Goal: Task Accomplishment & Management: Use online tool/utility

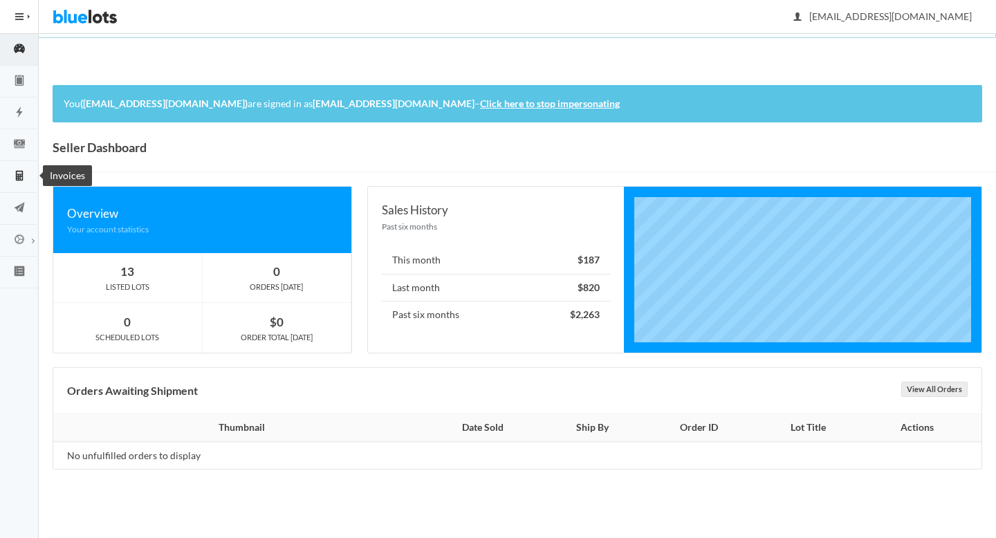
click at [18, 170] on icon "calculator" at bounding box center [19, 176] width 39 height 12
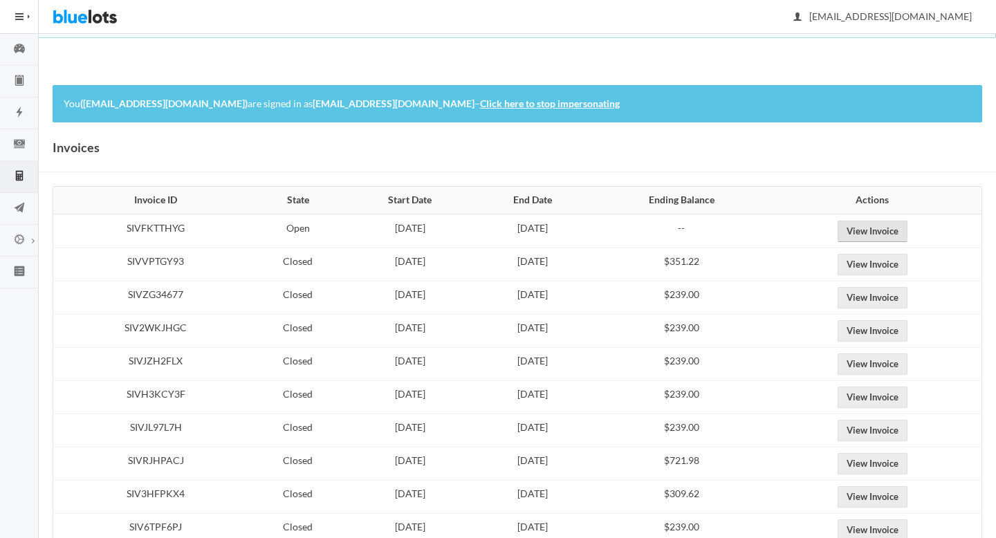
click at [883, 226] on link "View Invoice" at bounding box center [873, 231] width 70 height 21
click at [899, 263] on link "View Invoice" at bounding box center [873, 264] width 70 height 21
click at [895, 232] on link "View Invoice" at bounding box center [873, 231] width 70 height 21
click at [23, 149] on icon "cash" at bounding box center [19, 144] width 39 height 12
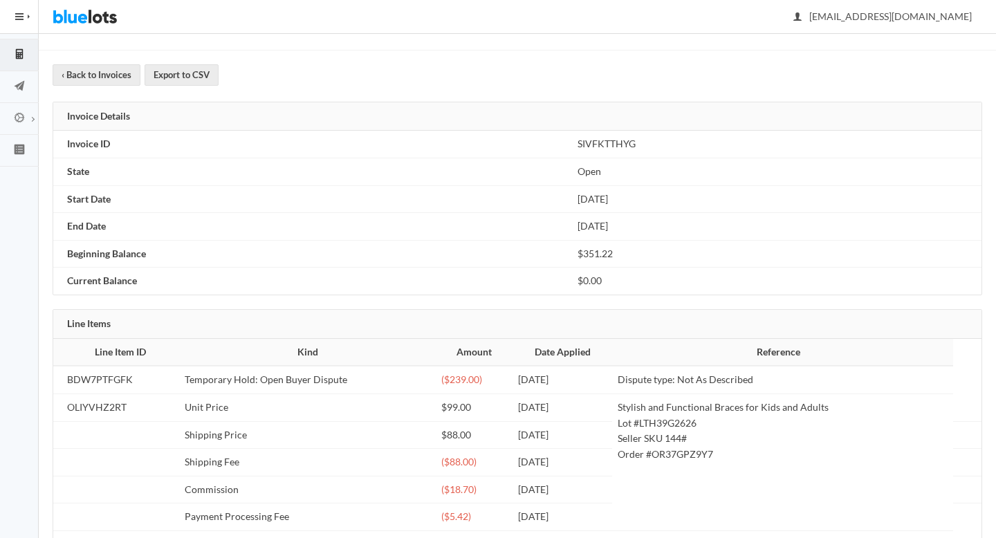
scroll to position [170, 0]
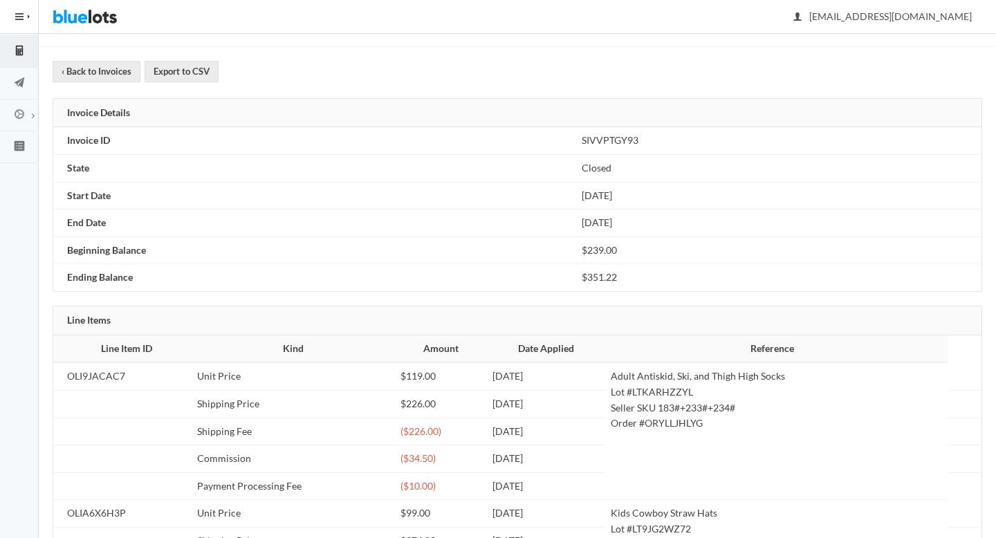
scroll to position [252, 0]
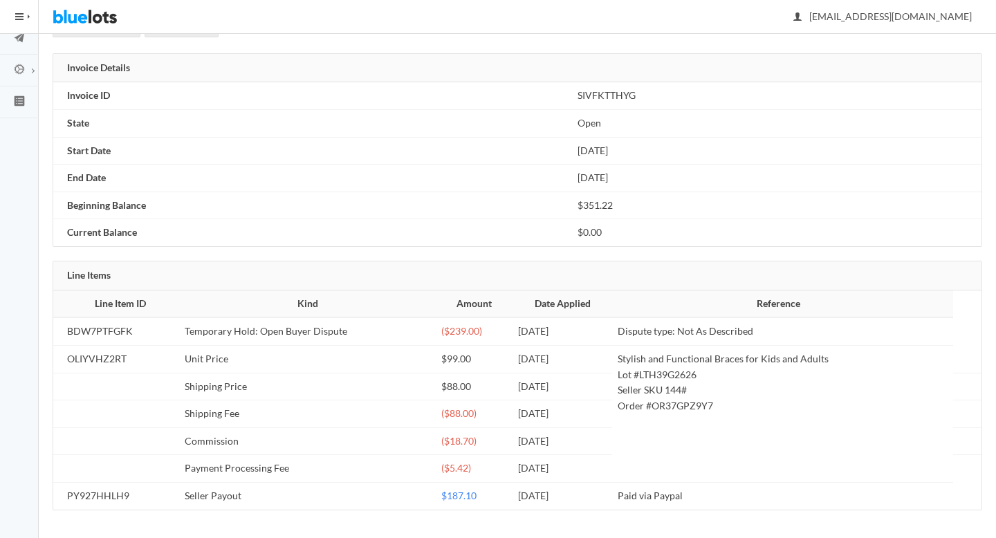
scroll to position [139, 0]
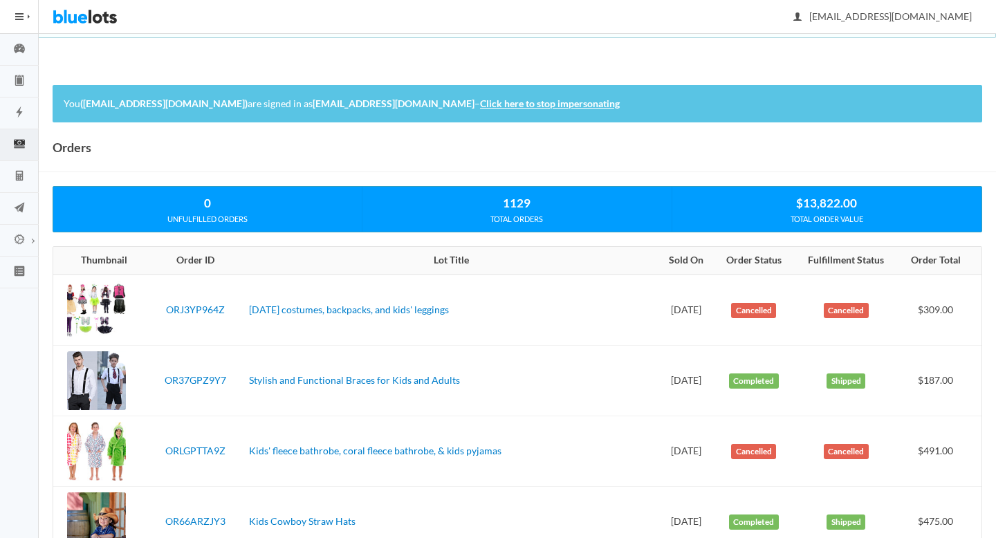
click at [214, 340] on td "ORJ3YP964Z" at bounding box center [195, 310] width 96 height 71
drag, startPoint x: 230, startPoint y: 311, endPoint x: 165, endPoint y: 304, distance: 66.1
click at [165, 304] on td "ORJ3YP964Z" at bounding box center [195, 310] width 96 height 71
copy link "ORJ3YP964Z"
click at [26, 177] on icon "calculator" at bounding box center [19, 176] width 39 height 12
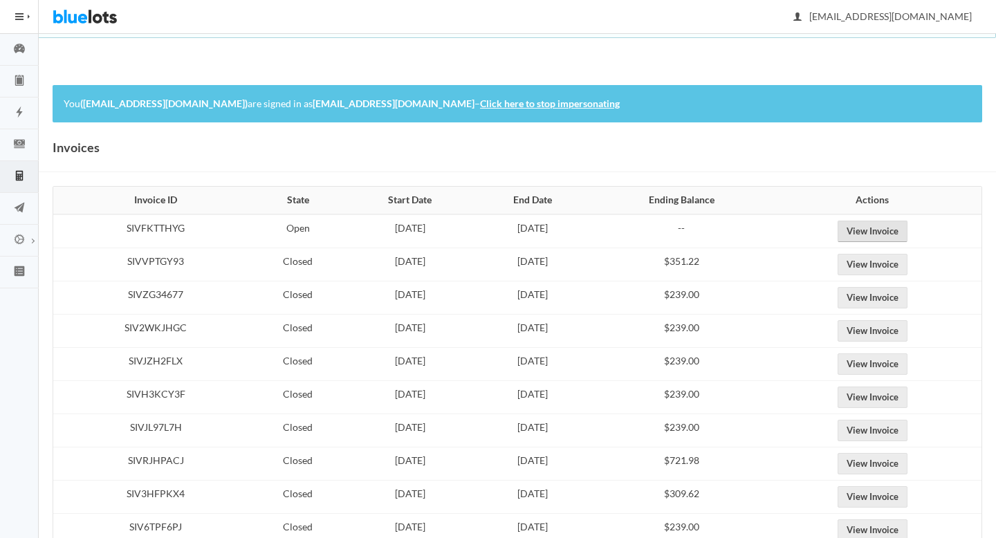
click at [881, 230] on link "View Invoice" at bounding box center [873, 231] width 70 height 21
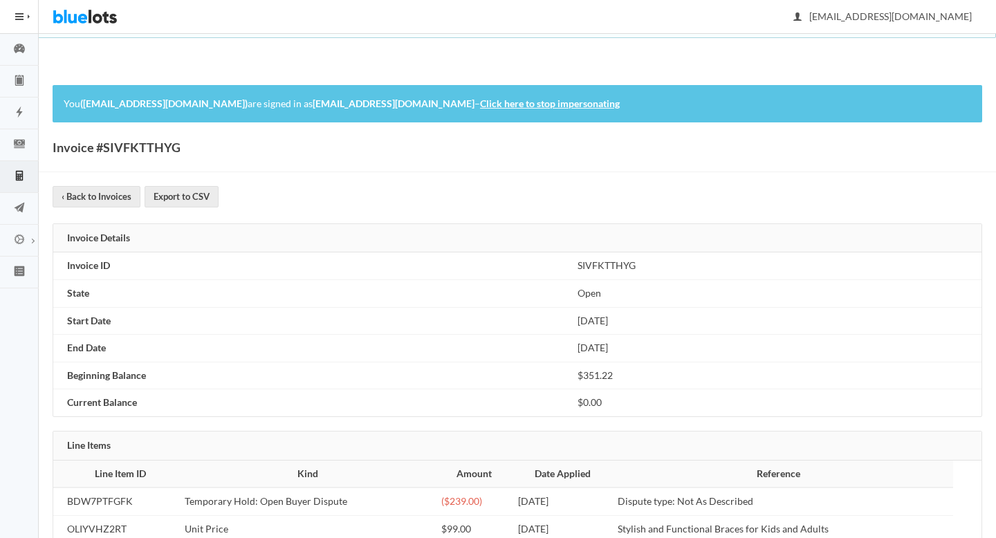
click at [544, 106] on link "Click here to stop impersonating" at bounding box center [550, 104] width 140 height 12
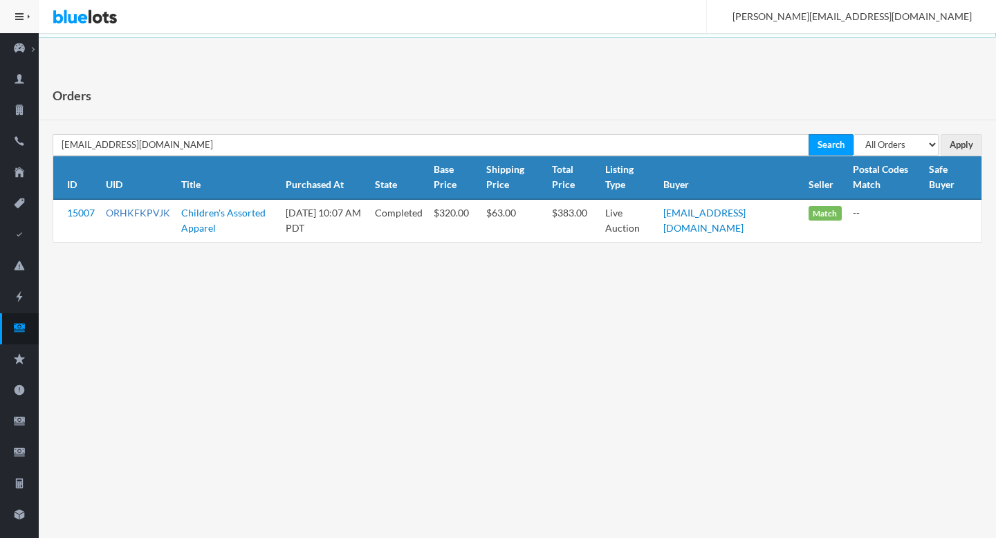
click at [138, 210] on link "ORHKFKPVJK" at bounding box center [138, 213] width 64 height 12
click at [26, 326] on icon "cash" at bounding box center [19, 328] width 39 height 12
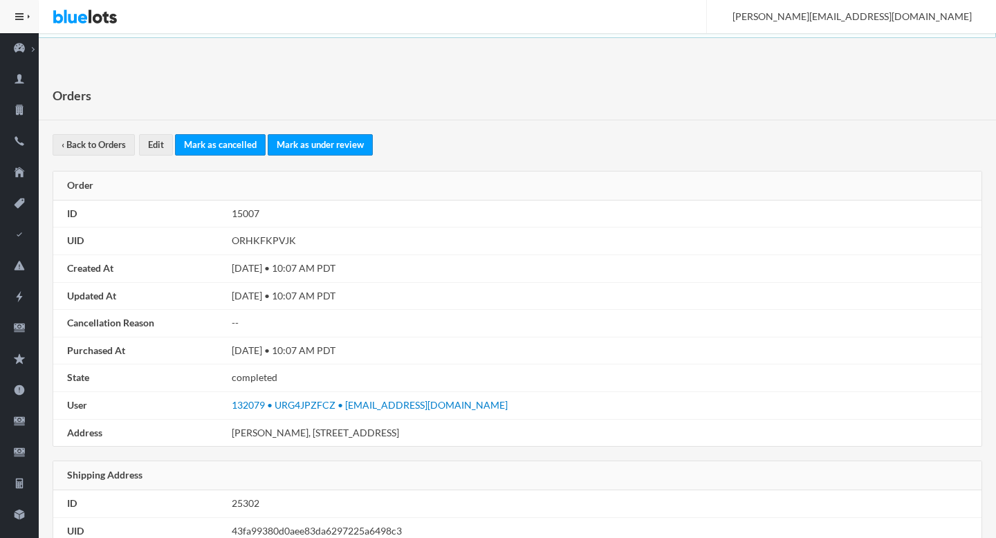
scroll to position [785, 0]
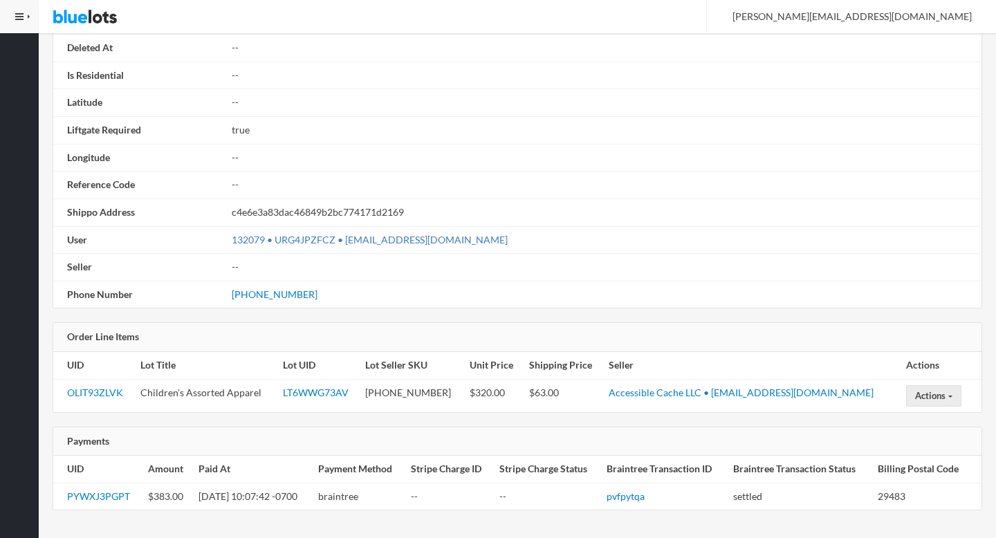
click at [368, 238] on link "132079 • URG4JPZFCZ • [EMAIL_ADDRESS][DOMAIN_NAME]" at bounding box center [370, 240] width 276 height 12
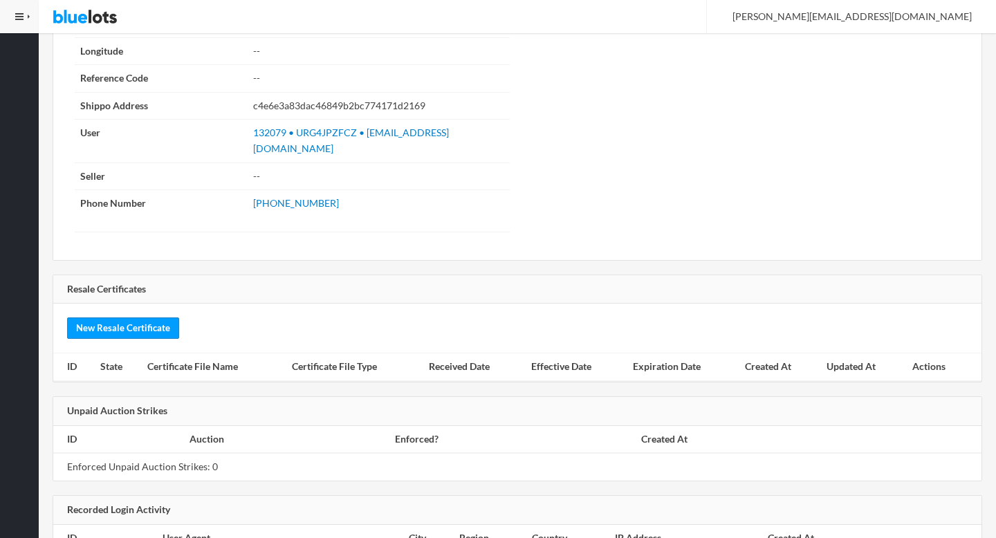
scroll to position [1592, 0]
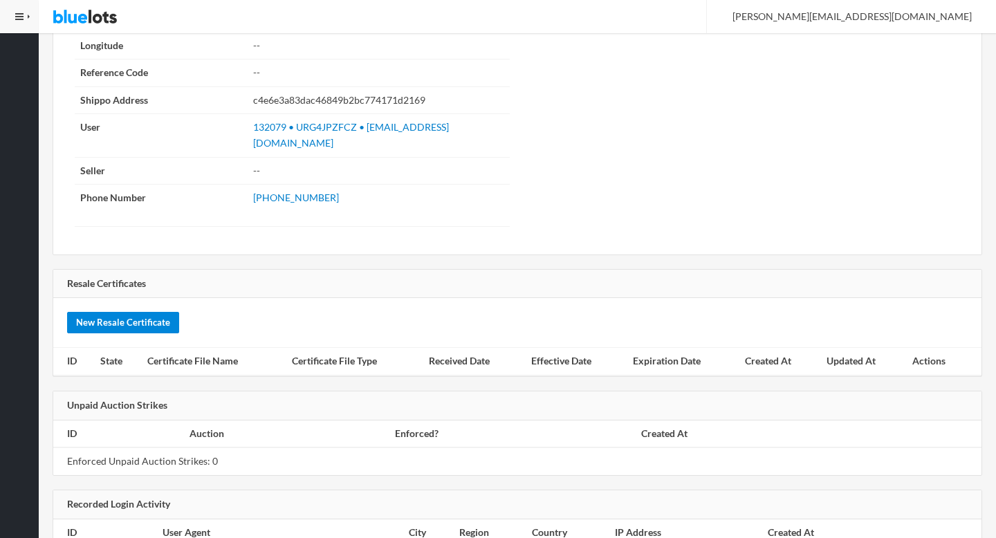
click at [104, 312] on link "New Resale Certificate" at bounding box center [123, 322] width 112 height 21
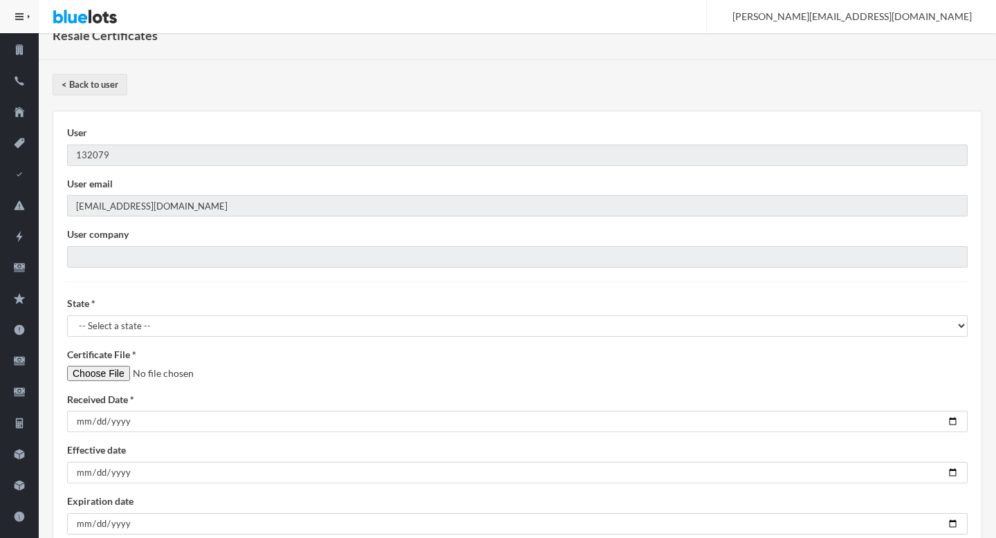
scroll to position [211, 0]
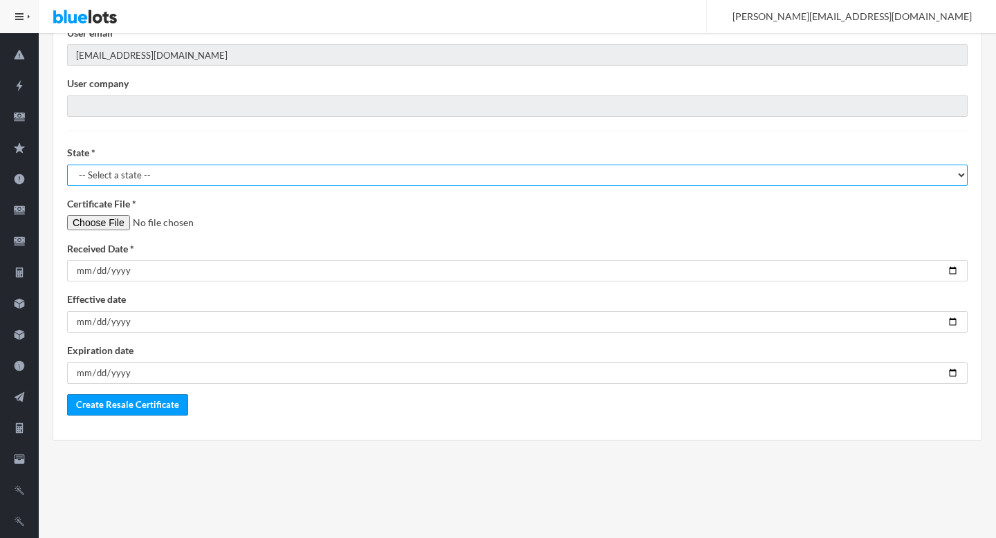
click at [235, 173] on select "-- Select a state -- AL - Alabama AK - Alaska AZ - Arizona AR - Arkansas CA - C…" at bounding box center [517, 175] width 901 height 21
select select "SC"
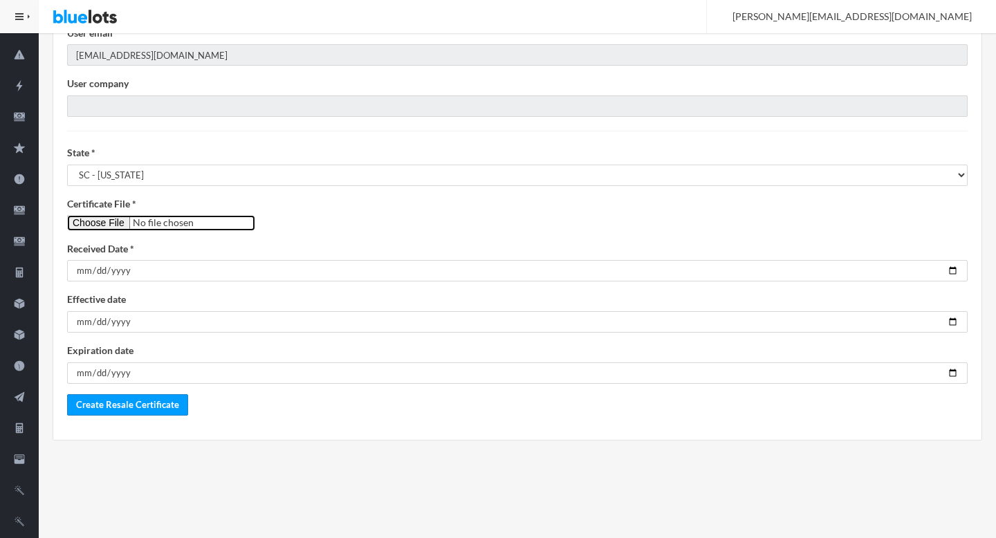
click at [117, 220] on input"] "file" at bounding box center [161, 223] width 188 height 16
type input"] "C:\fakepath\bjset1974@gmail.com.pdf"
click at [942, 283] on form "User 132079 User email bjset1974@gmail.com User company State * -- Select a sta…" at bounding box center [517, 194] width 901 height 441
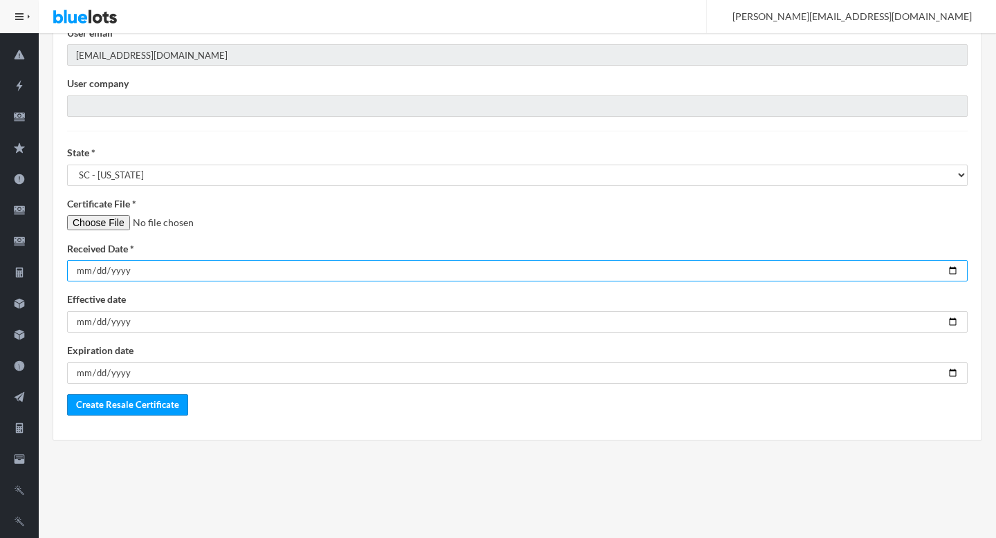
click at [951, 267] on input "date" at bounding box center [517, 270] width 901 height 21
type input "2025-08-14"
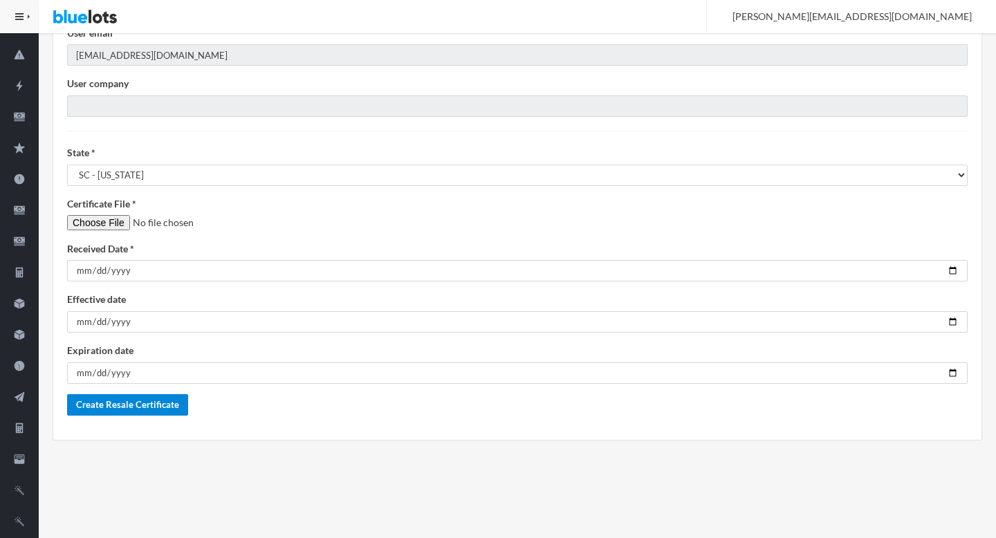
click at [136, 407] on input "Create Resale Certificate" at bounding box center [127, 404] width 121 height 21
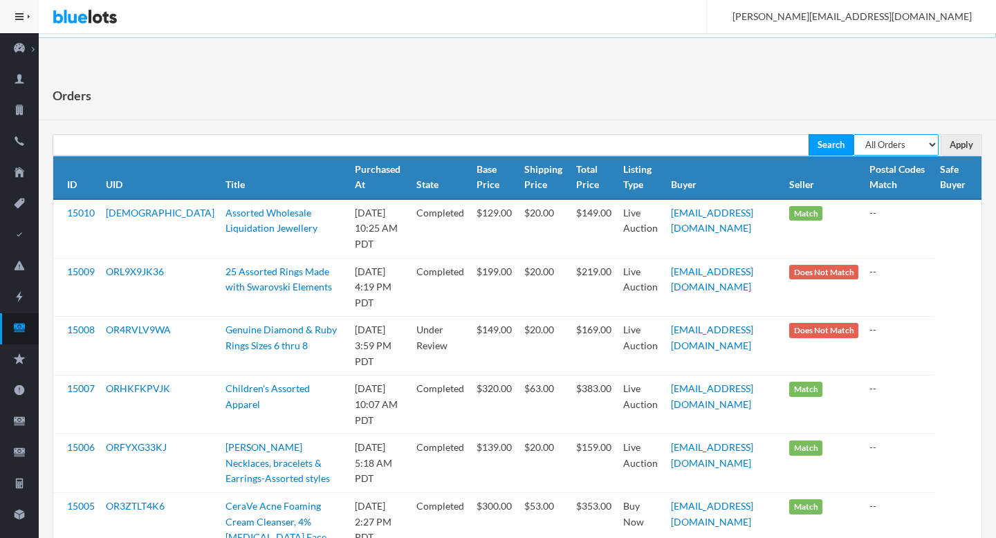
click at [904, 136] on select "All Orders Pending Completed Under review Cancelled" at bounding box center [896, 144] width 85 height 21
select select "pending"
click at [978, 147] on input "Apply" at bounding box center [962, 144] width 42 height 21
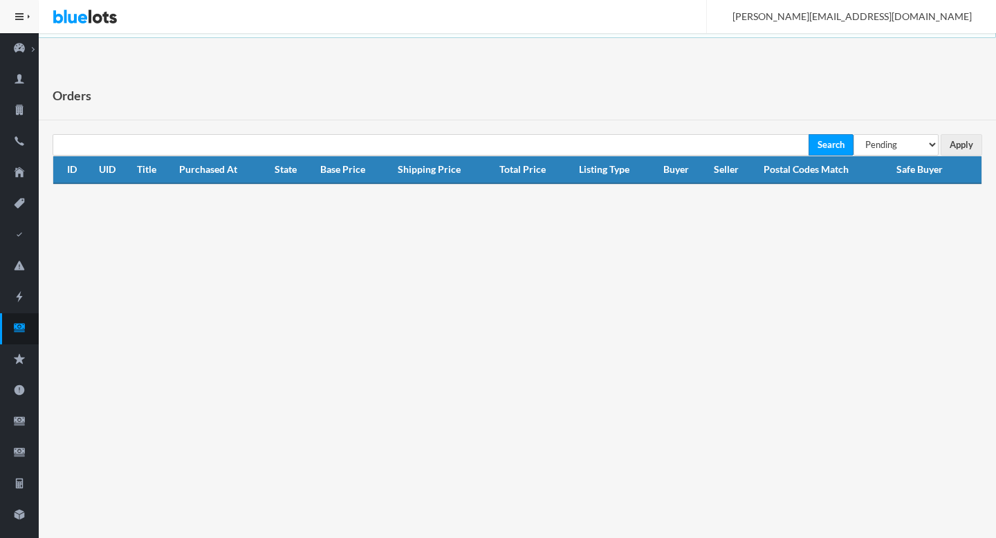
select select "under_review"
click at [970, 140] on input "Apply" at bounding box center [962, 144] width 42 height 21
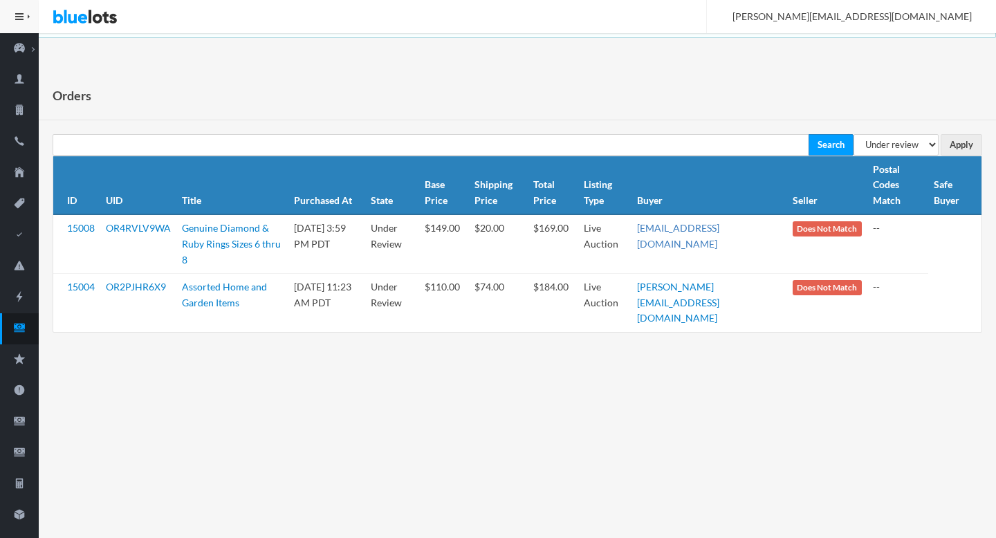
click at [700, 230] on link "[EMAIL_ADDRESS][DOMAIN_NAME]" at bounding box center [678, 236] width 82 height 28
click at [21, 333] on icon "cash" at bounding box center [19, 328] width 39 height 12
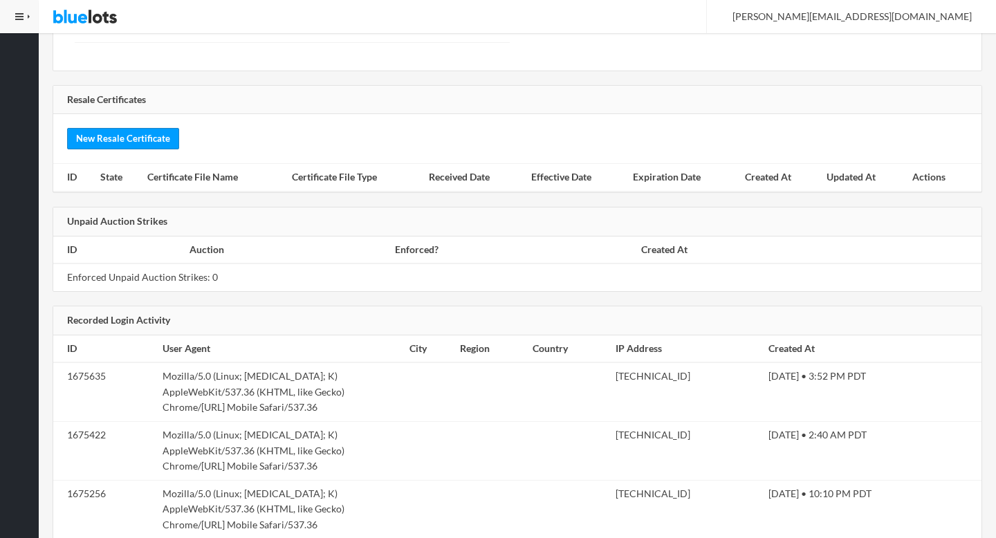
scroll to position [1965, 0]
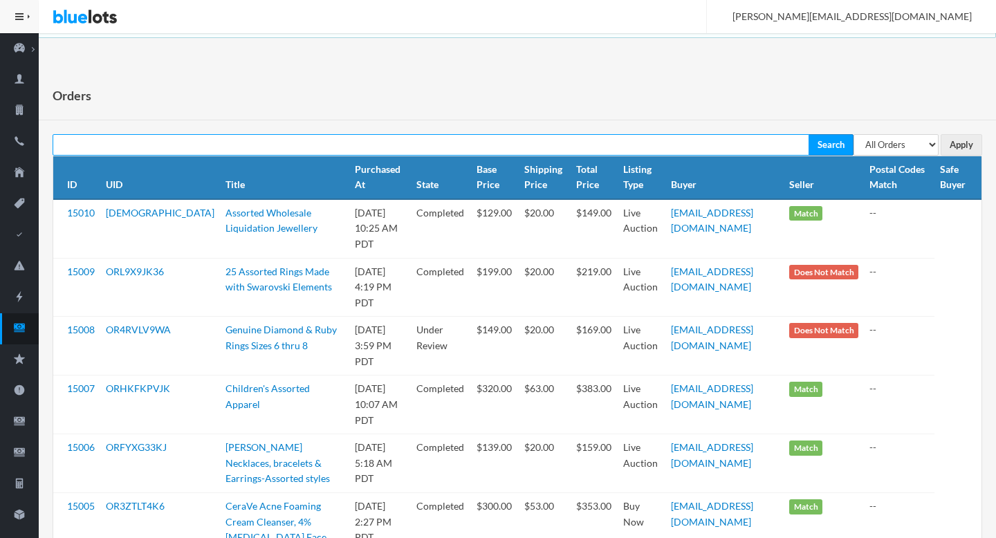
scroll to position [345, 0]
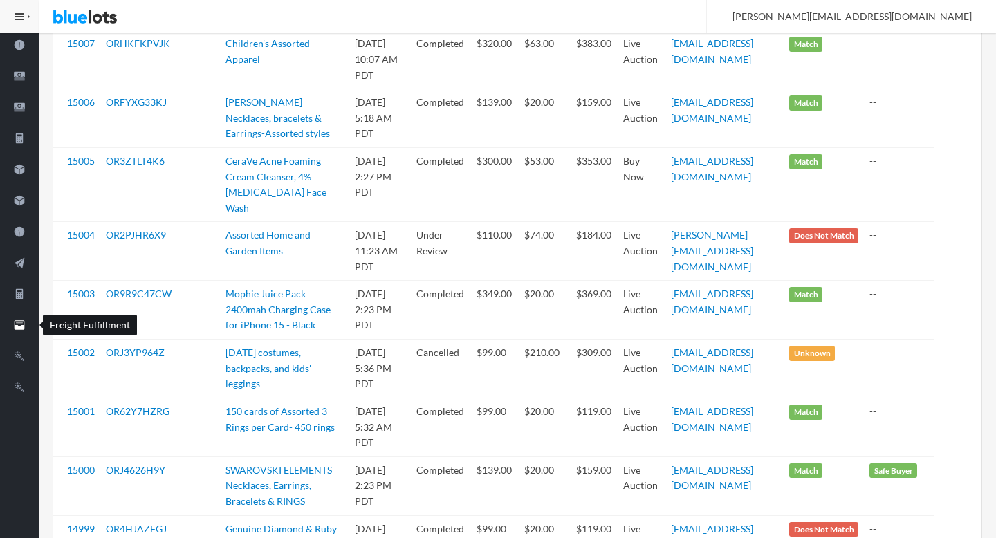
click at [24, 336] on link "Freight Fulfillment" at bounding box center [19, 326] width 39 height 31
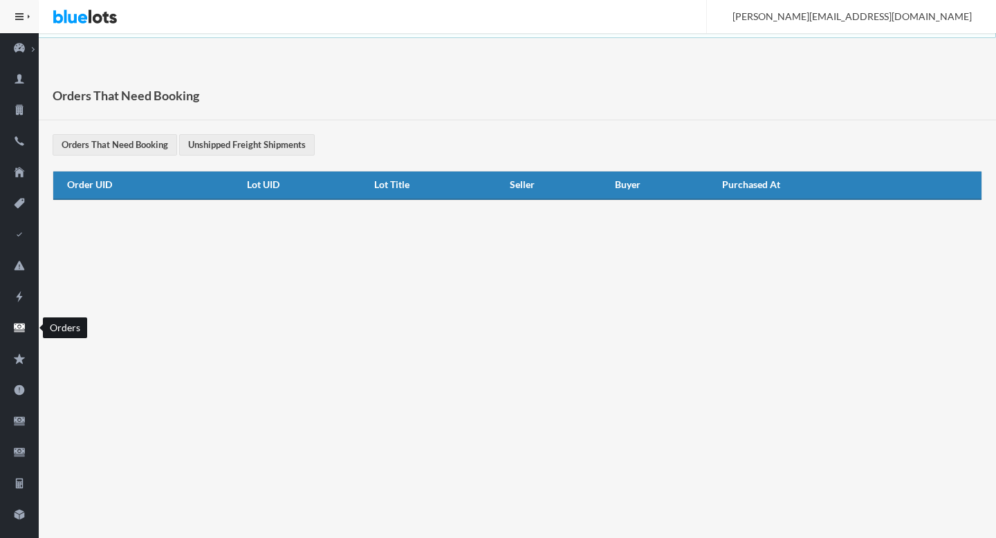
click at [21, 335] on ion-icon "cash" at bounding box center [19, 329] width 39 height 15
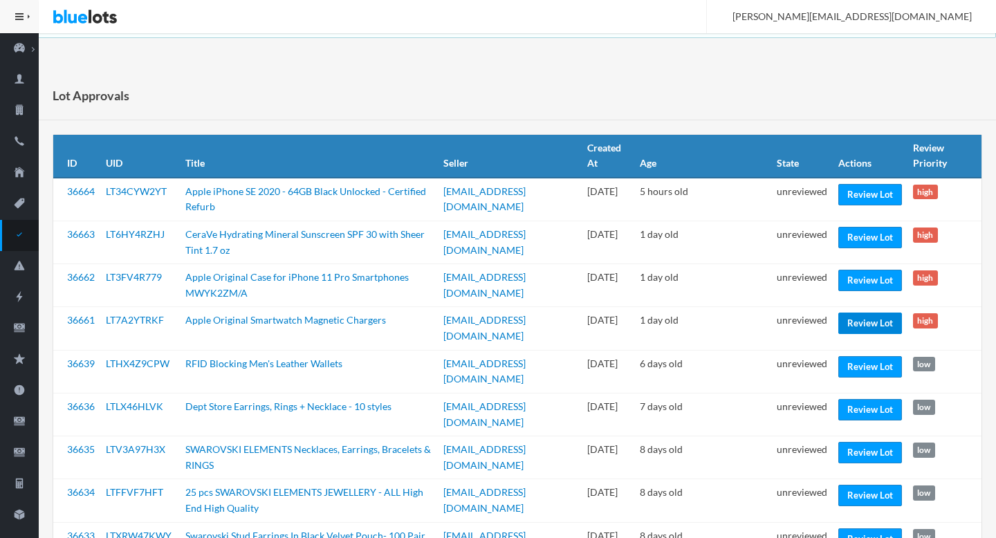
click at [868, 320] on link "Review Lot" at bounding box center [871, 323] width 64 height 21
click at [863, 284] on link "Review Lot" at bounding box center [871, 280] width 64 height 21
click at [868, 244] on link "Review Lot" at bounding box center [871, 237] width 64 height 21
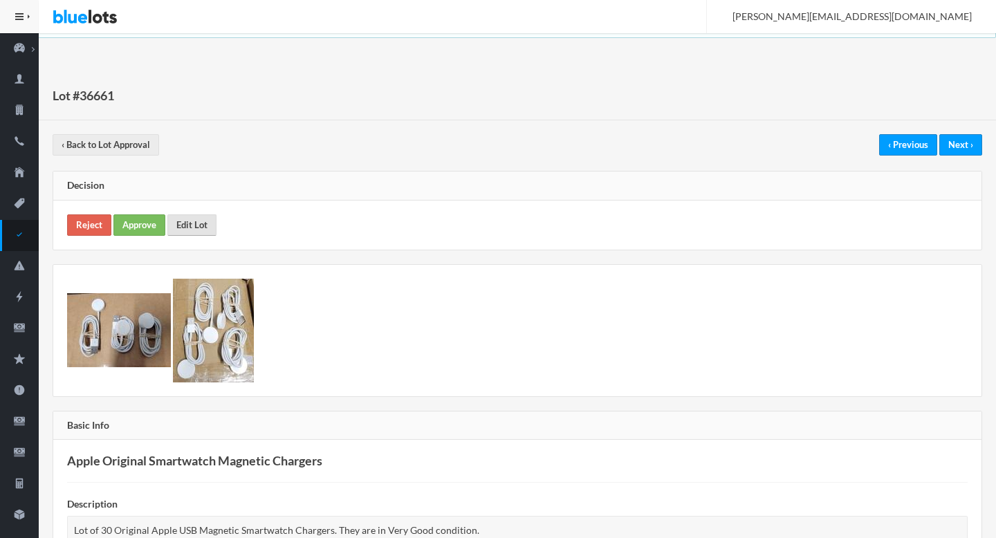
click at [197, 219] on link "Edit Lot" at bounding box center [191, 224] width 49 height 21
click at [127, 230] on link "Approve" at bounding box center [139, 224] width 52 height 21
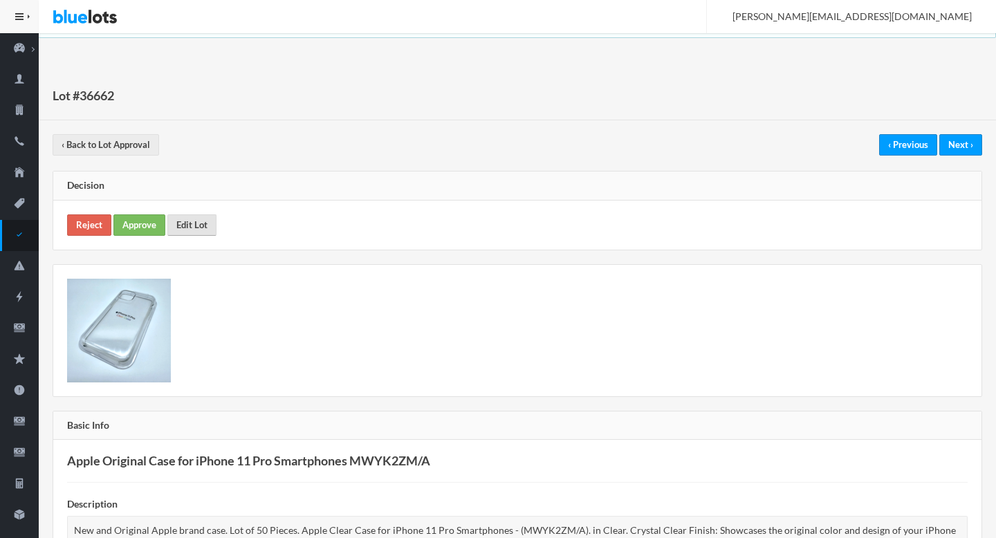
click at [189, 228] on link "Edit Lot" at bounding box center [191, 224] width 49 height 21
click at [132, 216] on link "Approve" at bounding box center [139, 224] width 52 height 21
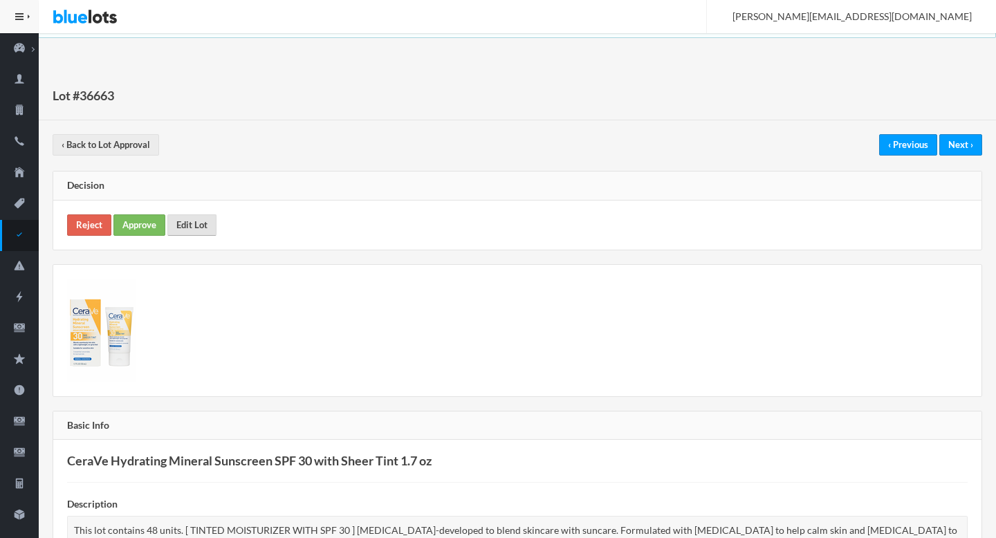
click at [197, 228] on link "Edit Lot" at bounding box center [191, 224] width 49 height 21
click at [134, 216] on link "Approve" at bounding box center [139, 224] width 52 height 21
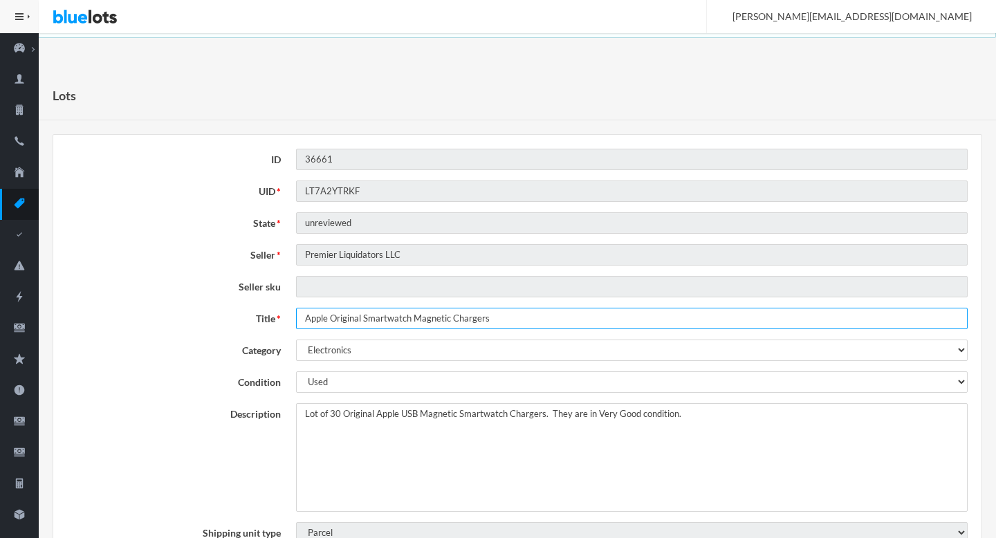
click at [358, 317] on input "Apple Original Smartwatch Magnetic Chargers" at bounding box center [632, 318] width 672 height 21
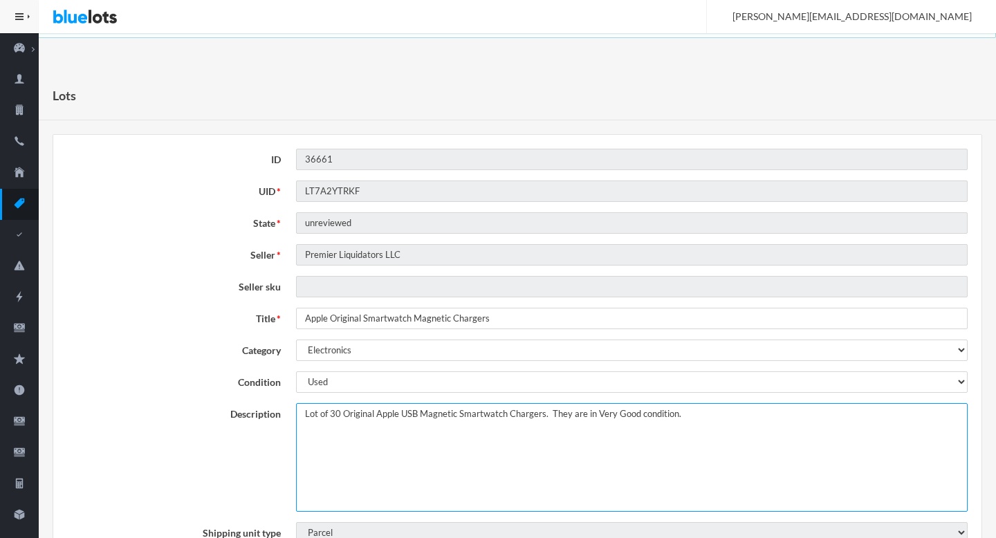
click at [322, 416] on textarea "Lot of 30 Original Apple USB Magnetic Smartwatch Chargers. They are in Very Goo…" at bounding box center [632, 457] width 672 height 109
drag, startPoint x: 322, startPoint y: 416, endPoint x: 300, endPoint y: 417, distance: 22.2
click at [300, 416] on textarea "Lot of 30 Original Apple USB Magnetic Smartwatch Chargers. They are in Very Goo…" at bounding box center [632, 457] width 672 height 109
click at [592, 414] on textarea "Lot of 30 Original Apple USB Magnetic Smartwatch Chargers. They are in Very Goo…" at bounding box center [632, 457] width 672 height 109
type textarea "This lot includes 30 Original Apple USB Magnetic Smartwatch Chargers. They are …"
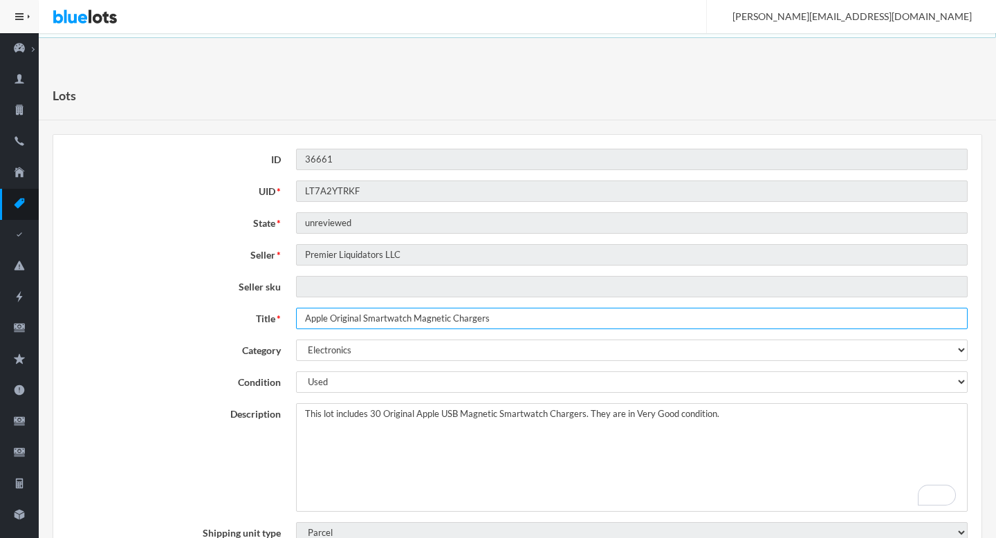
click at [576, 323] on input "Apple Original Smartwatch Magnetic Chargers" at bounding box center [632, 318] width 672 height 21
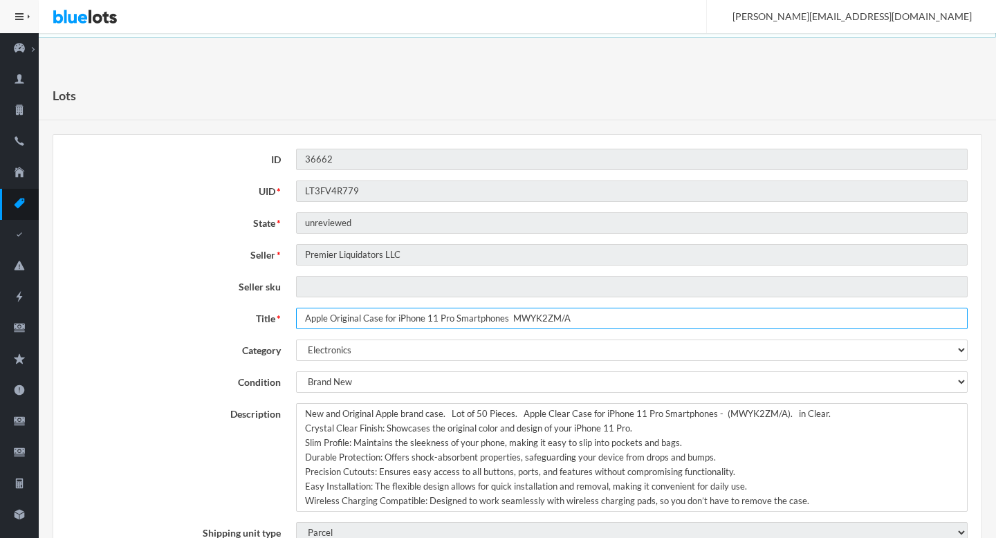
click at [353, 324] on input "Apple Original Case for iPhone 11 Pro Smartphones MWYK2ZM/A" at bounding box center [632, 318] width 672 height 21
click at [510, 320] on input "Apple Original Case for iPhone 11 Pro Smartphones MWYK2ZM/A" at bounding box center [632, 318] width 672 height 21
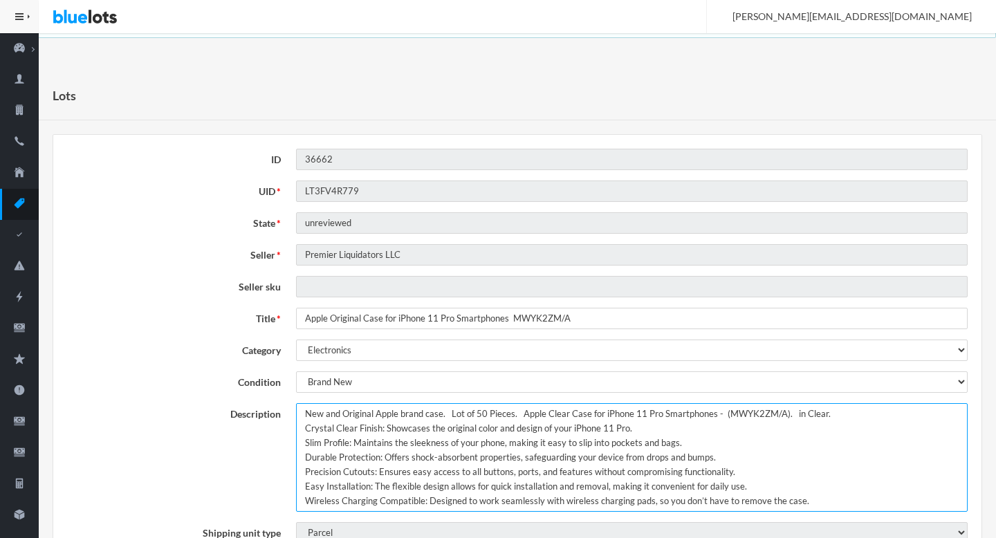
click at [303, 414] on textarea "New and Original Apple brand case. Lot of 50 Pieces. Apple Clear Case for iPhon…" at bounding box center [632, 457] width 672 height 109
drag, startPoint x: 506, startPoint y: 417, endPoint x: 537, endPoint y: 416, distance: 31.1
click at [537, 416] on textarea "New and Original Apple brand case. Lot of 50 Pieces. Apple Clear Case for iPhon…" at bounding box center [632, 457] width 672 height 109
click at [553, 415] on textarea "New and Original Apple brand case. Lot of 50 Pieces. Apple Clear Case for iPhon…" at bounding box center [632, 457] width 672 height 109
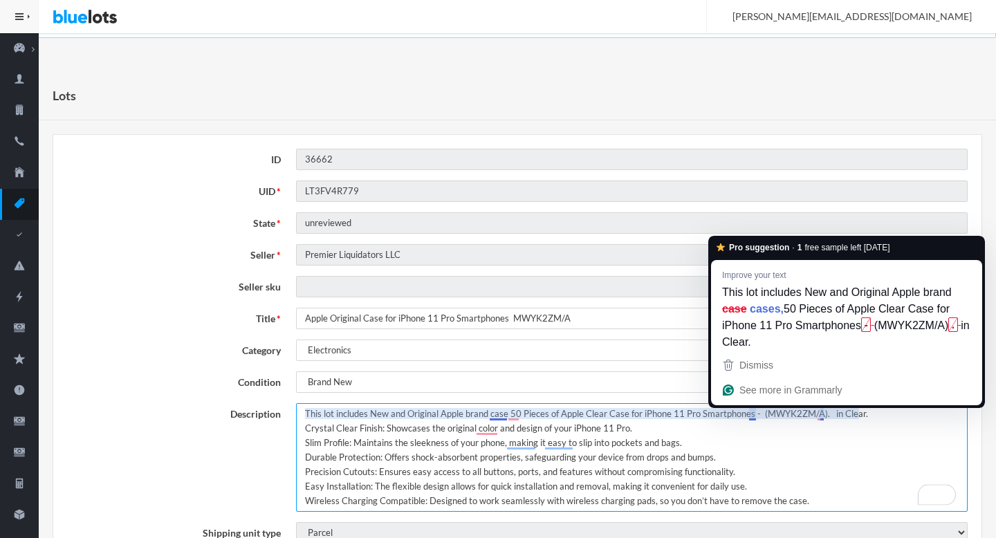
click at [824, 417] on textarea "New and Original Apple brand case. Lot of 50 Pieces. Apple Clear Case for iPhon…" at bounding box center [632, 457] width 672 height 109
click at [755, 412] on textarea "New and Original Apple brand case. Lot of 50 Pieces. Apple Clear Case for iPhon…" at bounding box center [632, 457] width 672 height 109
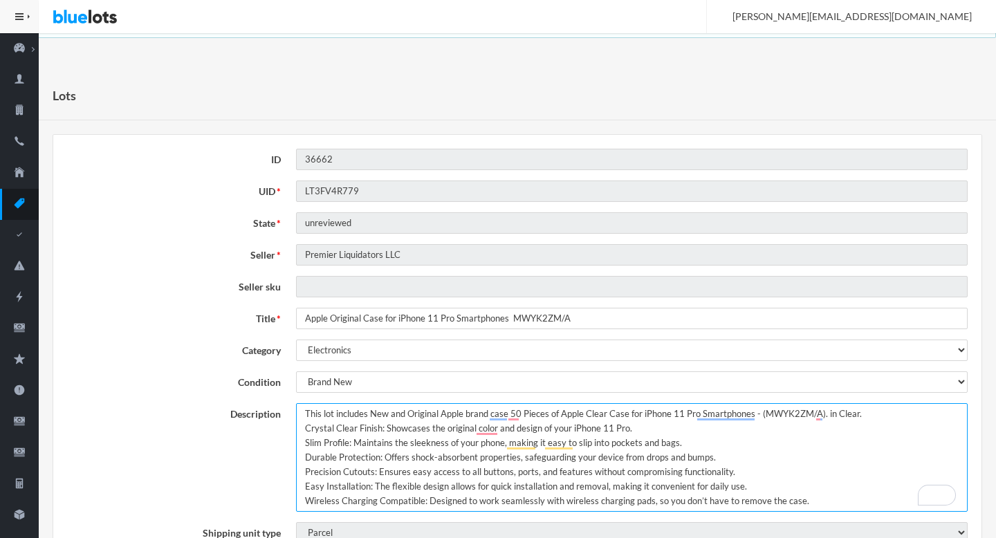
click at [893, 417] on textarea "New and Original Apple brand case. Lot of 50 Pieces. Apple Clear Case for iPhon…" at bounding box center [632, 457] width 672 height 109
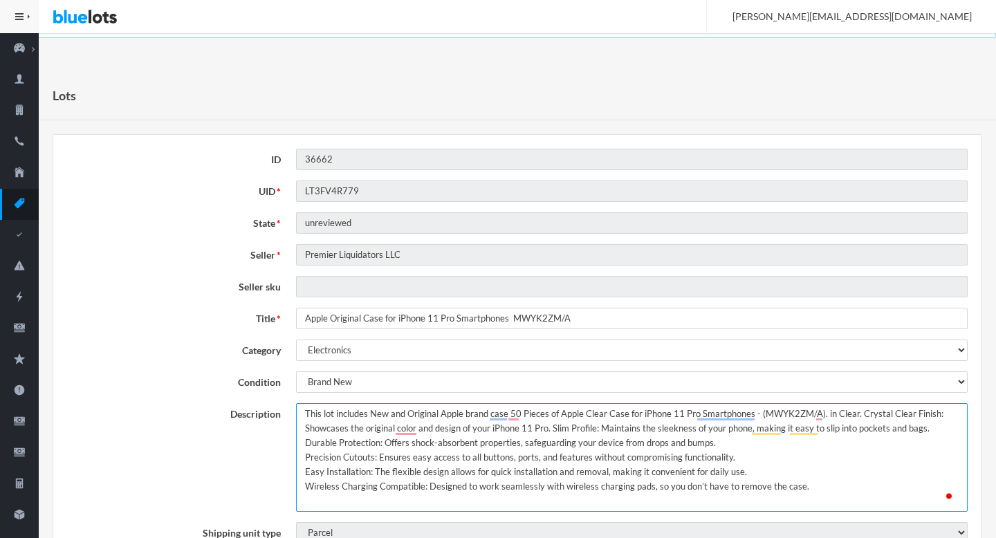
click at [940, 424] on textarea "New and Original Apple brand case. Lot of 50 Pieces. Apple Clear Case for iPhon…" at bounding box center [632, 457] width 672 height 109
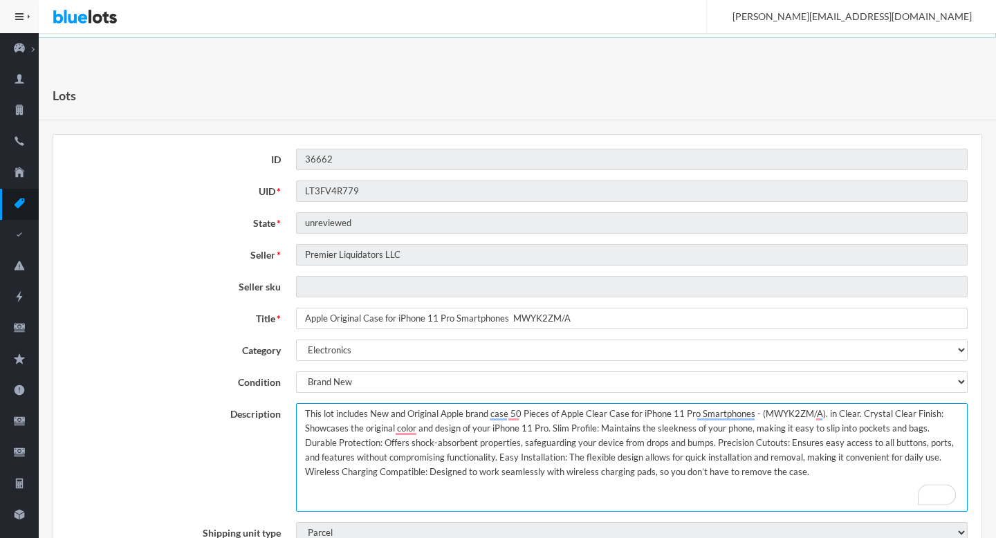
click at [933, 459] on textarea "New and Original Apple brand case. Lot of 50 Pieces. Apple Clear Case for iPhon…" at bounding box center [632, 457] width 672 height 109
type textarea "This lot includes New and Original Apple brand case 50 Pieces of Apple Clear Ca…"
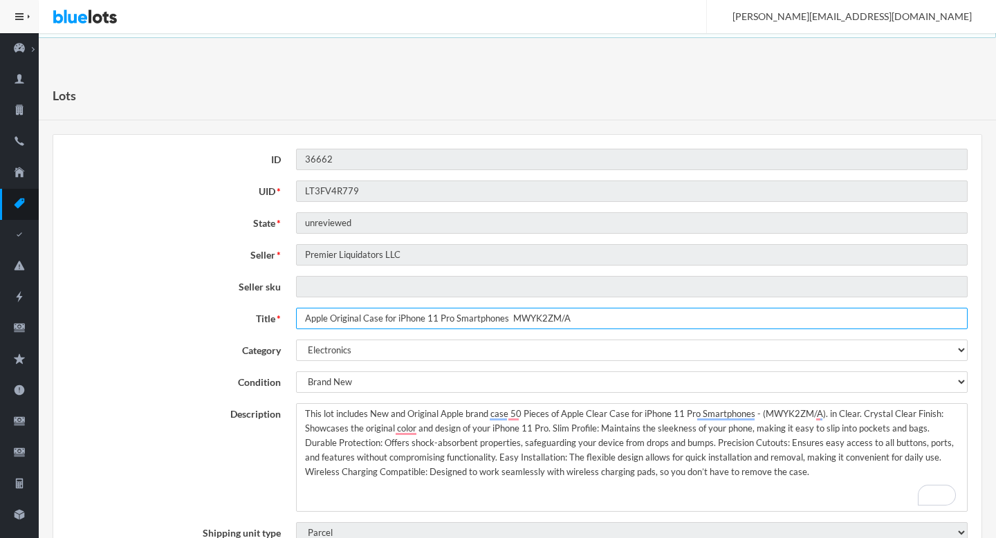
click at [518, 314] on input "Apple Original Case for iPhone 11 Pro Smartphones MWYK2ZM/A" at bounding box center [632, 318] width 672 height 21
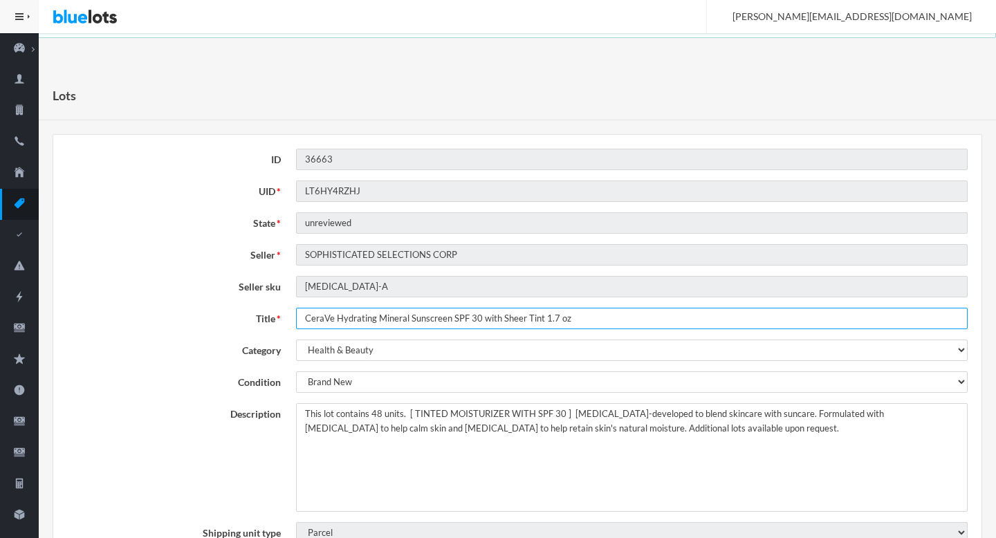
click at [592, 320] on input "CeraVe Hydrating Mineral Sunscreen SPF 30 with Sheer Tint 1.7 oz" at bounding box center [632, 318] width 672 height 21
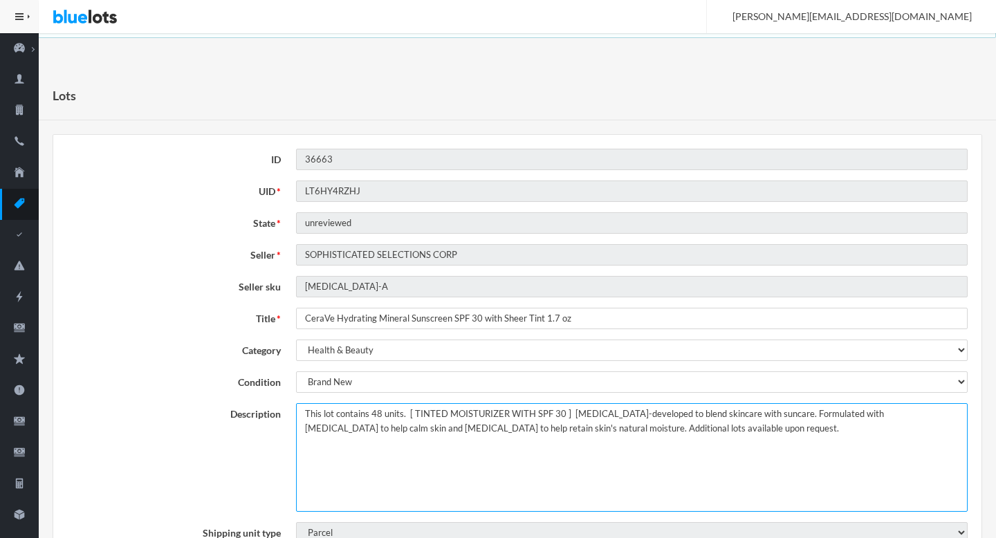
click at [411, 416] on textarea "This lot contains 48 units. [ TINTED MOISTURIZER WITH SPF 30 ] [MEDICAL_DATA]-d…" at bounding box center [632, 457] width 672 height 109
click at [559, 414] on textarea "This lot contains 48 units. [ TINTED MOISTURIZER WITH SPF 30 ] [MEDICAL_DATA]-d…" at bounding box center [632, 457] width 672 height 109
click at [901, 429] on textarea "This lot contains 48 units. [ TINTED MOISTURIZER WITH SPF 30 ] [MEDICAL_DATA]-d…" at bounding box center [632, 457] width 672 height 109
type textarea "This lot contains 48 units of TINTED MOISTURIZER WITH SPF 30, [MEDICAL_DATA]-de…"
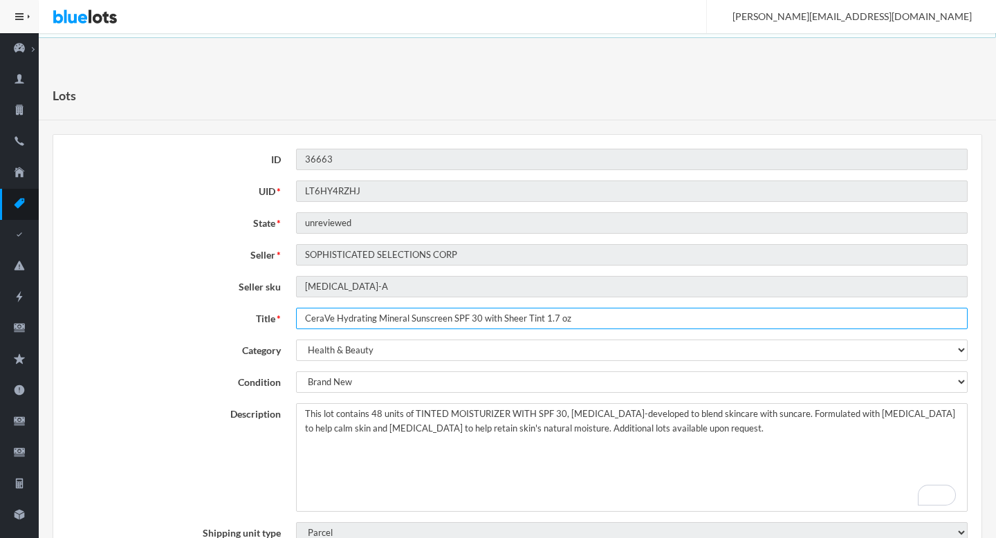
click at [423, 324] on input "CeraVe Hydrating Mineral Sunscreen SPF 30 with Sheer Tint 1.7 oz" at bounding box center [632, 318] width 672 height 21
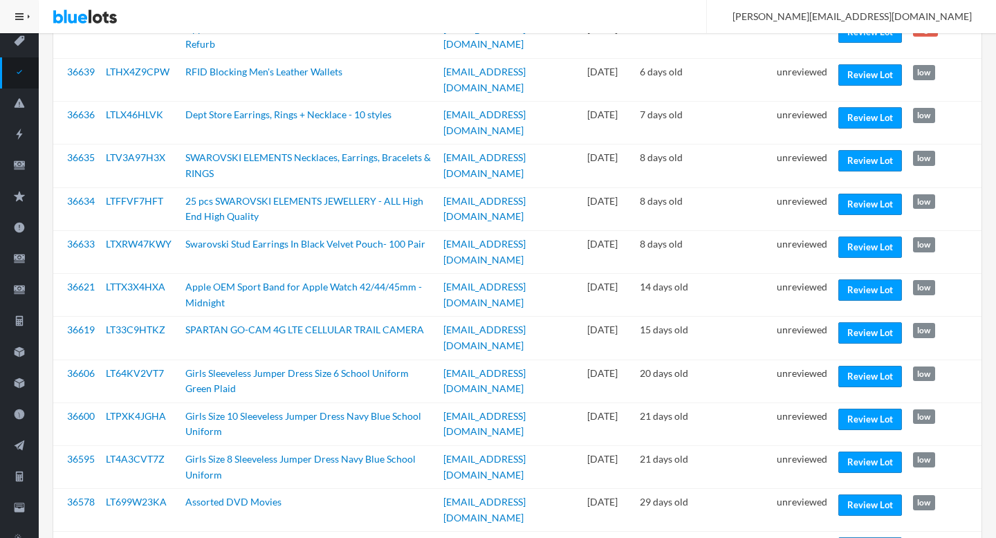
scroll to position [163, 0]
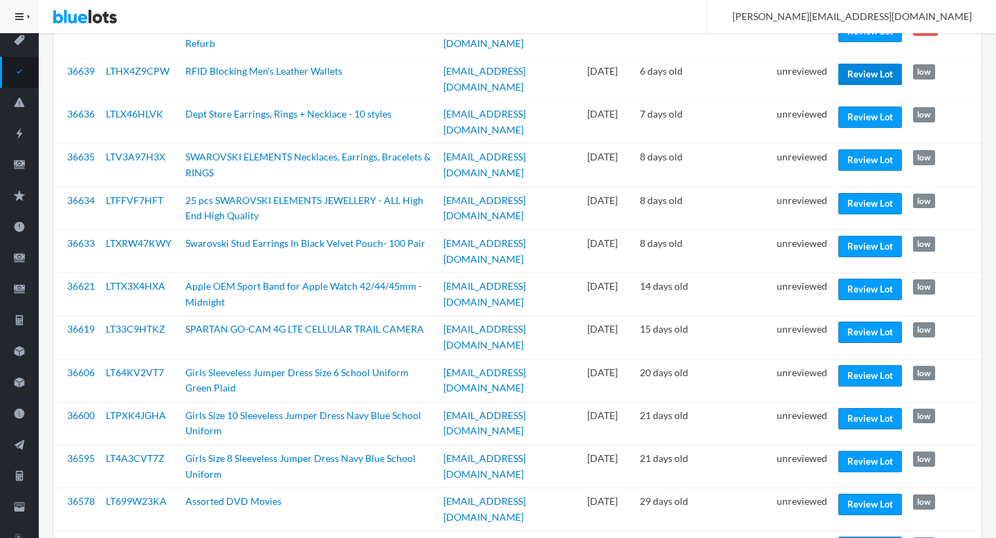
click at [859, 82] on link "Review Lot" at bounding box center [871, 74] width 64 height 21
click at [861, 108] on link "Review Lot" at bounding box center [871, 117] width 64 height 21
click at [854, 193] on link "Review Lot" at bounding box center [871, 203] width 64 height 21
click at [848, 279] on link "Review Lot" at bounding box center [871, 289] width 64 height 21
click at [848, 322] on link "Review Lot" at bounding box center [871, 332] width 64 height 21
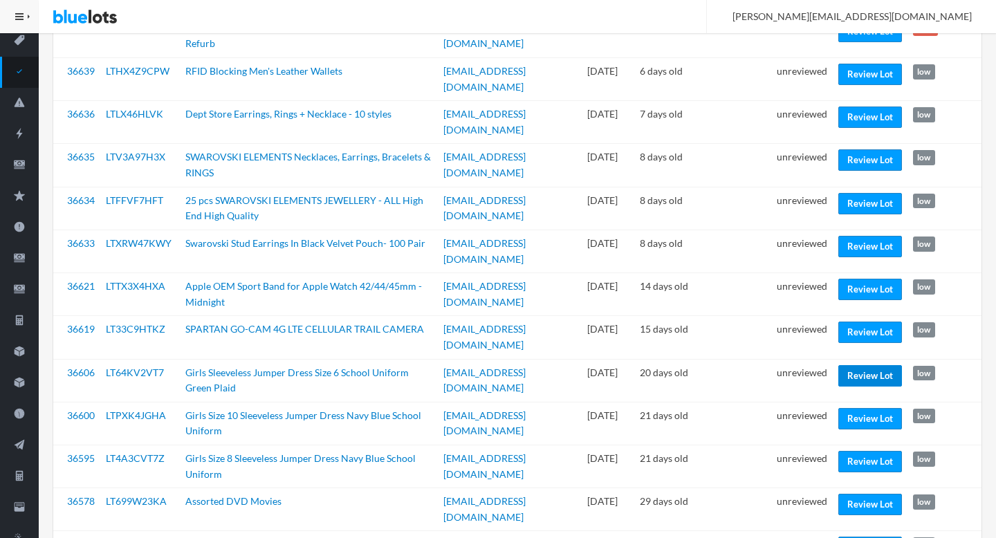
click at [844, 365] on link "Review Lot" at bounding box center [871, 375] width 64 height 21
click at [854, 451] on link "Review Lot" at bounding box center [871, 461] width 64 height 21
click at [849, 537] on link "Review Lot" at bounding box center [871, 547] width 64 height 21
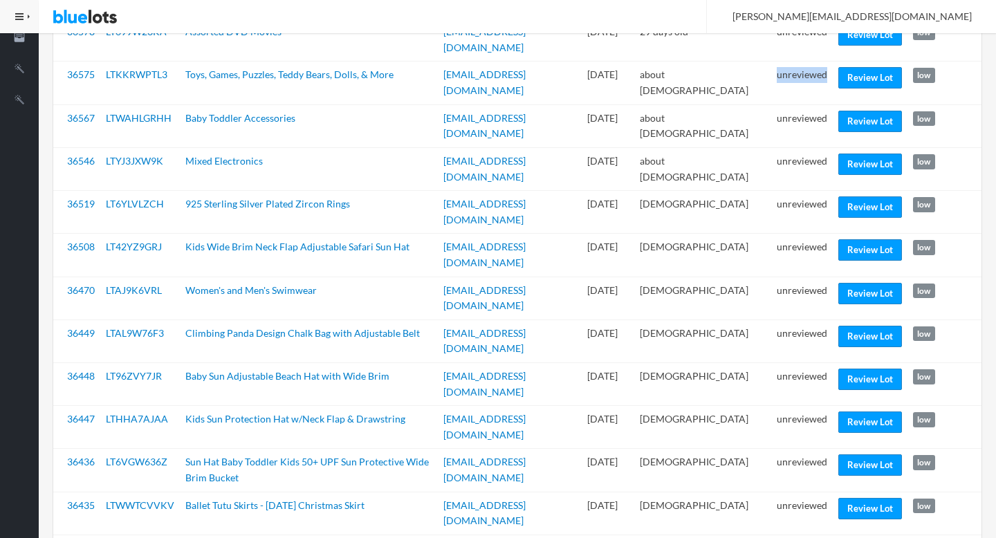
scroll to position [636, 0]
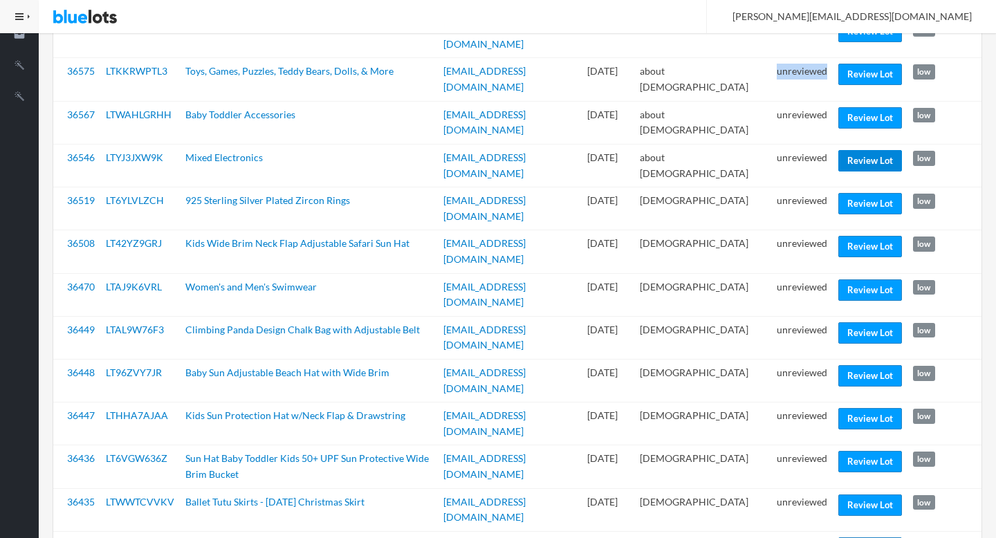
click at [853, 150] on link "Review Lot" at bounding box center [871, 160] width 64 height 21
click at [856, 193] on link "Review Lot" at bounding box center [871, 203] width 64 height 21
click at [851, 236] on link "Review Lot" at bounding box center [871, 246] width 64 height 21
click at [845, 280] on link "Review Lot" at bounding box center [871, 290] width 64 height 21
click at [843, 365] on link "Review Lot" at bounding box center [871, 375] width 64 height 21
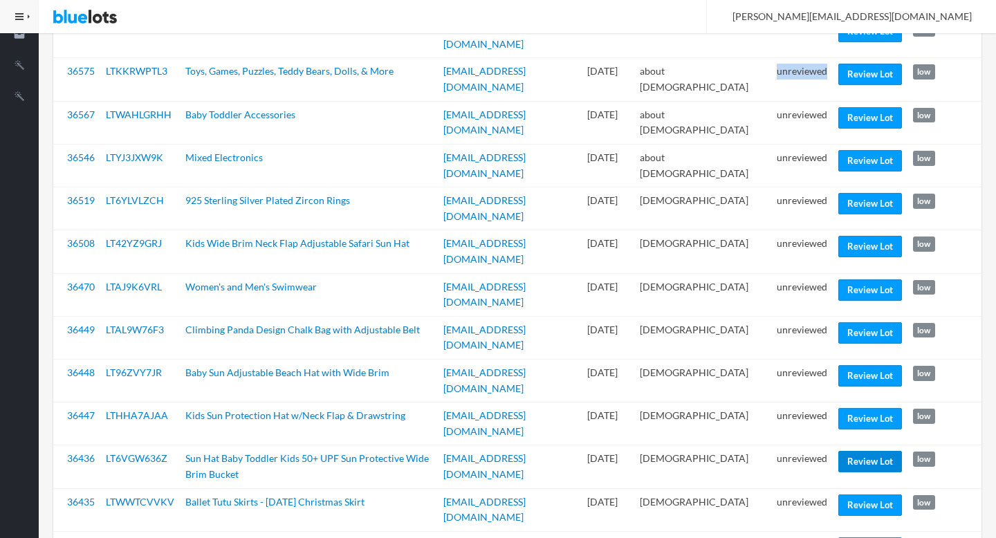
click at [847, 451] on link "Review Lot" at bounding box center [871, 461] width 64 height 21
click at [852, 538] on link "Review Lot" at bounding box center [871, 548] width 64 height 21
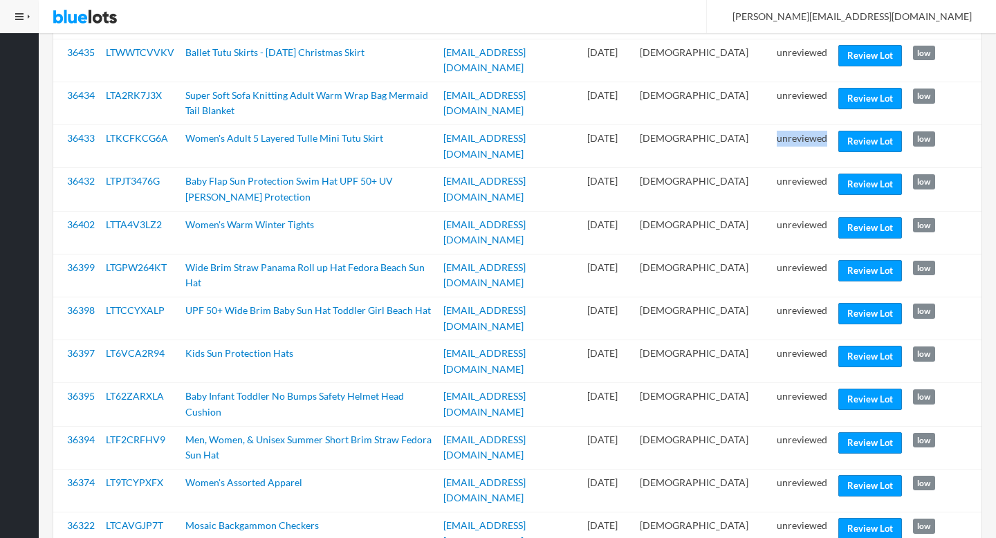
scroll to position [1059, 0]
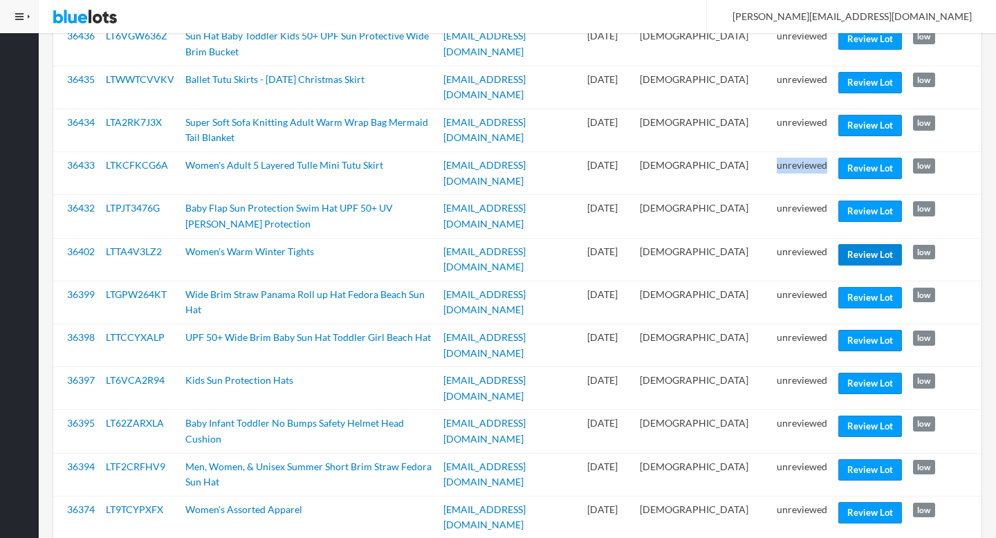
click at [859, 244] on link "Review Lot" at bounding box center [871, 254] width 64 height 21
click at [863, 330] on link "Review Lot" at bounding box center [871, 340] width 64 height 21
click at [854, 459] on link "Review Lot" at bounding box center [871, 469] width 64 height 21
click at [854, 502] on link "Review Lot" at bounding box center [871, 512] width 64 height 21
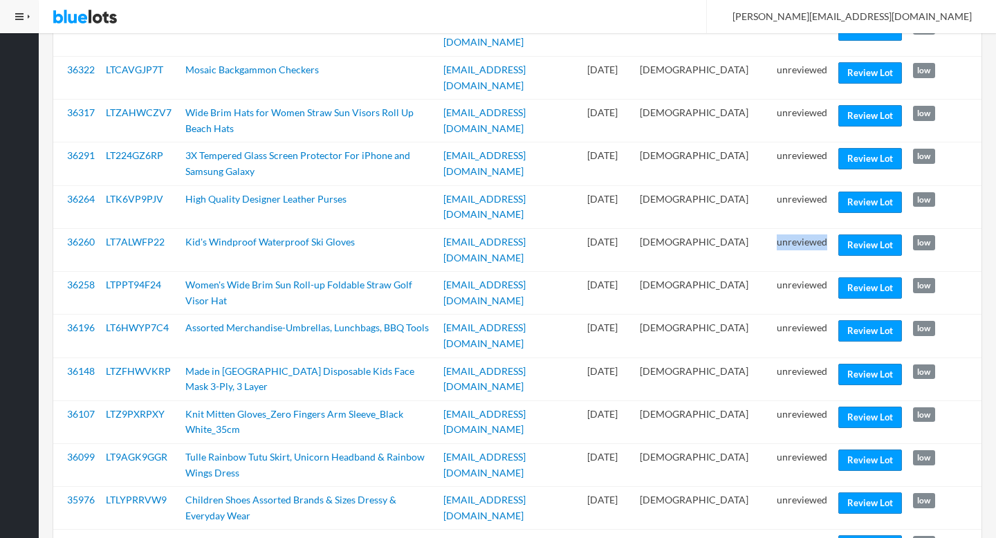
scroll to position [1545, 0]
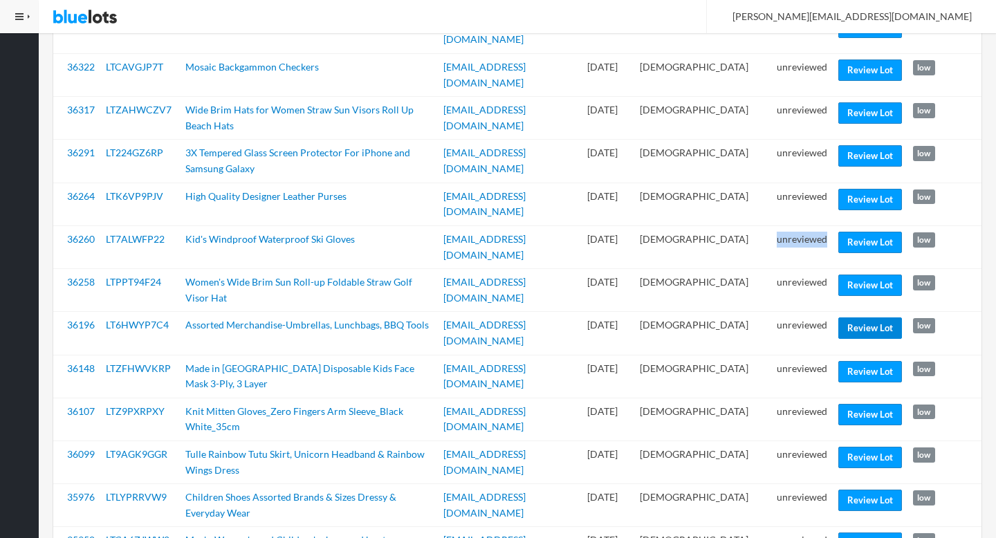
click at [877, 318] on link "Review Lot" at bounding box center [871, 328] width 64 height 21
click at [870, 361] on link "Review Lot" at bounding box center [871, 371] width 64 height 21
click at [855, 404] on link "Review Lot" at bounding box center [871, 414] width 64 height 21
click at [848, 490] on link "Review Lot" at bounding box center [871, 500] width 64 height 21
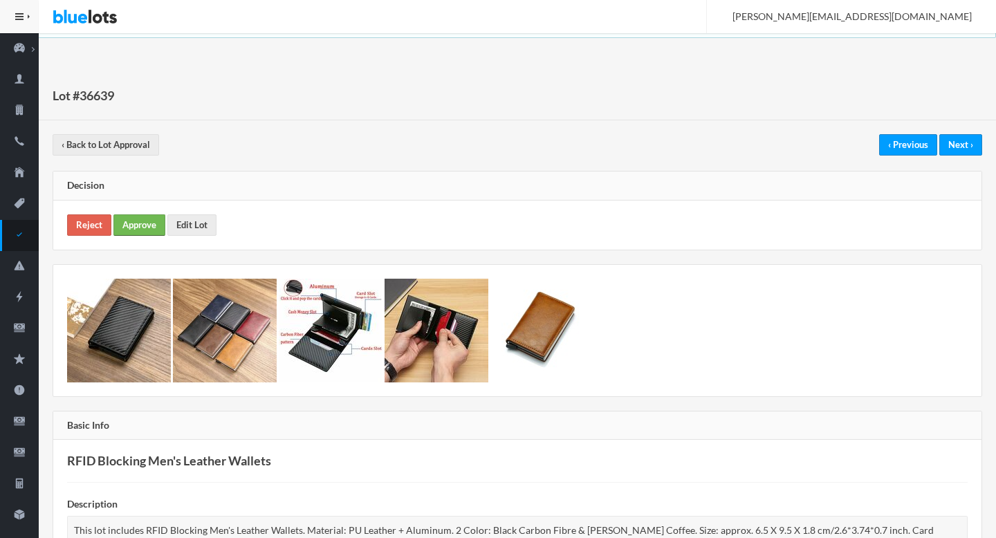
click at [129, 224] on link "Approve" at bounding box center [139, 224] width 52 height 21
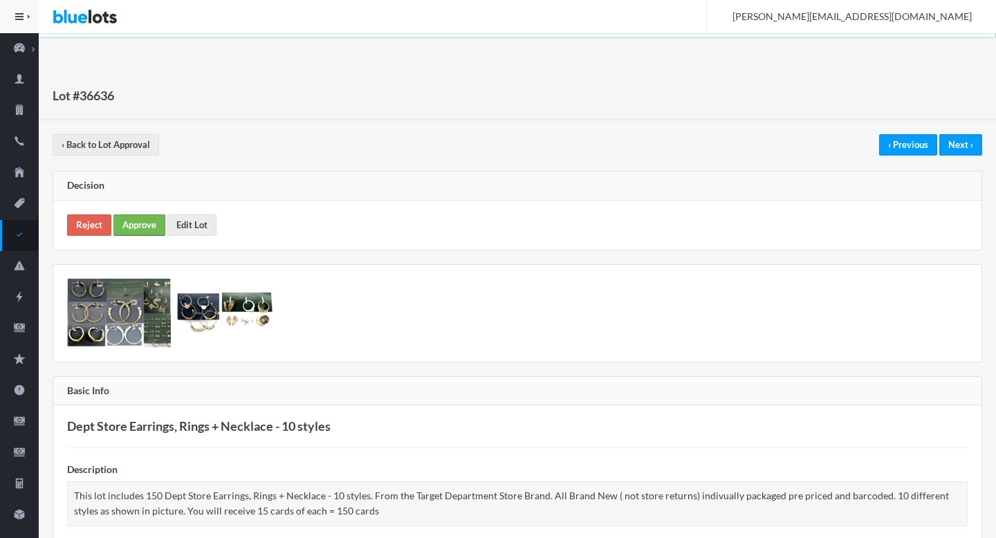
click at [138, 218] on link "Approve" at bounding box center [139, 224] width 52 height 21
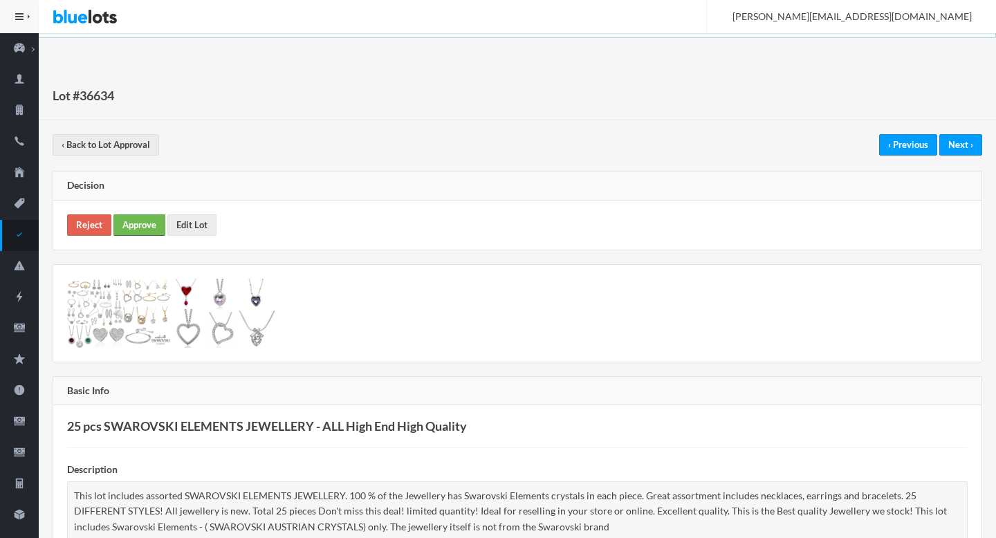
click at [137, 226] on link "Approve" at bounding box center [139, 224] width 52 height 21
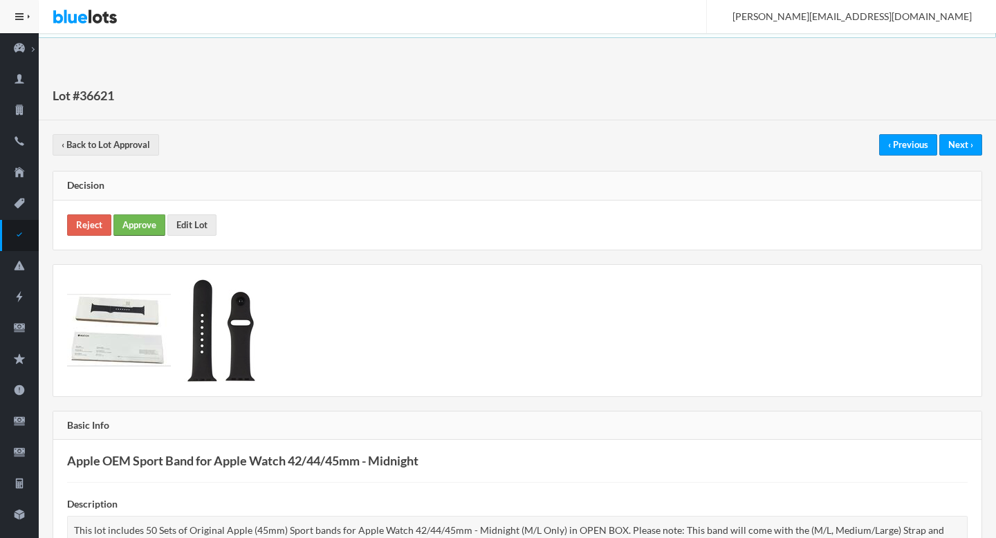
click at [137, 217] on link "Approve" at bounding box center [139, 224] width 52 height 21
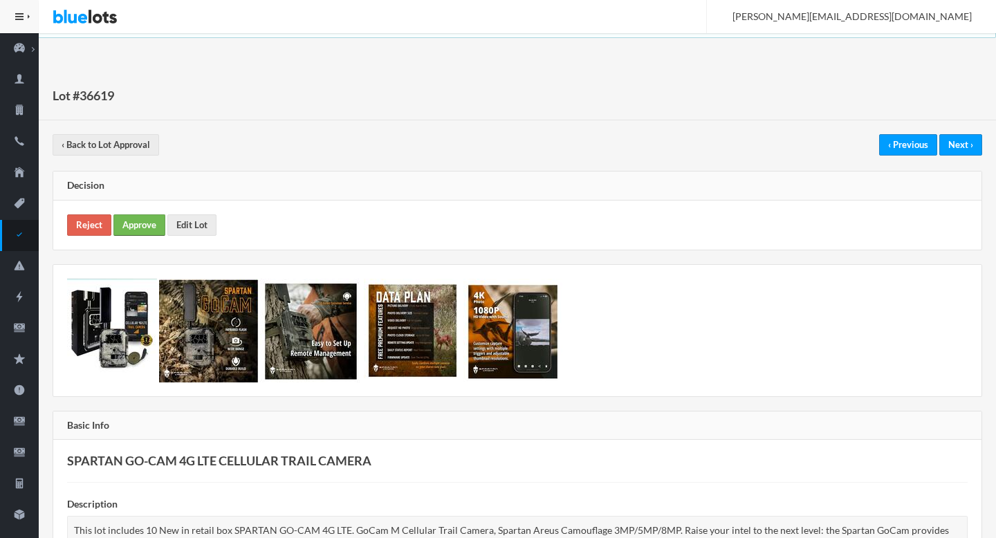
click at [147, 215] on link "Approve" at bounding box center [139, 224] width 52 height 21
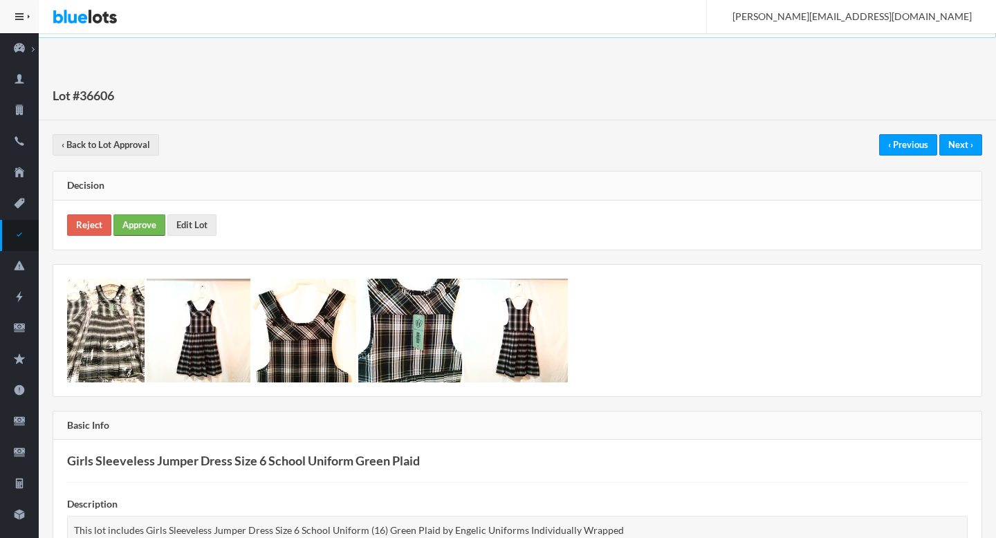
click at [136, 223] on link "Approve" at bounding box center [139, 224] width 52 height 21
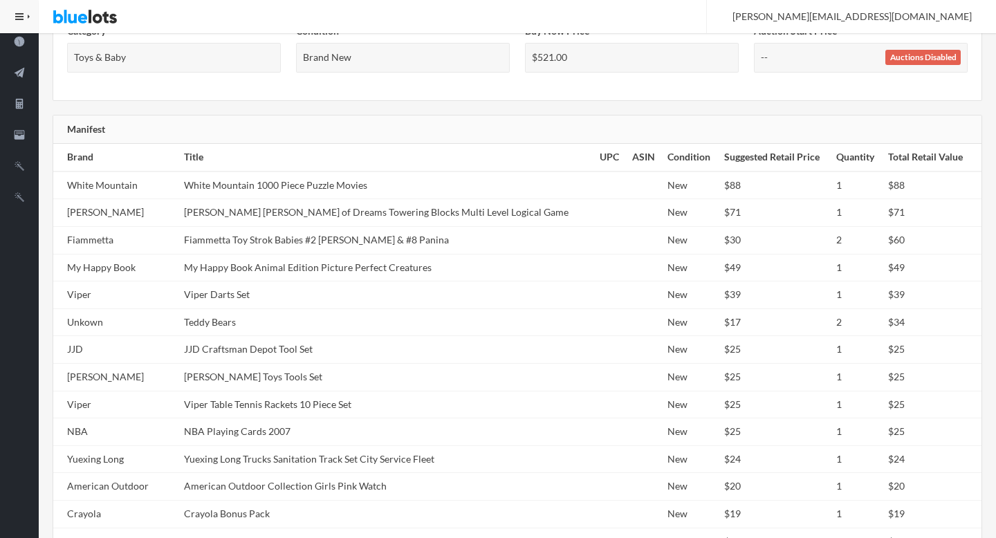
scroll to position [740, 0]
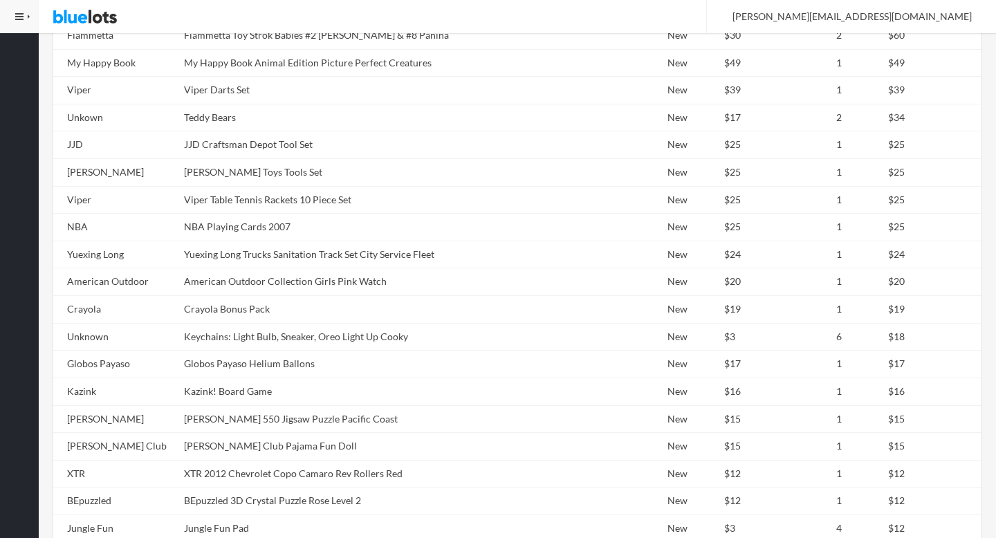
click at [240, 152] on td "JJD Craftsman Depot Tool Set" at bounding box center [386, 145] width 416 height 28
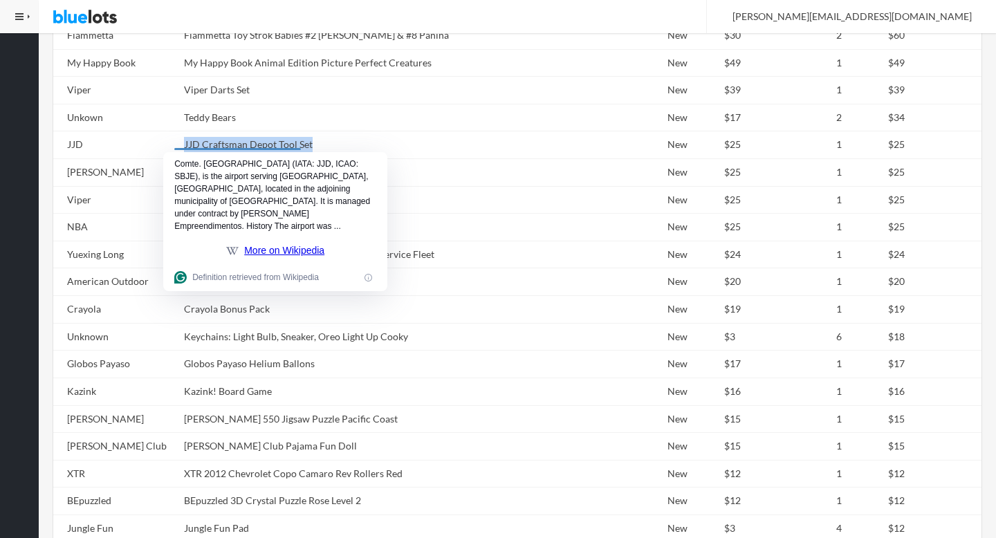
click at [247, 122] on td "Teddy Bears" at bounding box center [386, 118] width 416 height 28
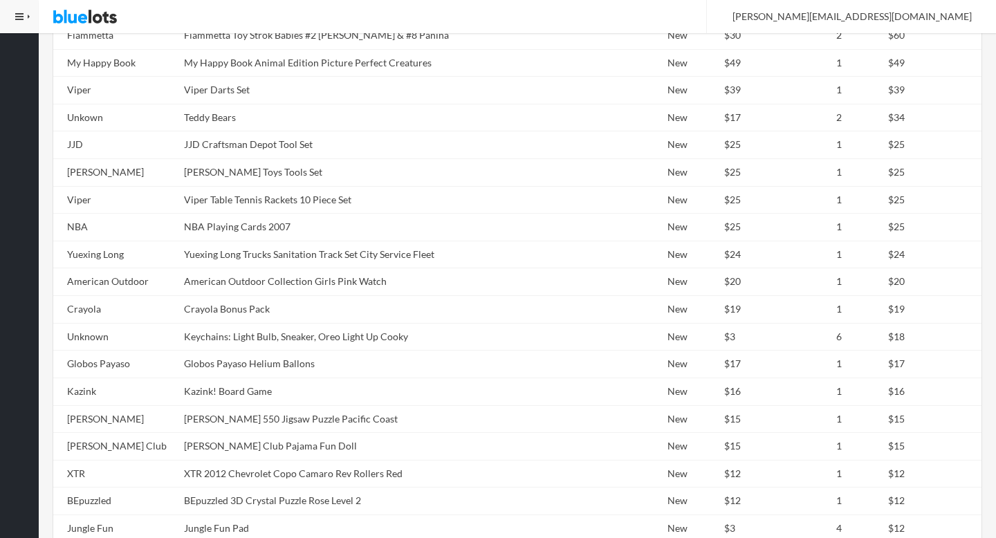
click at [247, 122] on td "Teddy Bears" at bounding box center [386, 118] width 416 height 28
copy tr "Teddy Bears"
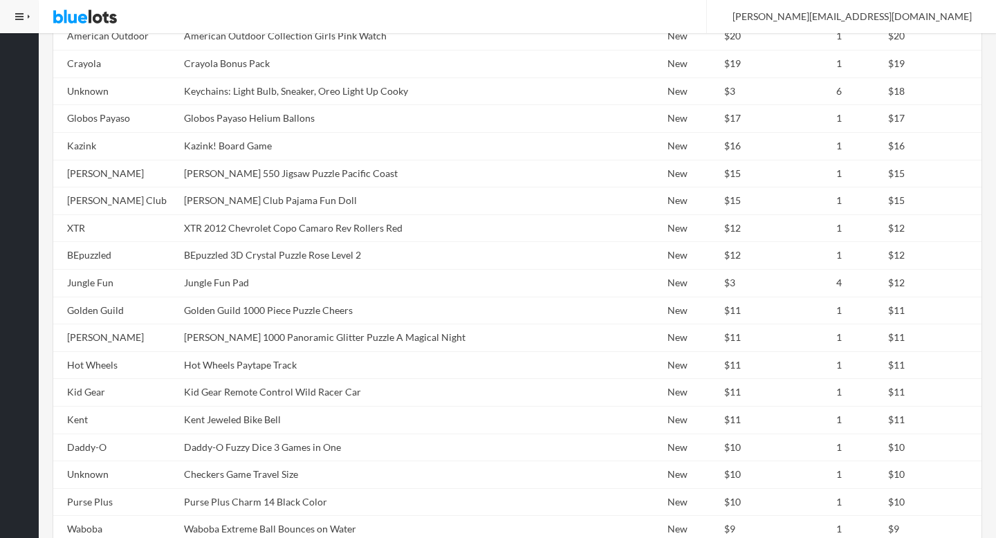
click at [247, 122] on tbody "White Mountain White Mountain 1000 Piece Puzzle Movies New $88 1 $88 Xiao Guai …" at bounding box center [517, 324] width 928 height 1206
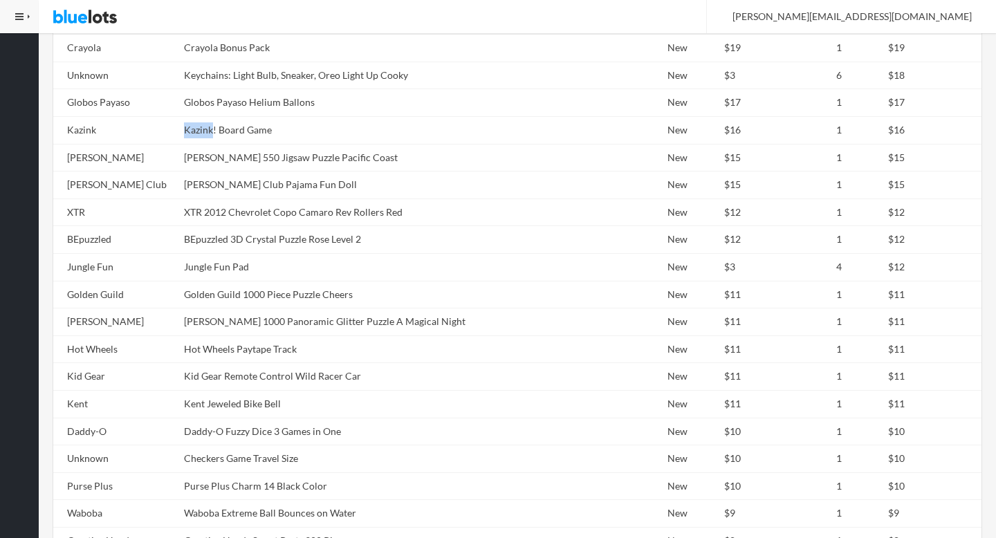
click at [247, 122] on td "Kazink! Board Game" at bounding box center [386, 130] width 416 height 28
copy tr "Kazink! Board Game"
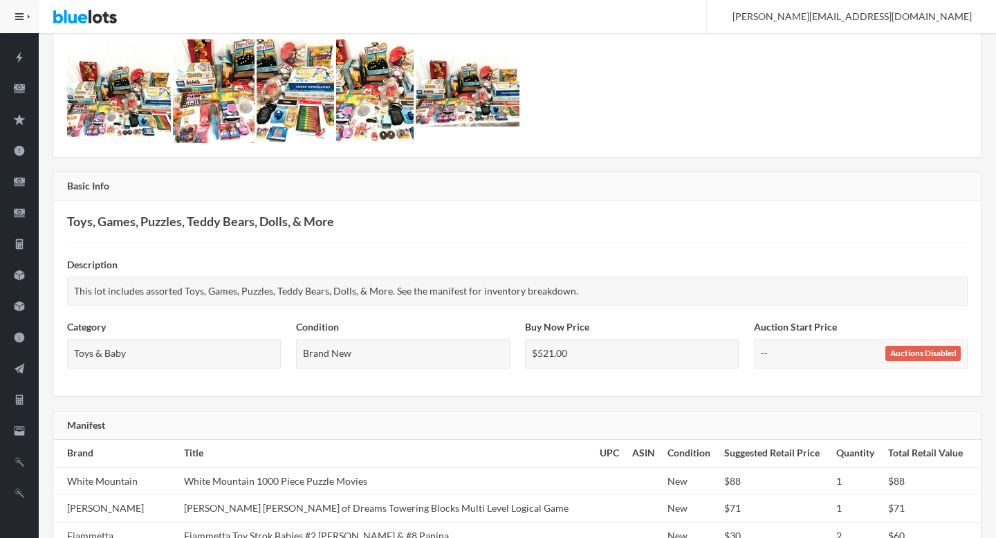
scroll to position [0, 0]
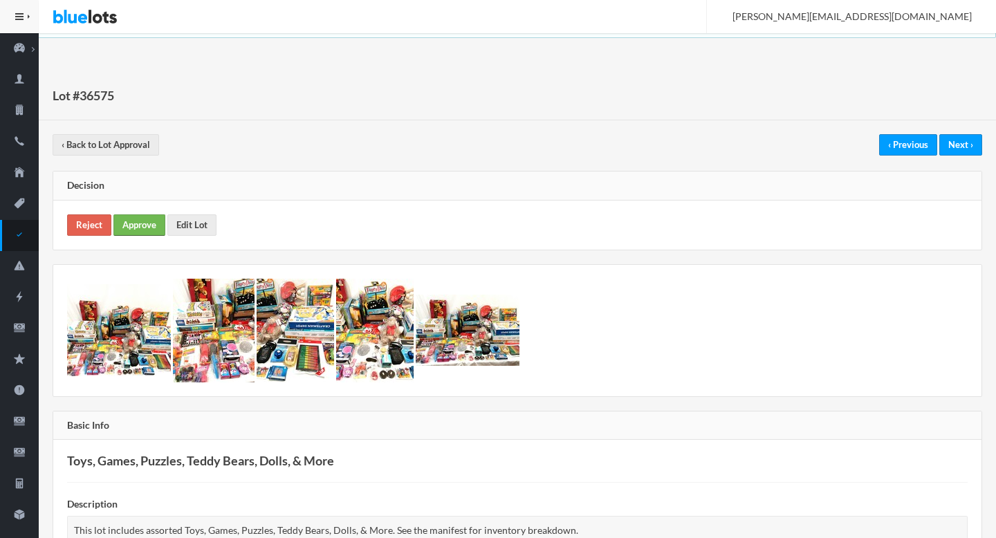
click at [138, 221] on link "Approve" at bounding box center [139, 224] width 52 height 21
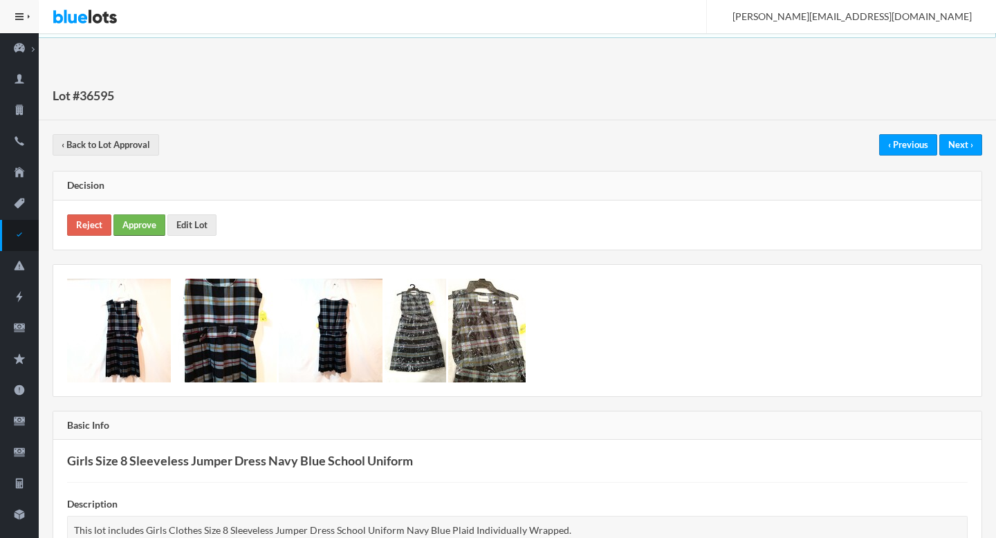
click at [136, 217] on link "Approve" at bounding box center [139, 224] width 52 height 21
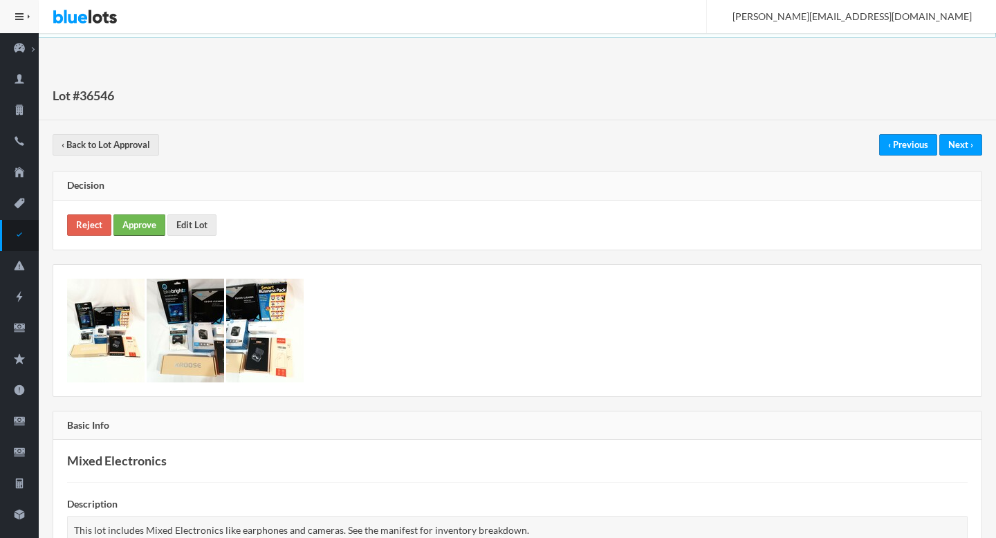
click at [135, 228] on link "Approve" at bounding box center [139, 224] width 52 height 21
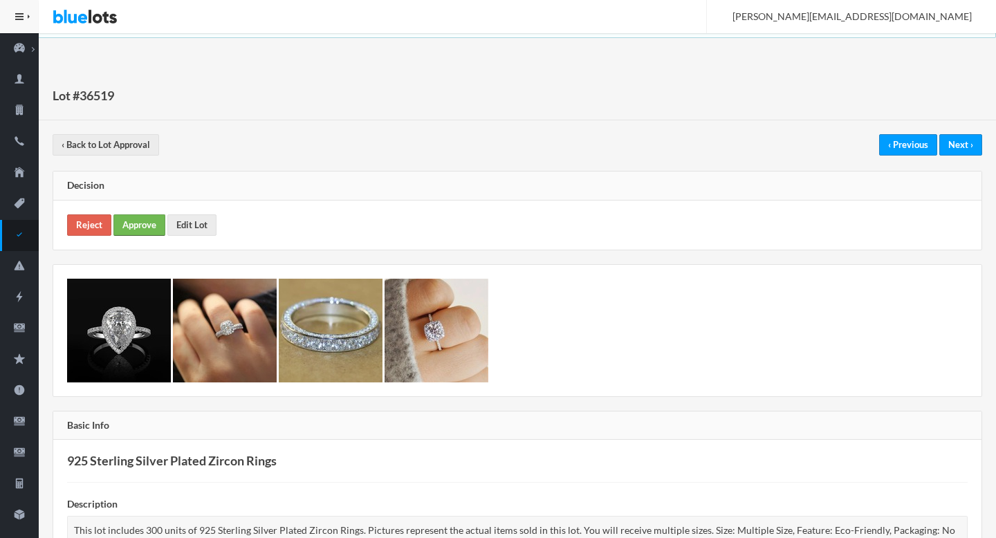
click at [145, 228] on link "Approve" at bounding box center [139, 224] width 52 height 21
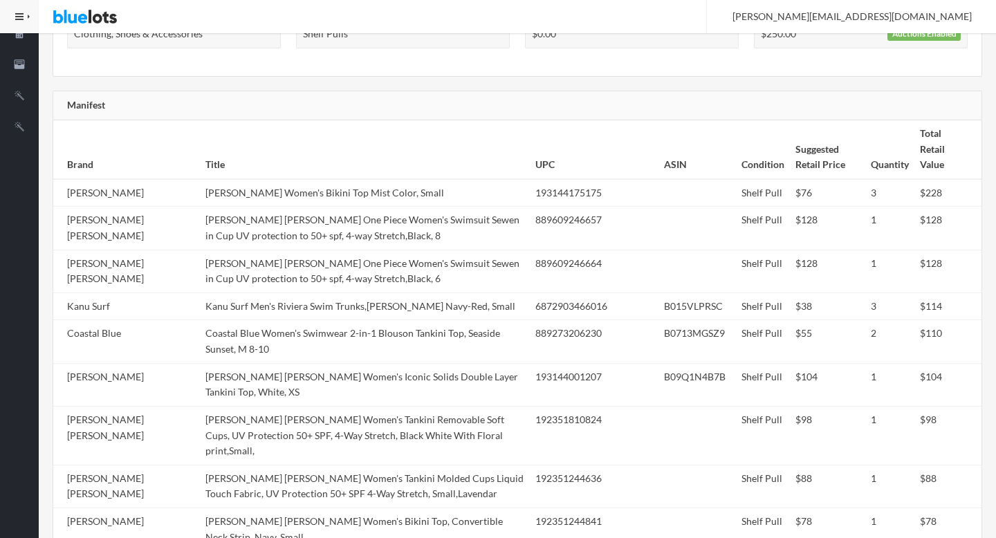
scroll to position [798, 0]
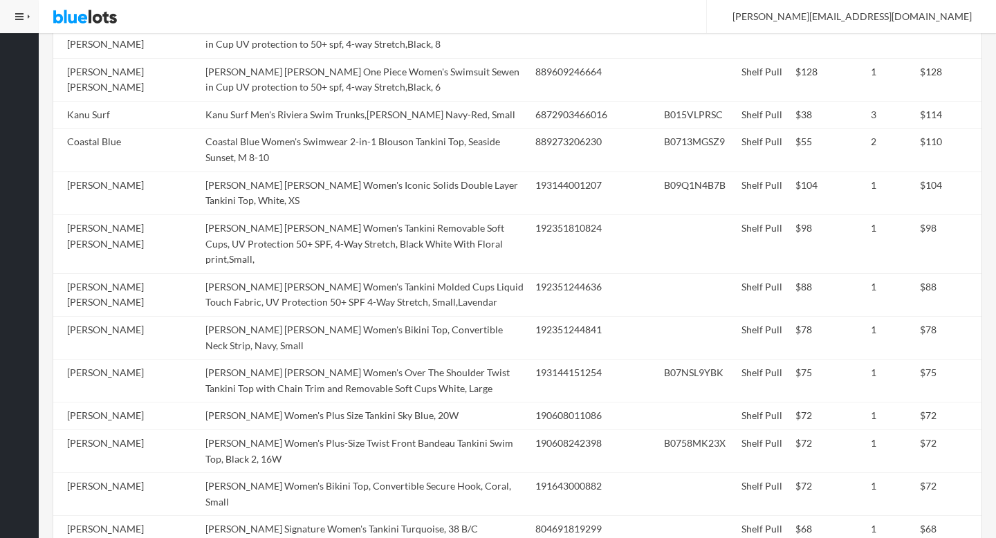
click at [297, 360] on td "[PERSON_NAME] [PERSON_NAME] Women's Over The Shoulder Twist Tankini Top with Ch…" at bounding box center [365, 381] width 330 height 43
copy td "[PERSON_NAME]"
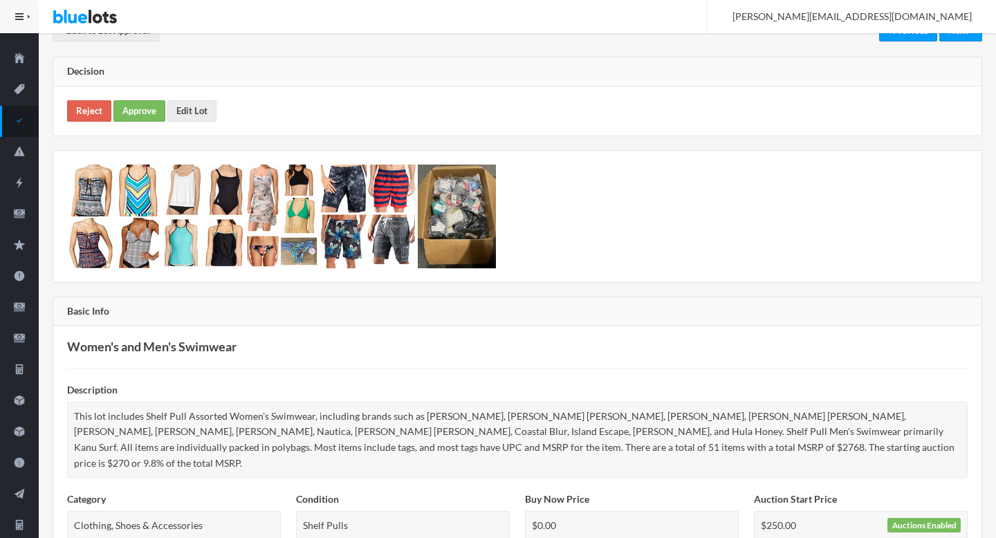
scroll to position [0, 0]
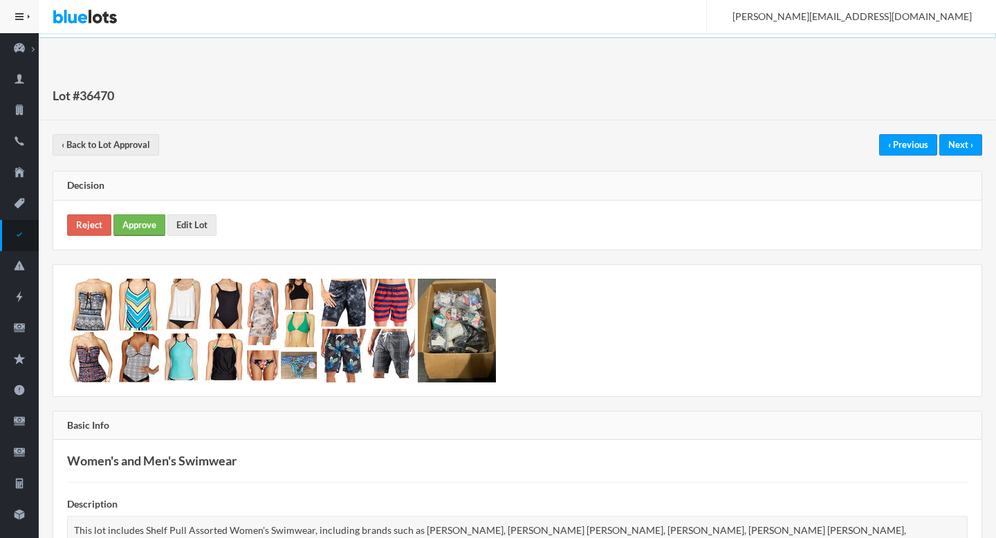
click at [127, 228] on link "Approve" at bounding box center [139, 224] width 52 height 21
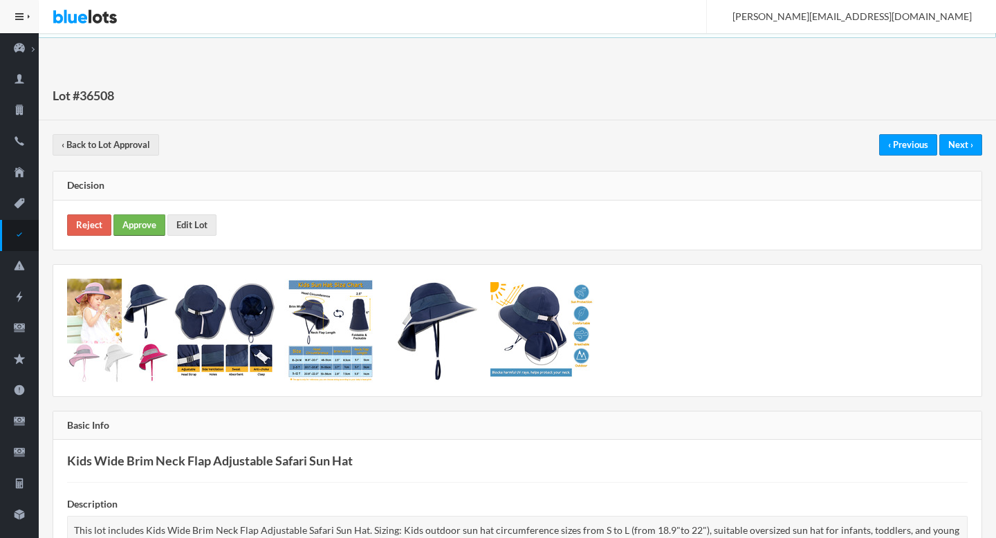
click at [137, 226] on link "Approve" at bounding box center [139, 224] width 52 height 21
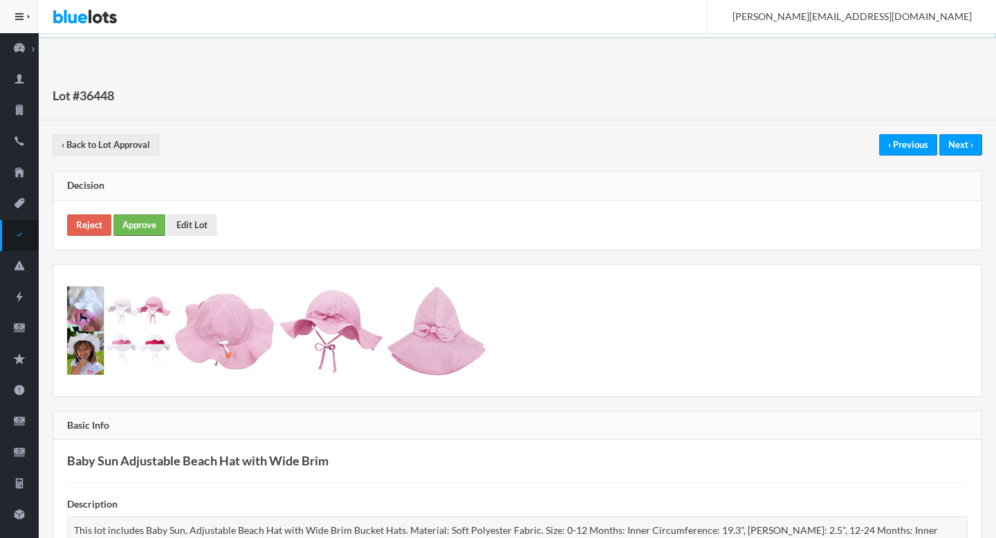
click at [153, 226] on link "Approve" at bounding box center [139, 224] width 52 height 21
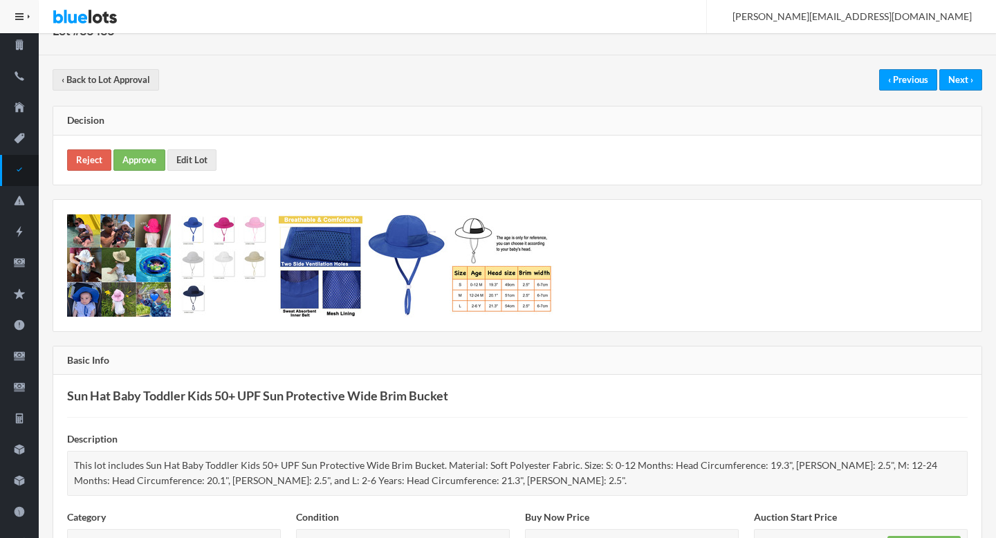
scroll to position [40, 0]
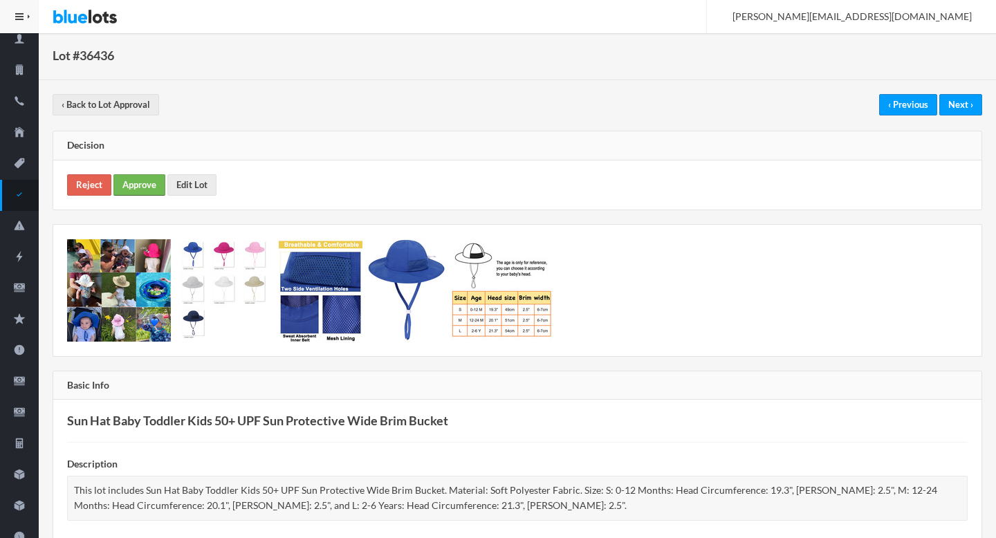
click at [145, 188] on link "Approve" at bounding box center [139, 184] width 52 height 21
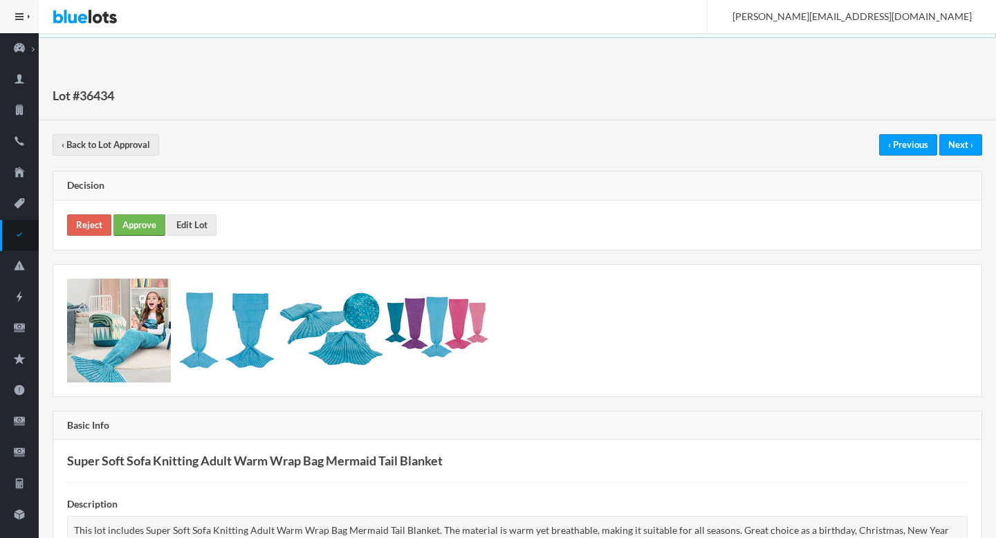
click at [149, 228] on link "Approve" at bounding box center [139, 224] width 52 height 21
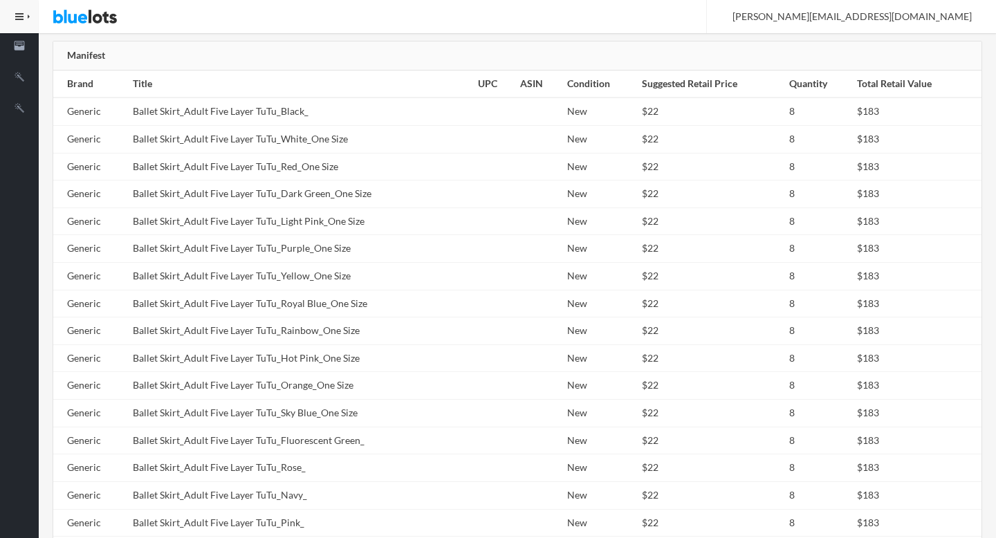
scroll to position [627, 0]
click at [295, 233] on td "Ballet Skirt_Adult Five Layer TuTu_Purple_One Size" at bounding box center [299, 247] width 345 height 28
copy tr "Ballet Skirt_Adult Five Layer TuTu_Purple_One Size"
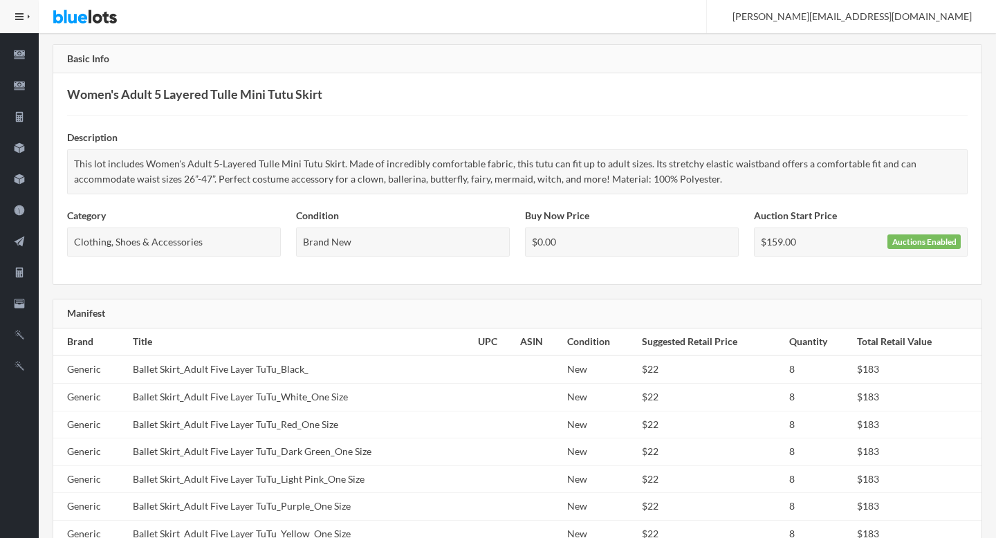
scroll to position [0, 0]
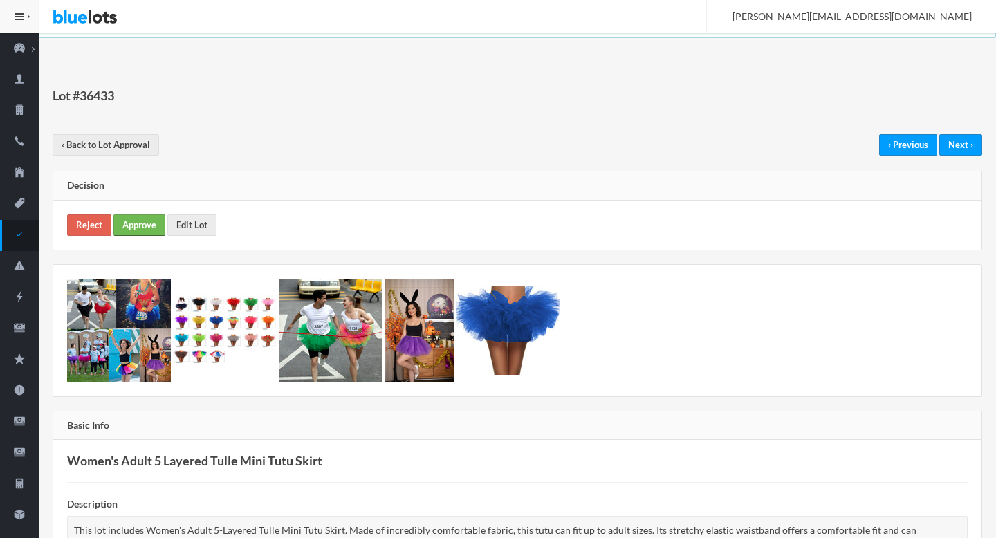
click at [155, 217] on link "Approve" at bounding box center [139, 224] width 52 height 21
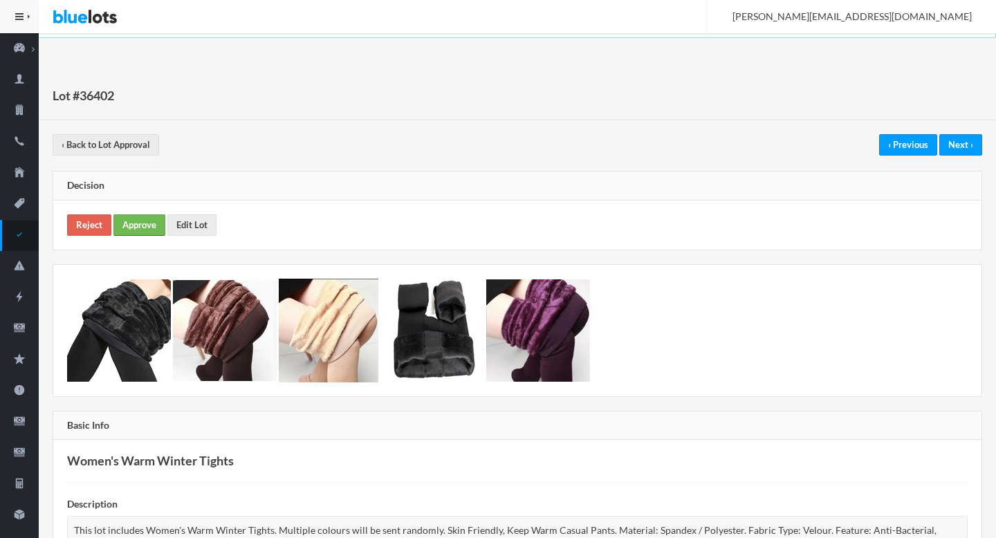
click at [141, 228] on link "Approve" at bounding box center [139, 224] width 52 height 21
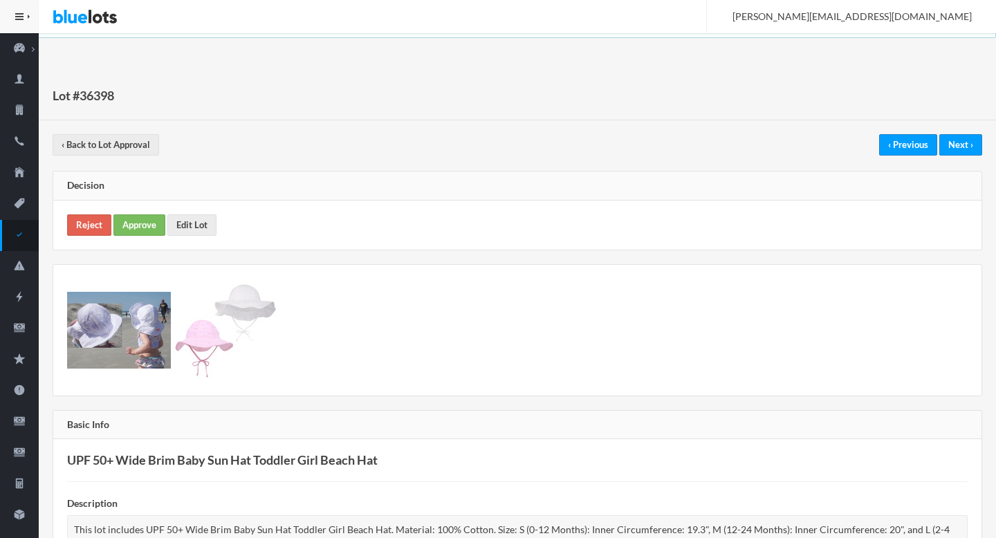
click at [147, 236] on div "Reject Approve Edit Lot" at bounding box center [517, 225] width 928 height 49
click at [144, 233] on link "Approve" at bounding box center [139, 224] width 52 height 21
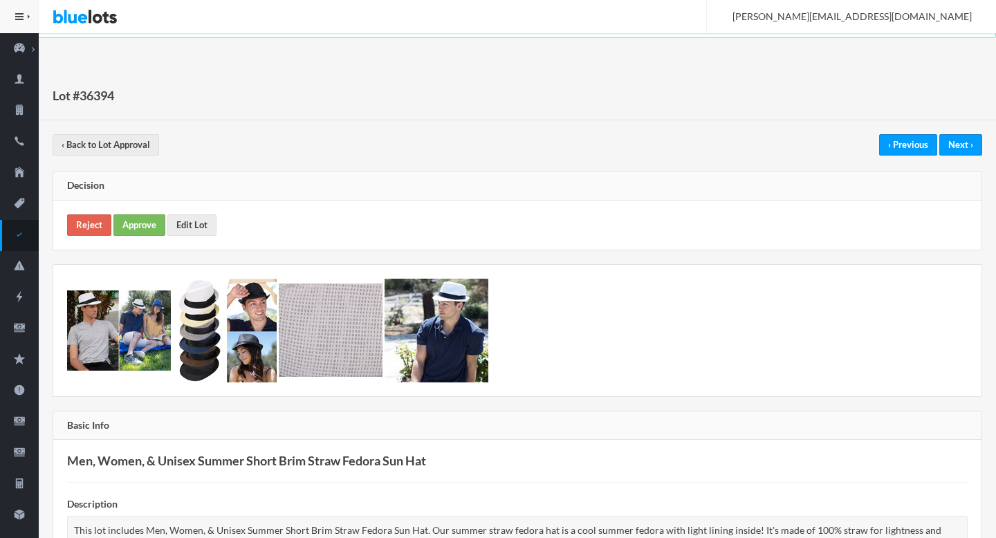
click at [138, 204] on div "Reject Approve Edit Lot" at bounding box center [517, 225] width 928 height 49
click at [138, 206] on div "Reject Approve Edit Lot" at bounding box center [517, 225] width 928 height 49
click at [139, 215] on link "Approve" at bounding box center [139, 224] width 52 height 21
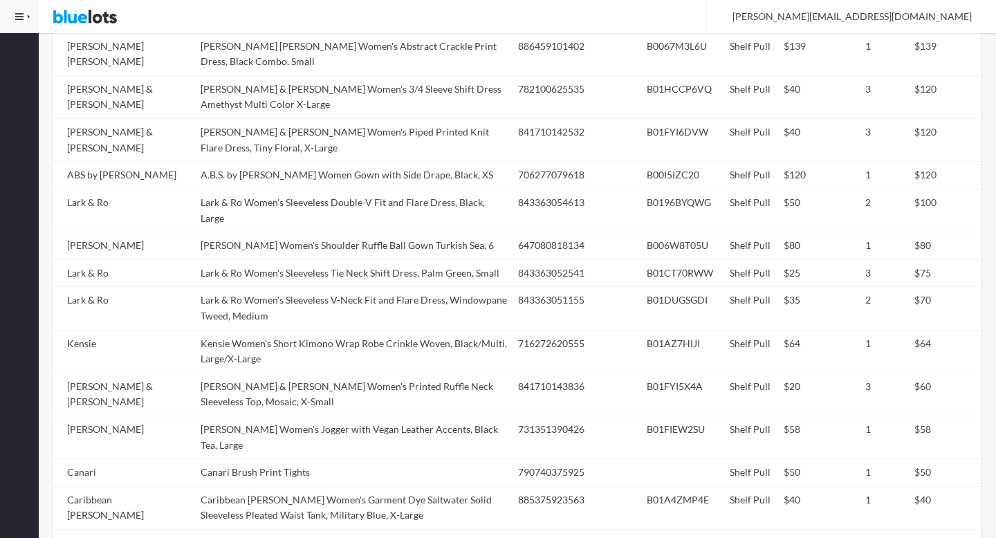
scroll to position [1038, 0]
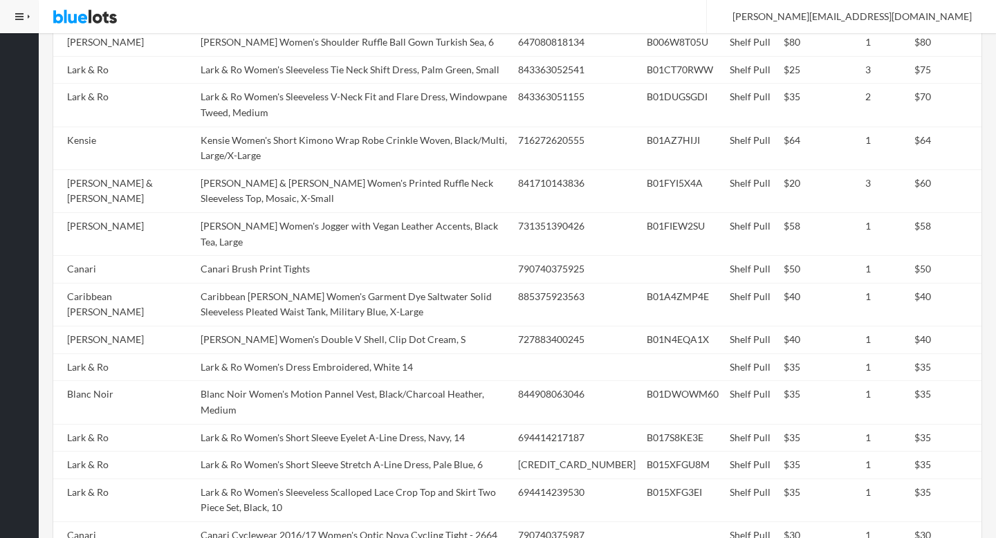
click at [232, 354] on td "Lark & Ro Women's Dress Embroidered, White 14" at bounding box center [354, 368] width 318 height 28
copy tr "Lark & Ro Women's Dress Embroidered, White 14"
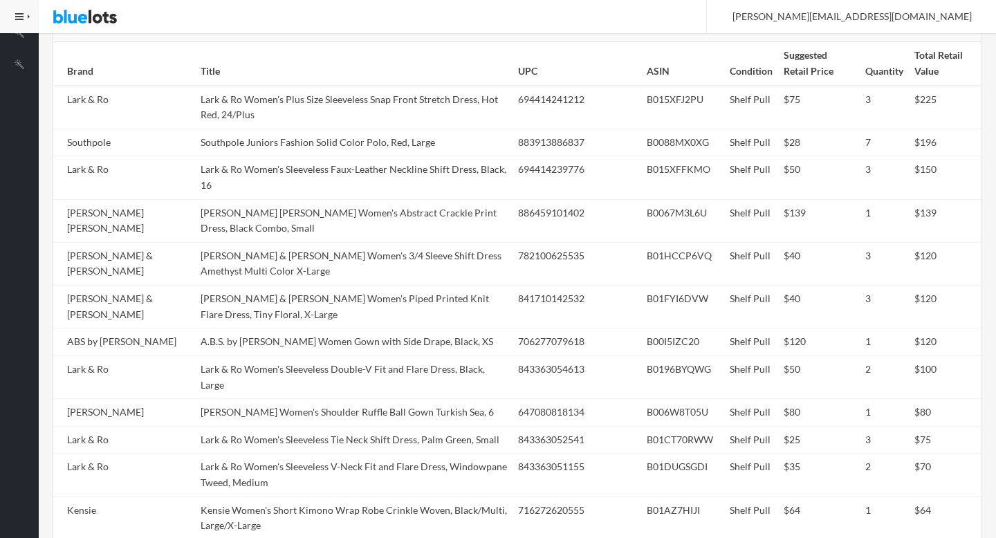
scroll to position [493, 0]
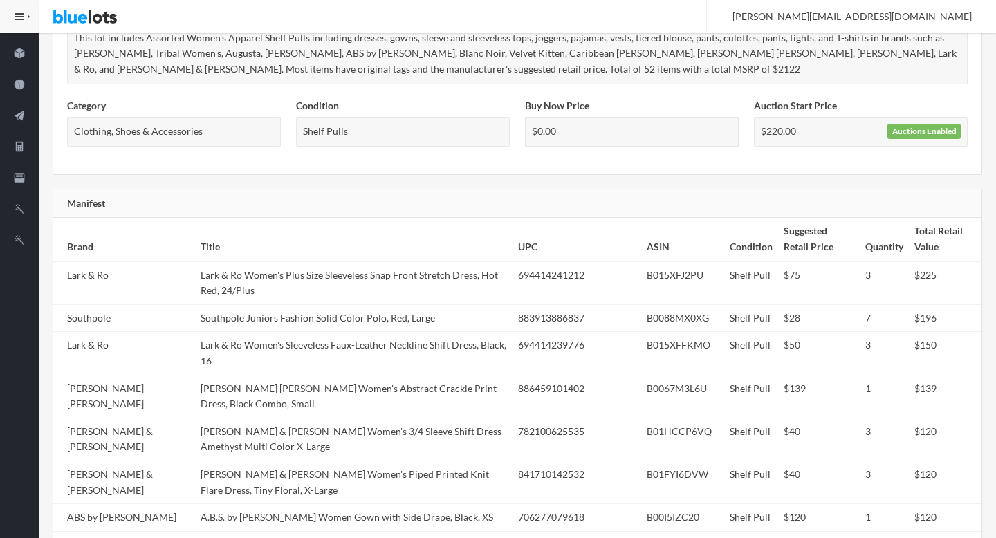
click at [247, 375] on td "[PERSON_NAME] [PERSON_NAME] Women's Abstract Crackle Print Dress, Black Combo, …" at bounding box center [354, 396] width 318 height 43
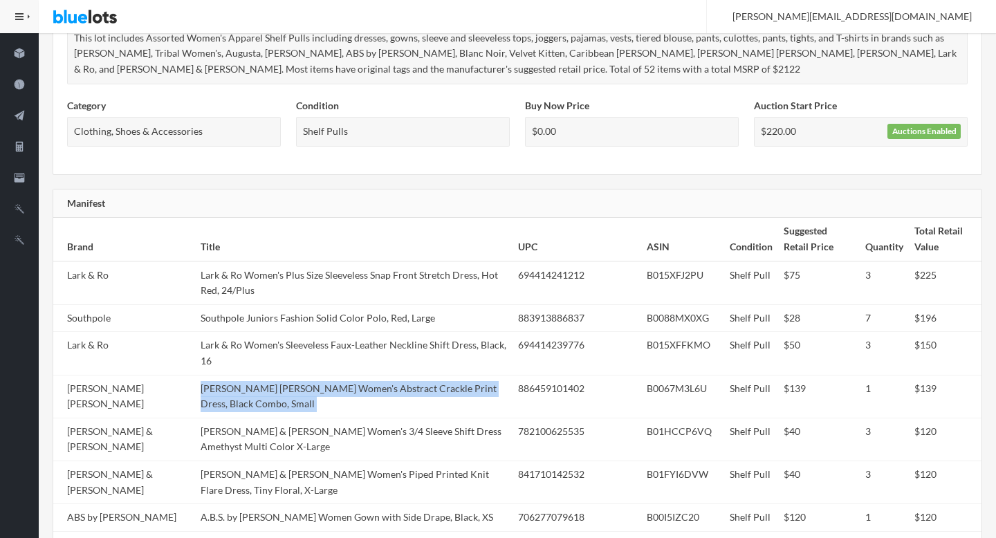
click at [247, 375] on td "[PERSON_NAME] [PERSON_NAME] Women's Abstract Crackle Print Dress, Black Combo, …" at bounding box center [354, 396] width 318 height 43
copy tr "[PERSON_NAME] [PERSON_NAME] Women's Abstract Crackle Print Dress, Black Combo, …"
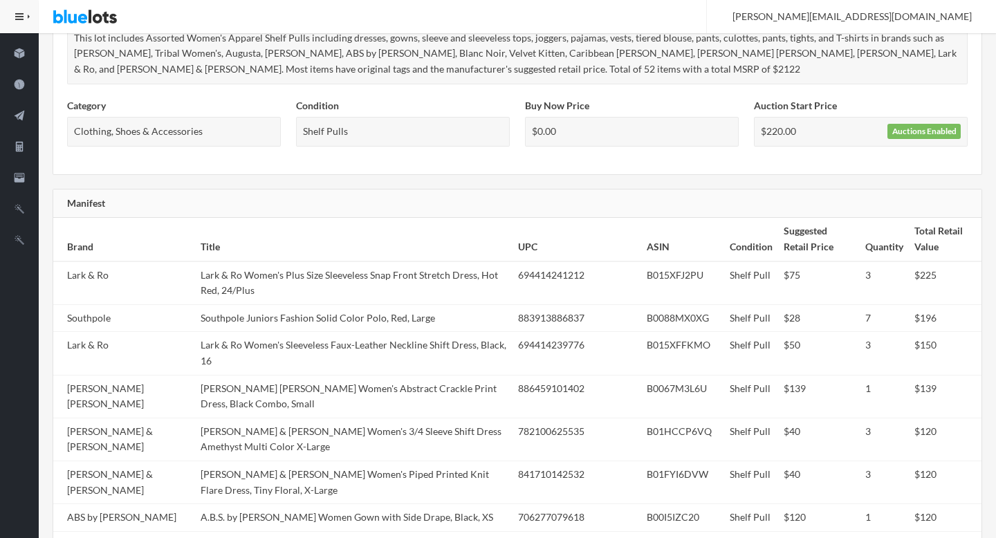
scroll to position [0, 0]
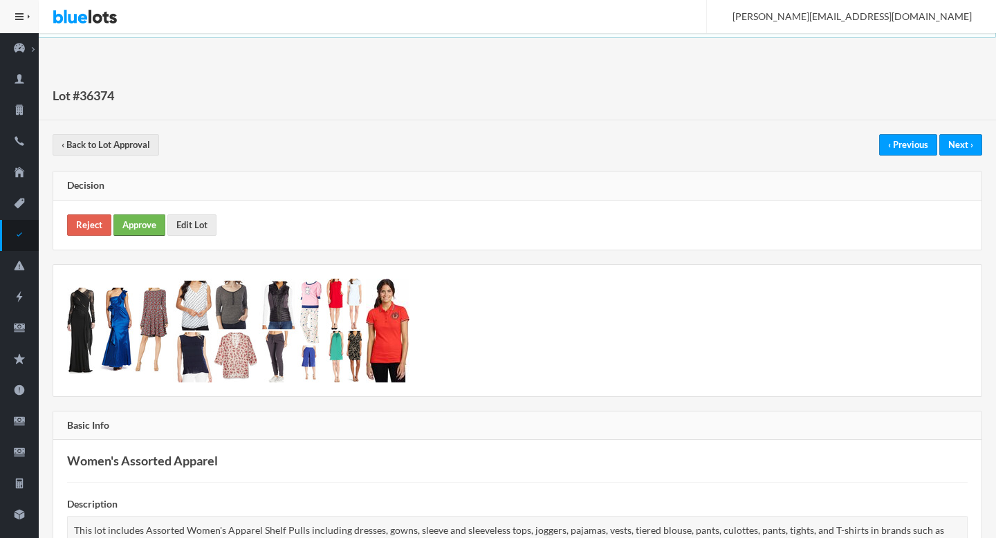
click at [131, 224] on link "Approve" at bounding box center [139, 224] width 52 height 21
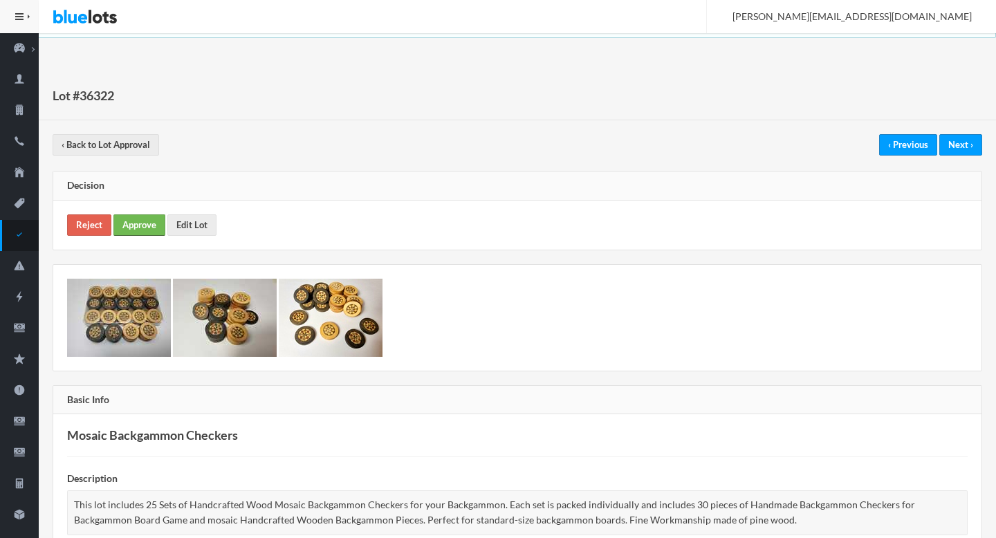
click at [138, 221] on link "Approve" at bounding box center [139, 224] width 52 height 21
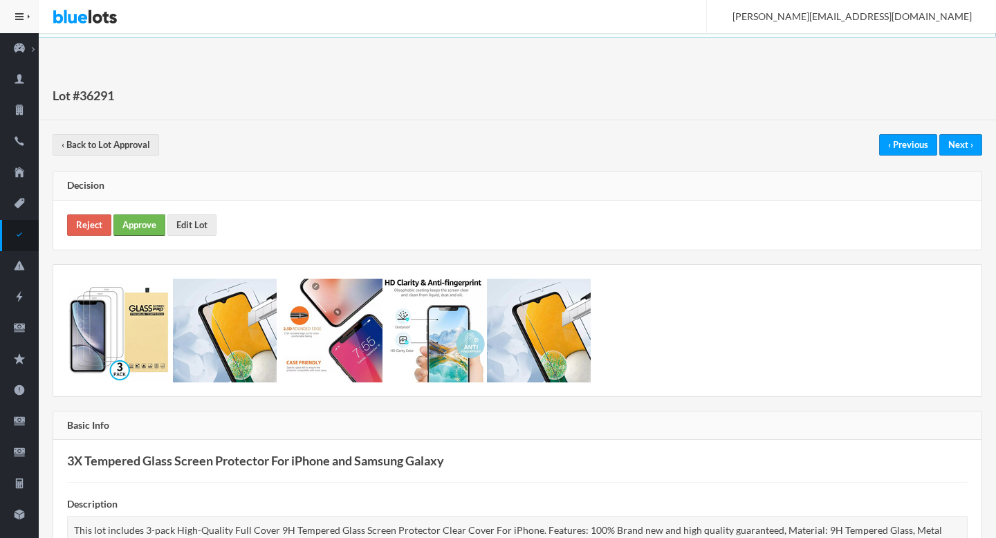
click at [127, 216] on link "Approve" at bounding box center [139, 224] width 52 height 21
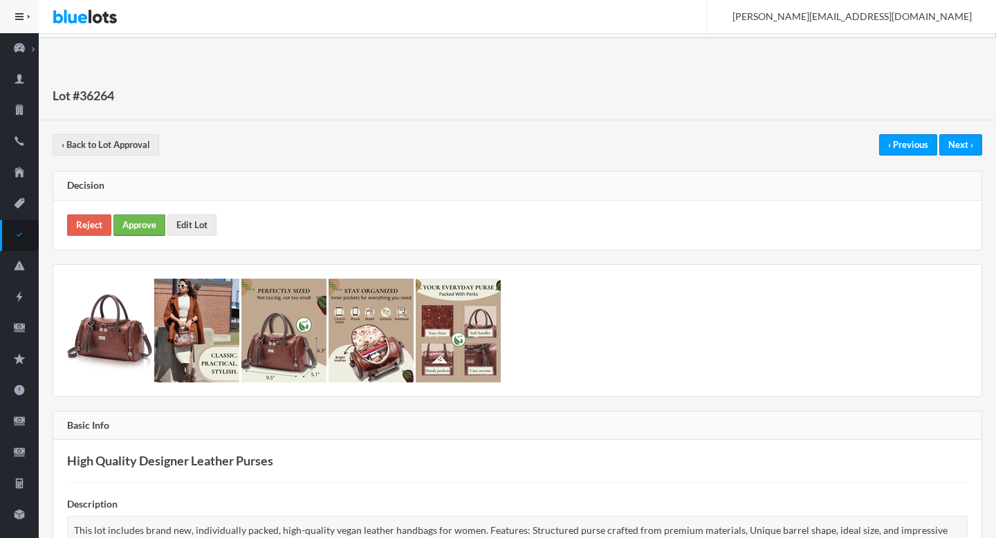
click at [143, 234] on link "Approve" at bounding box center [139, 224] width 52 height 21
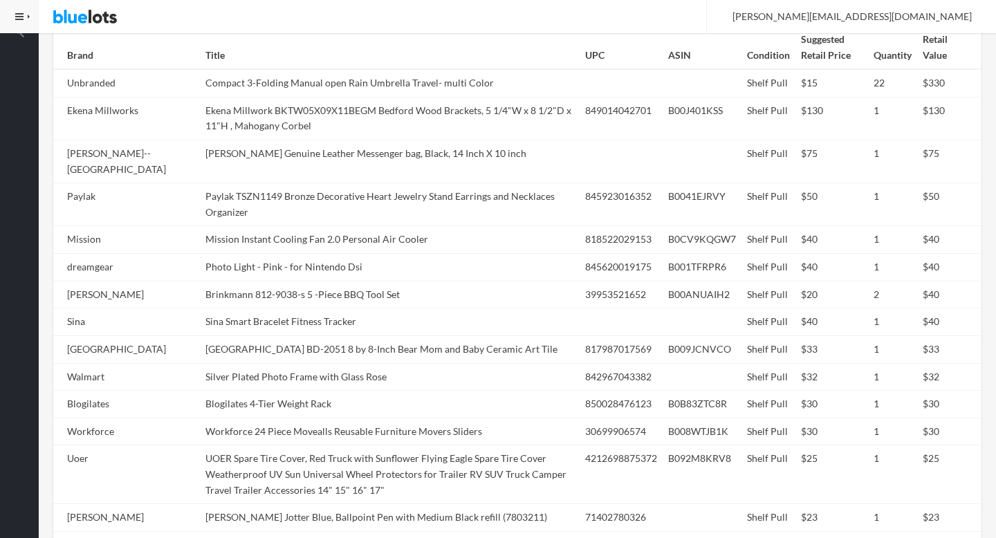
scroll to position [809, 0]
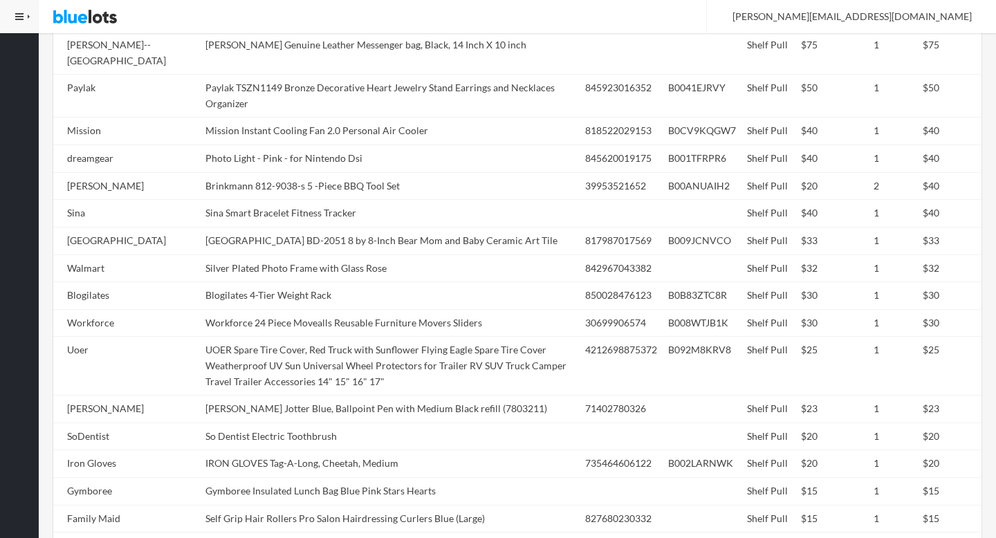
click at [443, 178] on td "Brinkmann 812-9038-s 5 -Piece BBQ Tool Set" at bounding box center [390, 186] width 380 height 28
copy tr "Brinkmann 812-9038-s 5 -Piece BBQ Tool Set"
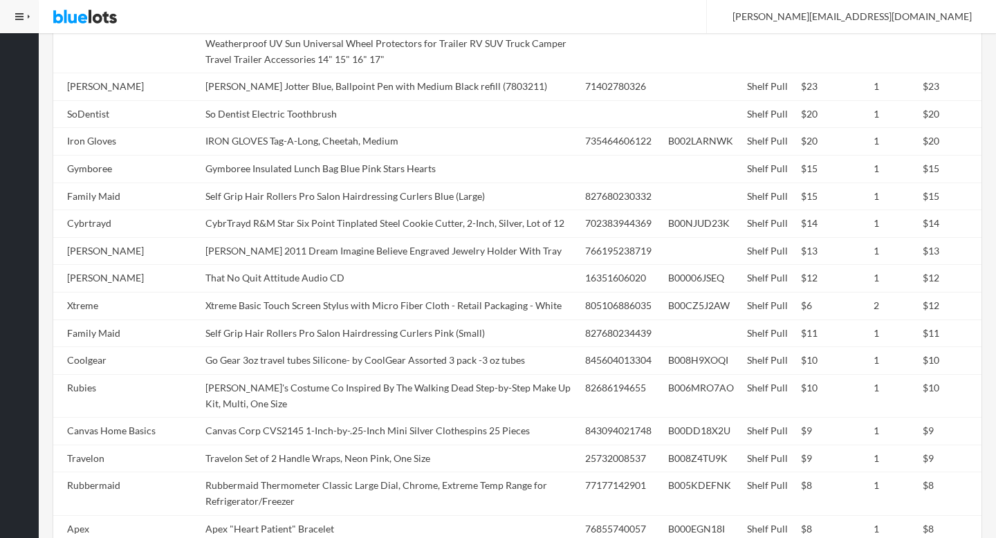
scroll to position [1261, 0]
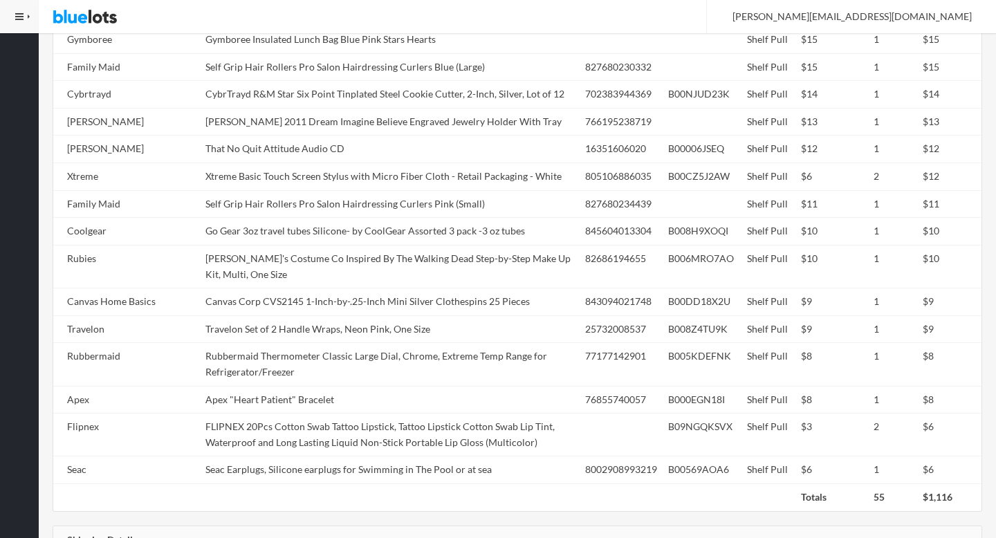
click at [443, 178] on td "Xtreme Basic Touch Screen Stylus with Micro Fiber Cloth - Retail Packaging - Wh…" at bounding box center [390, 177] width 380 height 28
copy td "Xtreme"
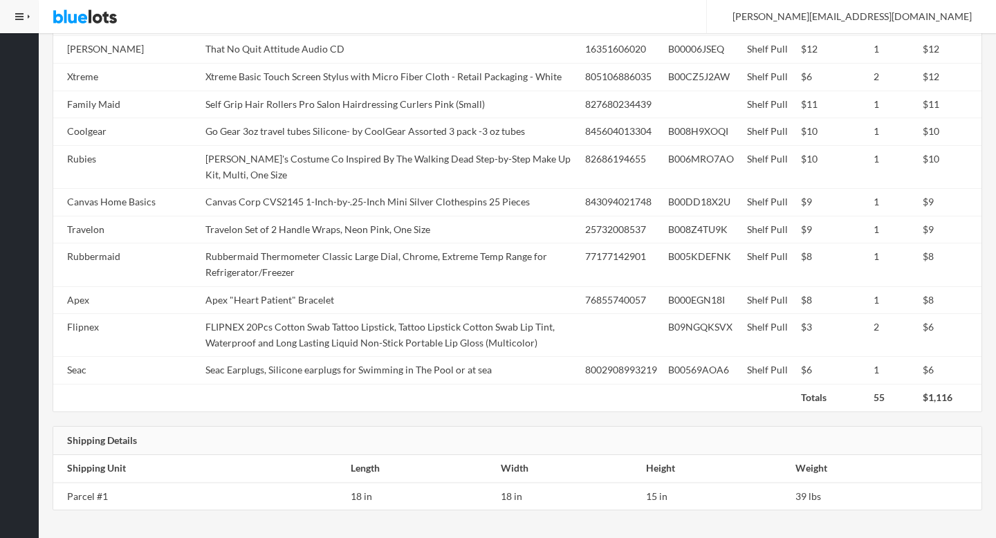
click at [443, 189] on td "Canvas Corp CVS2145 1-Inch-by-.25-Inch Mini Silver Clothespins 25 Pieces" at bounding box center [390, 203] width 380 height 28
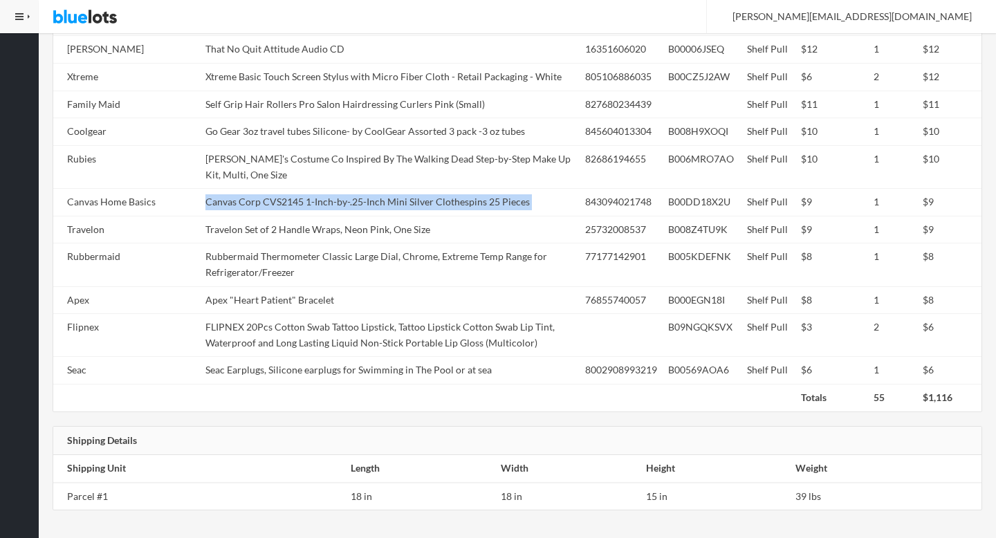
click at [443, 189] on td "Canvas Corp CVS2145 1-Inch-by-.25-Inch Mini Silver Clothespins 25 Pieces" at bounding box center [390, 203] width 380 height 28
copy tr "Canvas Corp CVS2145 1-Inch-by-.25-Inch Mini Silver Clothespins 25 Pieces"
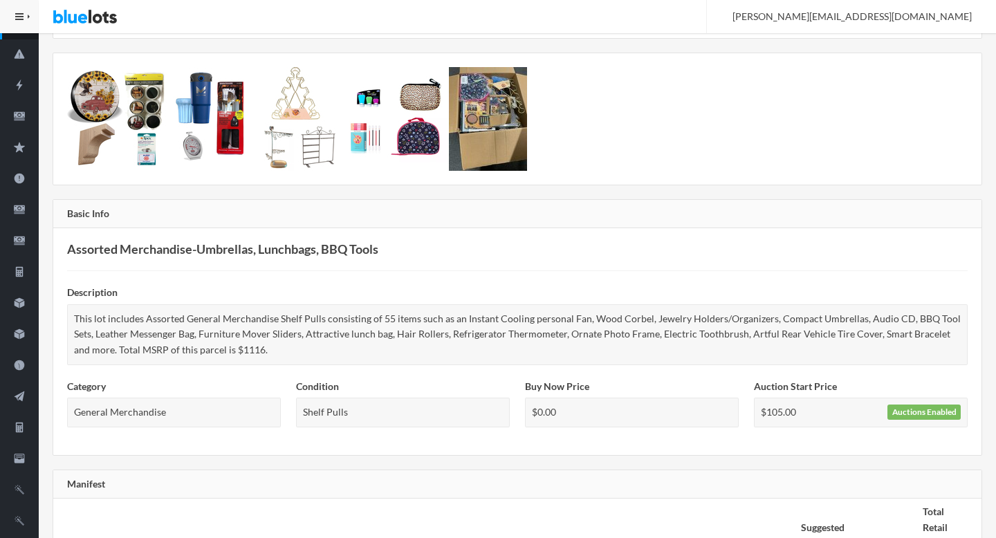
scroll to position [0, 0]
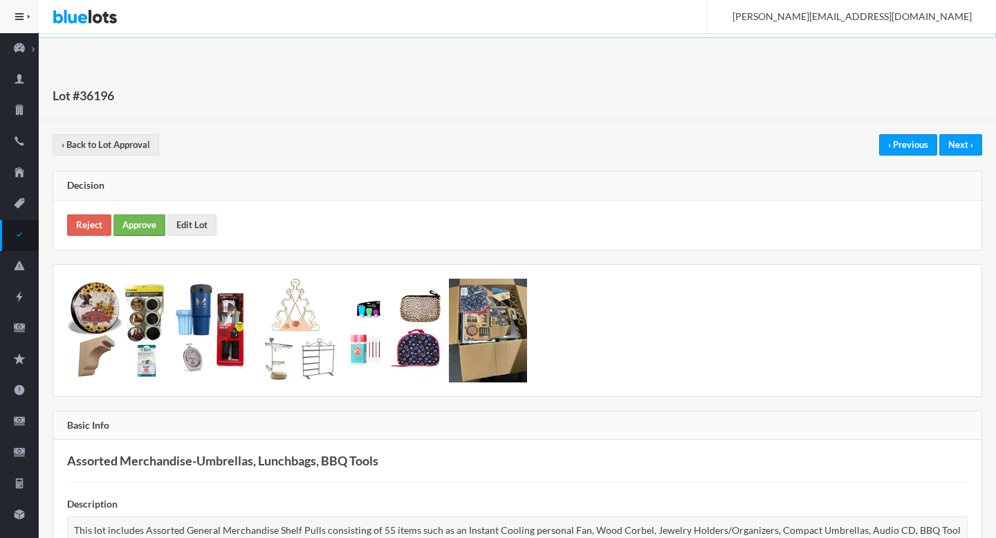
click at [145, 222] on link "Approve" at bounding box center [139, 224] width 52 height 21
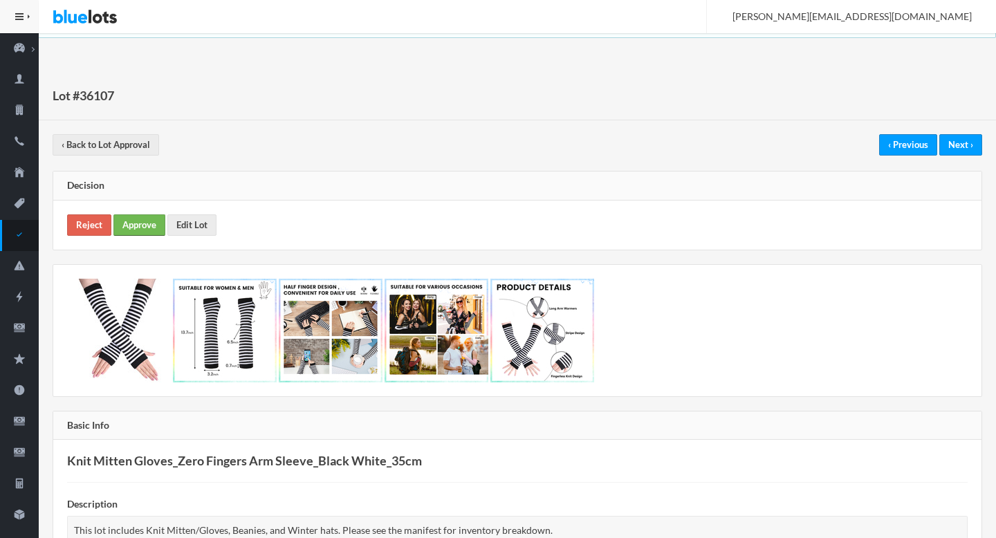
click at [139, 214] on link "Approve" at bounding box center [139, 224] width 52 height 21
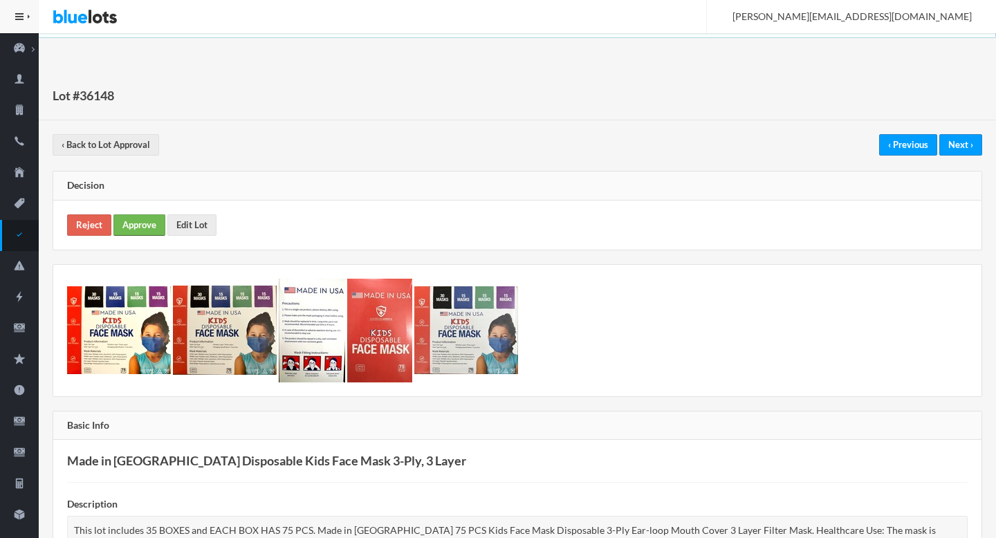
click at [152, 228] on link "Approve" at bounding box center [139, 224] width 52 height 21
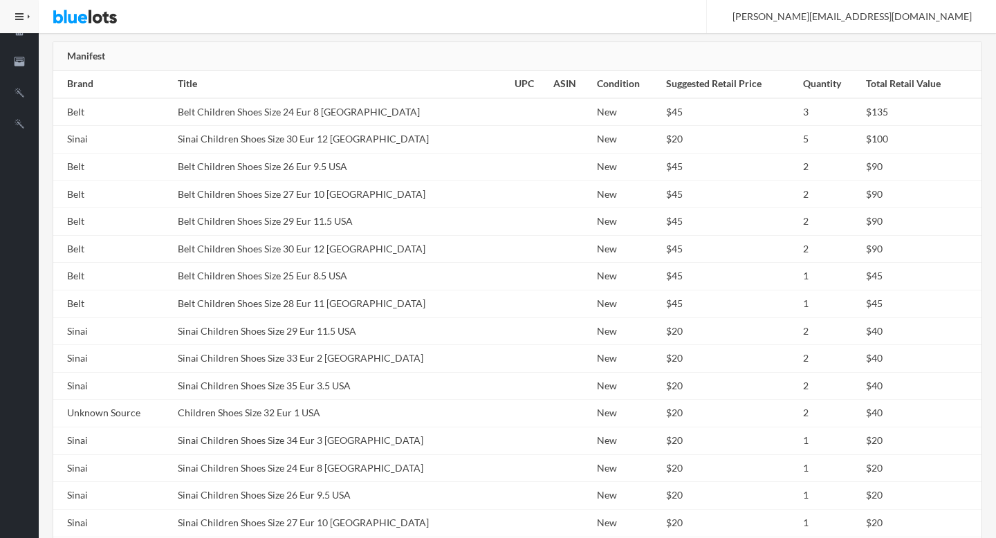
scroll to position [608, 0]
click at [325, 331] on td "Sinai Children Shoes Size 29 Eur 11.5 USA" at bounding box center [340, 332] width 337 height 28
copy tr "Sinai Children Shoes Size 29 Eur 11.5 USA"
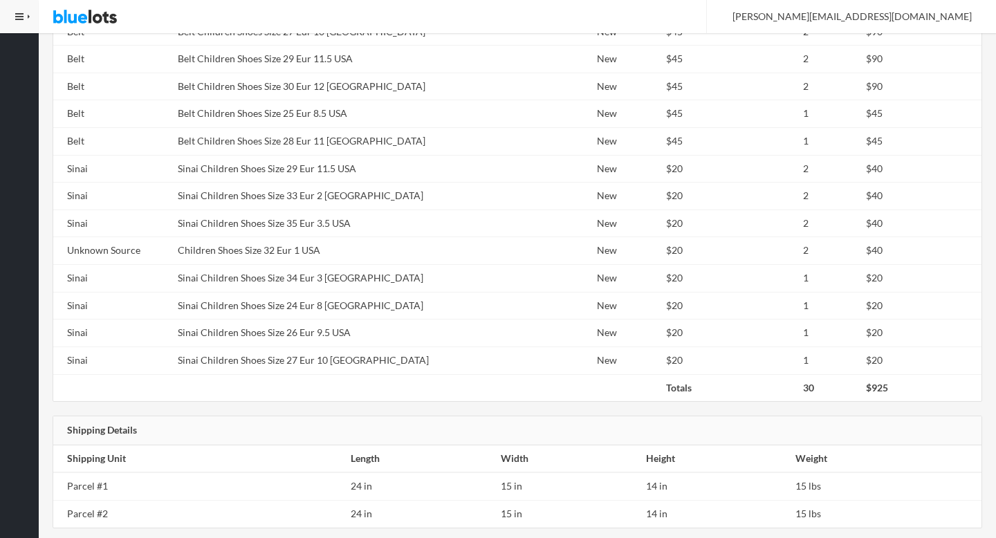
scroll to position [789, 0]
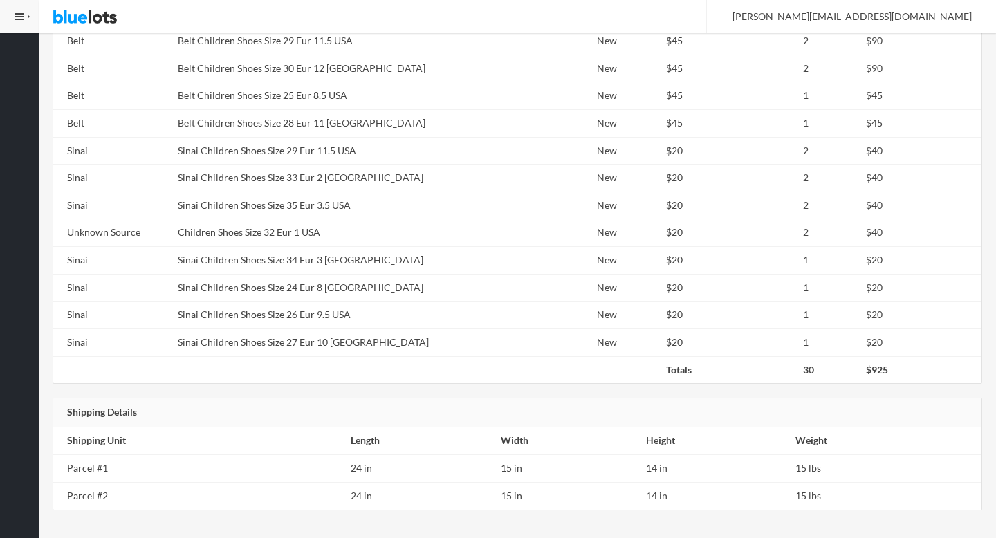
click at [325, 336] on td "Sinai Children Shoes Size 27 Eur 10 [GEOGRAPHIC_DATA]" at bounding box center [340, 343] width 337 height 28
click at [325, 332] on td "Sinai Children Shoes Size 27 Eur 10 [GEOGRAPHIC_DATA]" at bounding box center [340, 343] width 337 height 28
click at [325, 331] on td "Sinai Children Shoes Size 27 Eur 10 [GEOGRAPHIC_DATA]" at bounding box center [340, 343] width 337 height 28
copy tr "Sinai Children Shoes Size 27 Eur 10 [GEOGRAPHIC_DATA]"
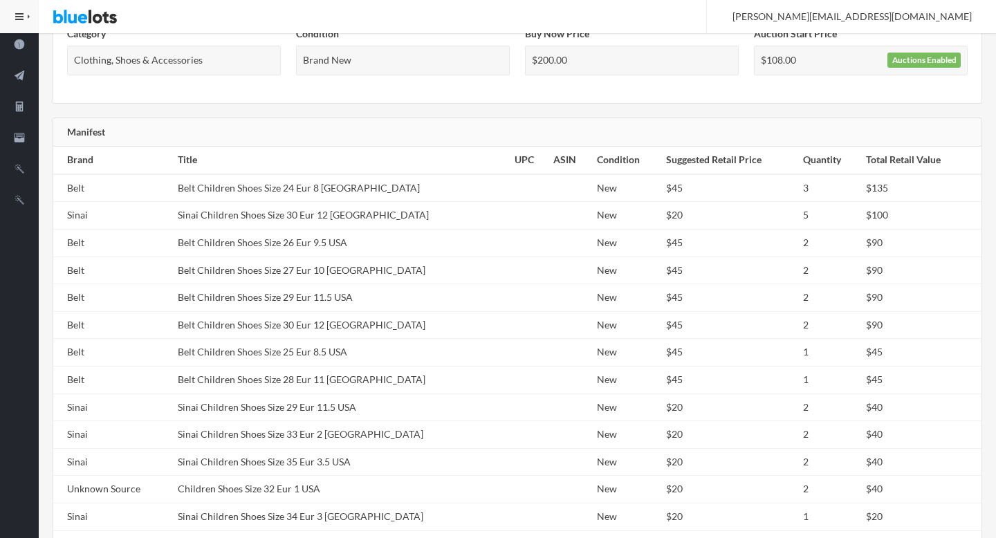
scroll to position [0, 0]
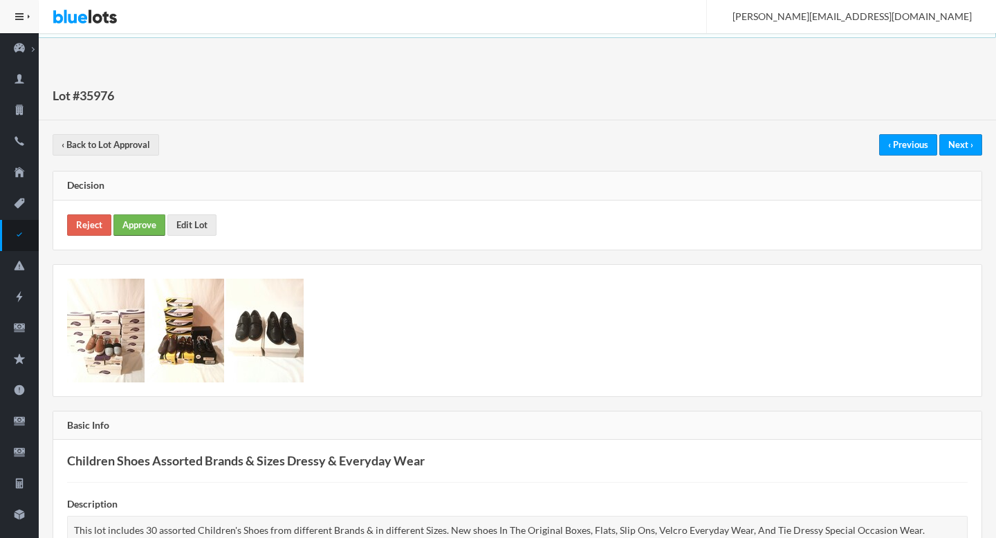
click at [135, 221] on link "Approve" at bounding box center [139, 224] width 52 height 21
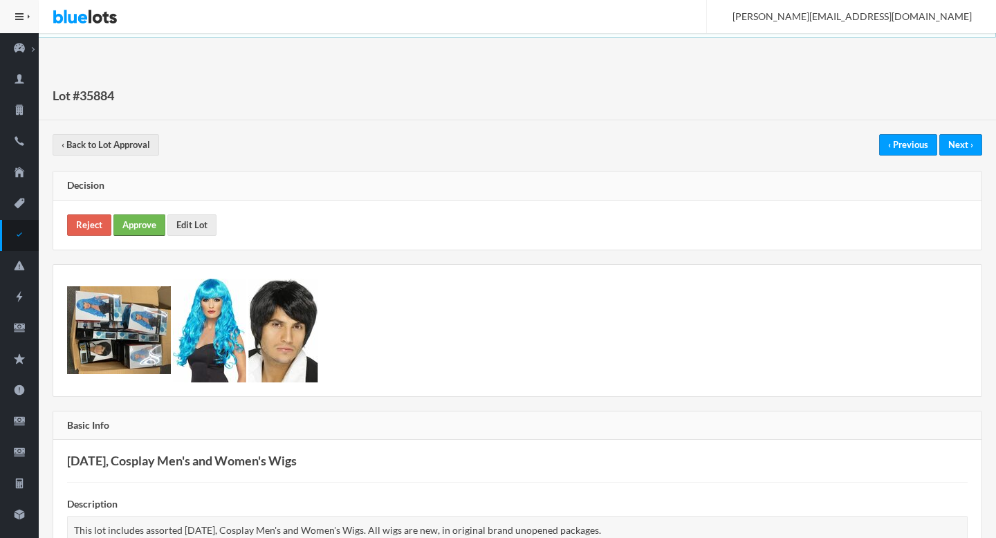
click at [148, 221] on link "Approve" at bounding box center [139, 224] width 52 height 21
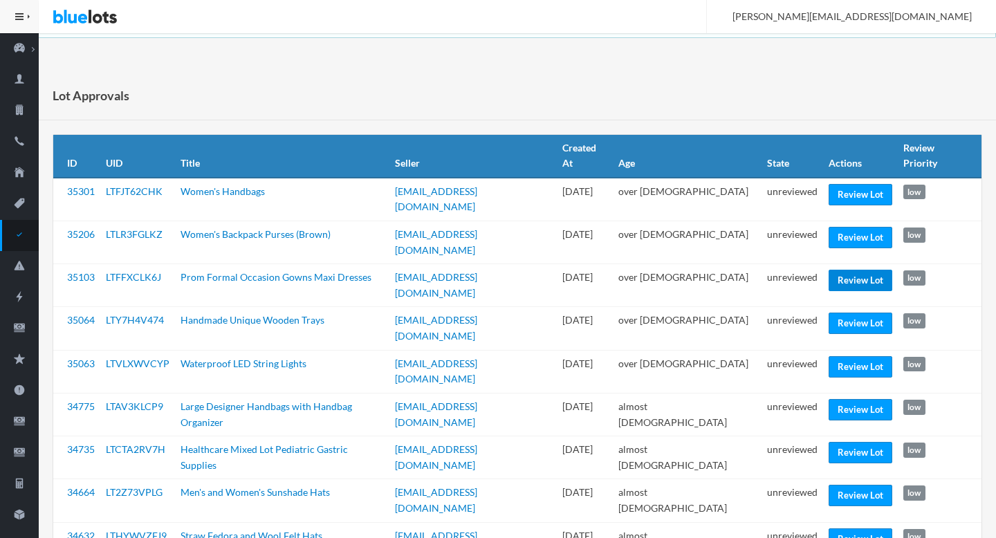
click at [839, 270] on link "Review Lot" at bounding box center [861, 280] width 64 height 21
click at [838, 356] on link "Review Lot" at bounding box center [861, 366] width 64 height 21
click at [837, 313] on link "Review Lot" at bounding box center [861, 323] width 64 height 21
click at [836, 485] on link "Review Lot" at bounding box center [861, 495] width 64 height 21
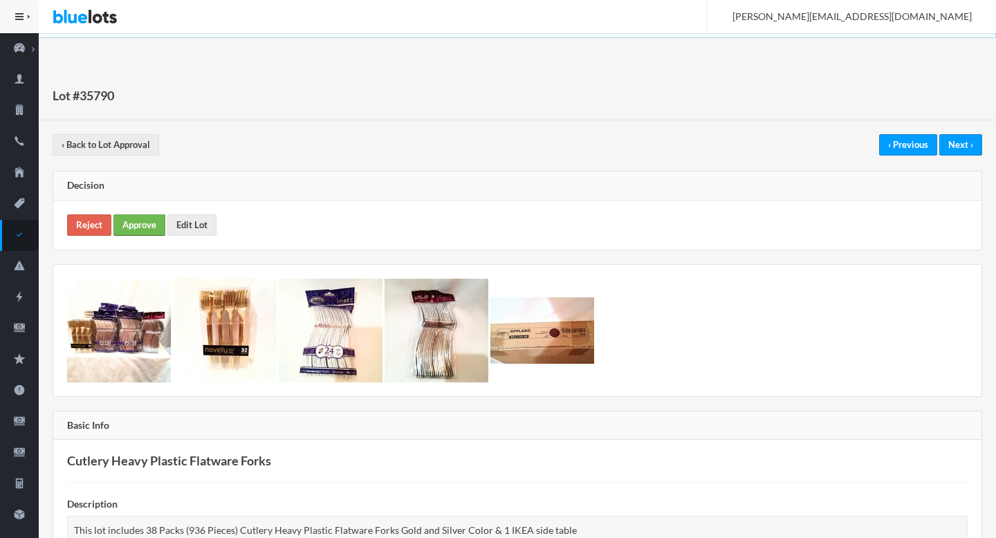
click at [145, 217] on link "Approve" at bounding box center [139, 224] width 52 height 21
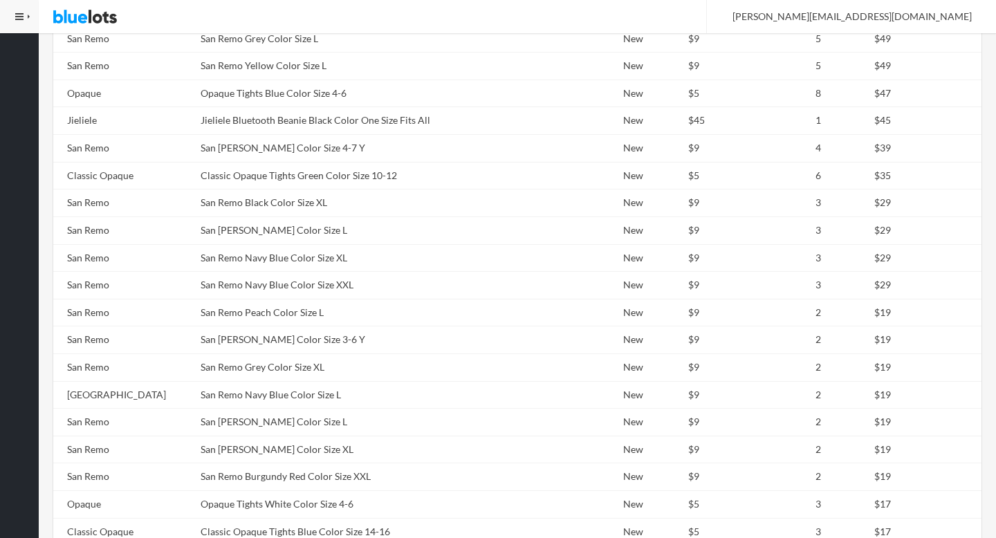
scroll to position [988, 0]
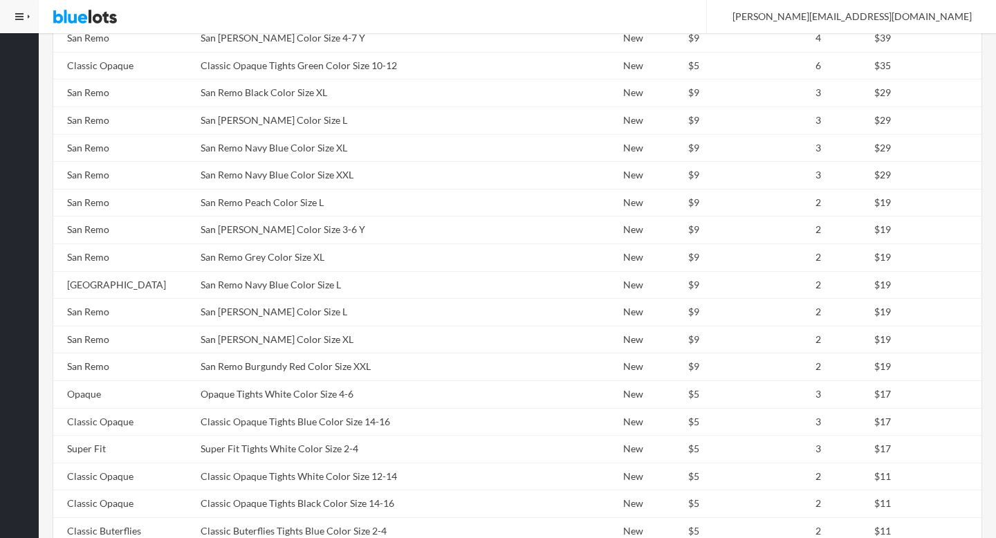
click at [256, 95] on td "San Remo Black Color Size XL" at bounding box center [368, 94] width 346 height 28
copy td "Color"
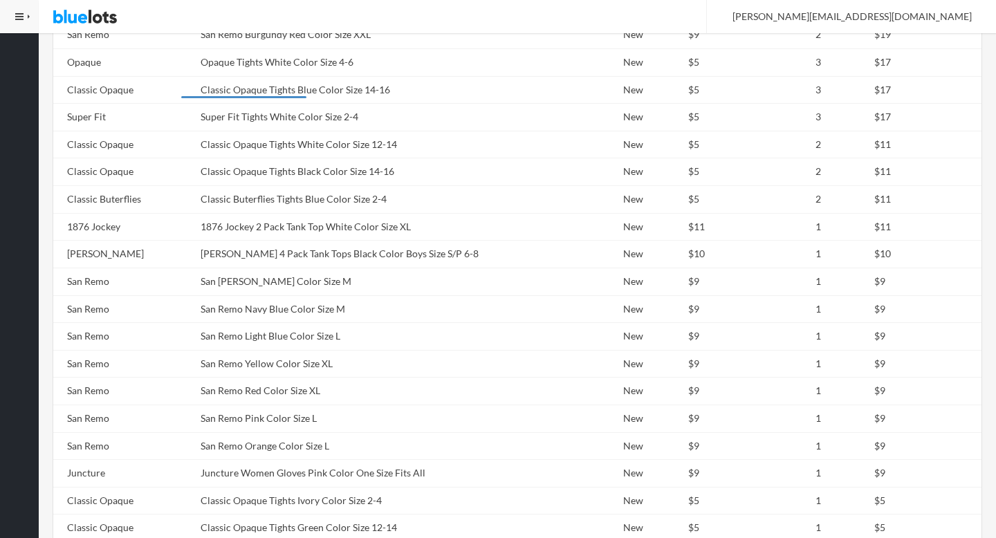
click at [256, 95] on td "Classic Opaque Tights Blue Color Size 14-16" at bounding box center [368, 90] width 346 height 28
copy tr "Classic Opaque Tights Blue Color Size 14-16"
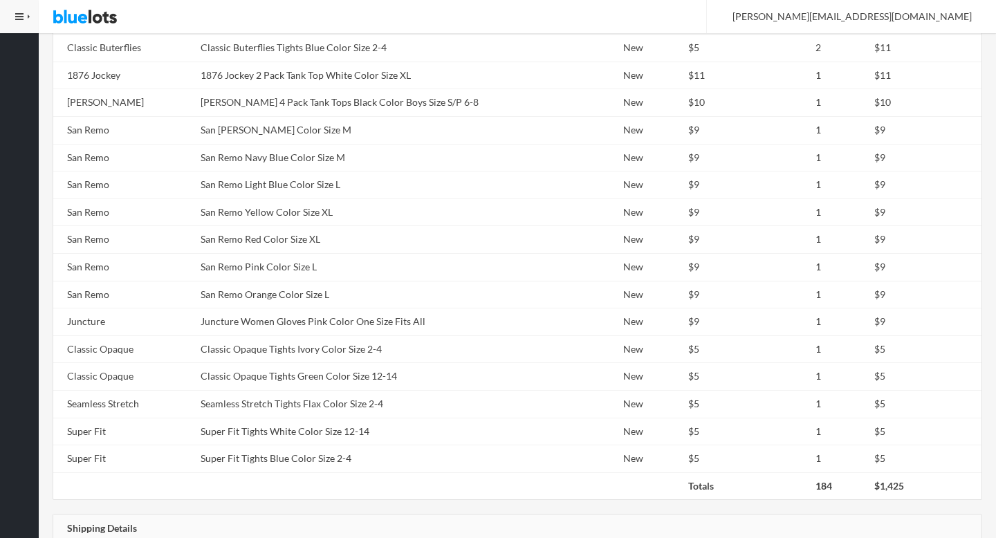
scroll to position [1560, 0]
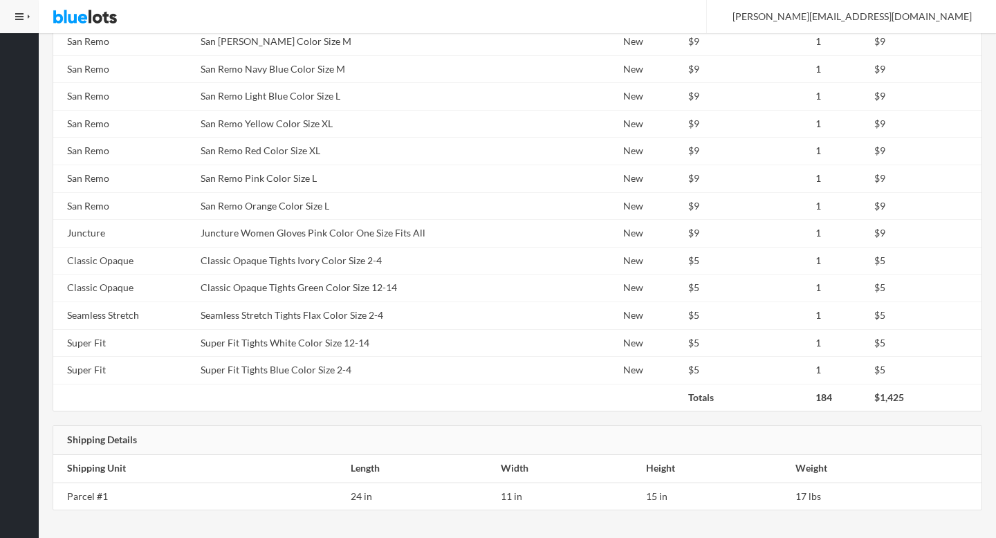
click at [256, 97] on td "San Remo Light Blue Color Size L" at bounding box center [368, 97] width 346 height 28
click at [256, 95] on td "San Remo Light Blue Color Size L" at bounding box center [368, 97] width 346 height 28
copy tr "San Remo Light Blue Color Size L"
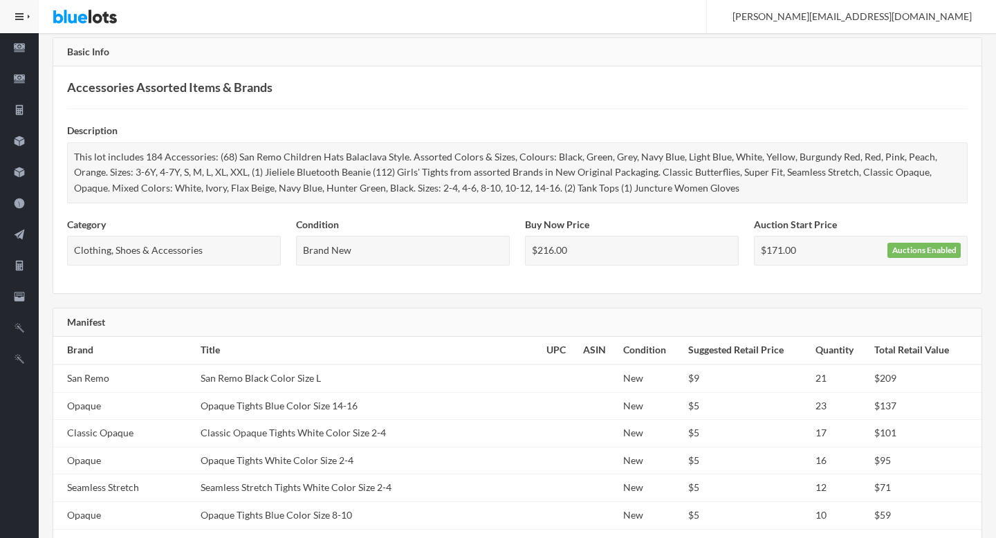
scroll to position [0, 0]
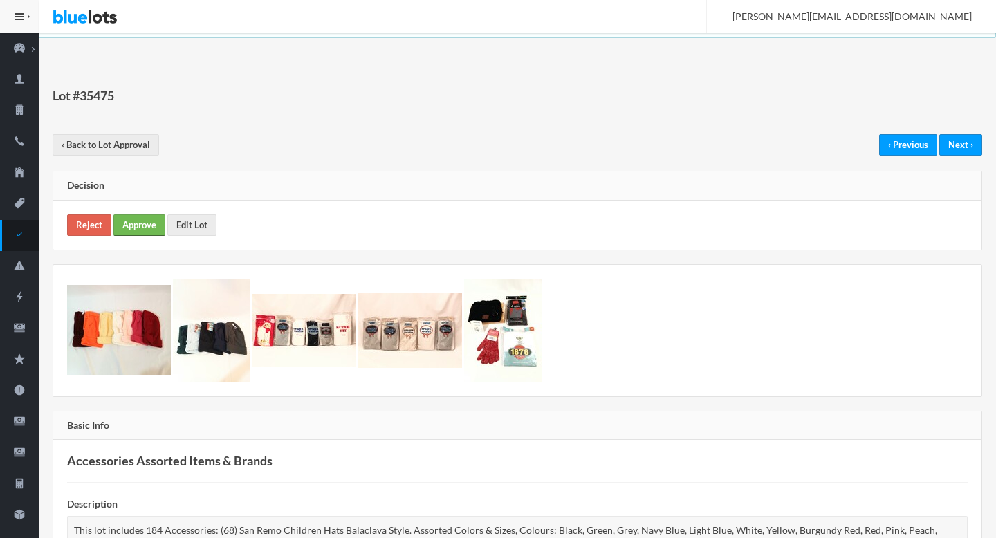
click at [129, 221] on link "Approve" at bounding box center [139, 224] width 52 height 21
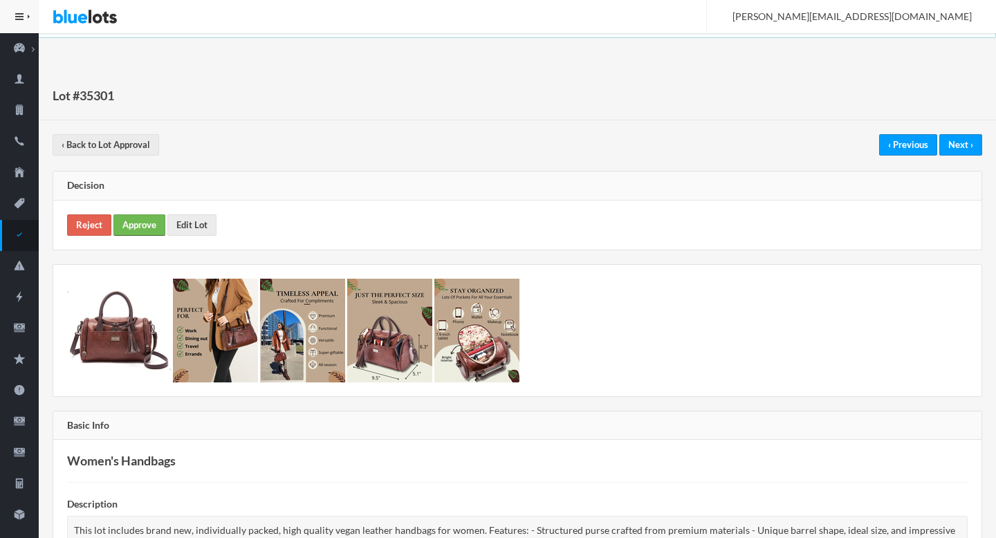
click at [136, 217] on link "Approve" at bounding box center [139, 224] width 52 height 21
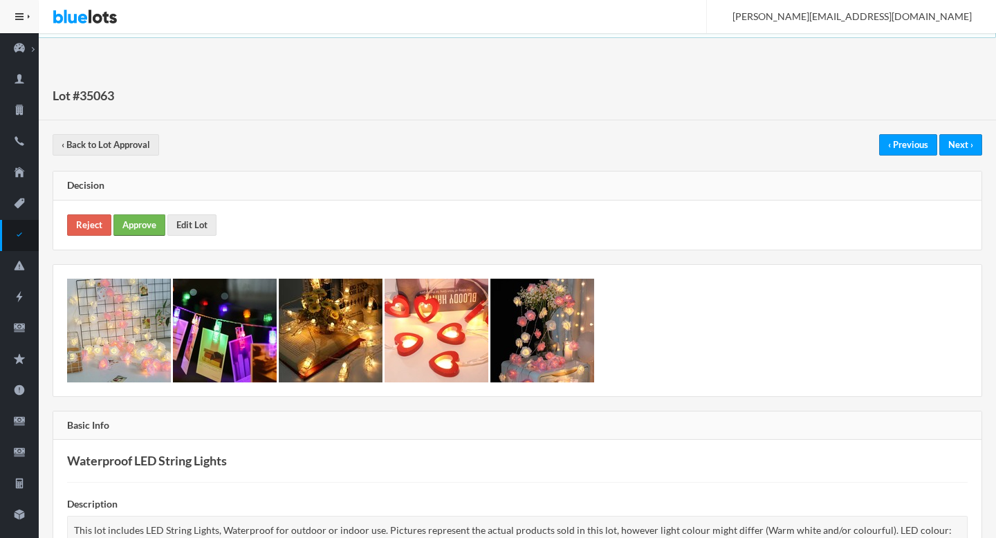
click at [139, 222] on link "Approve" at bounding box center [139, 224] width 52 height 21
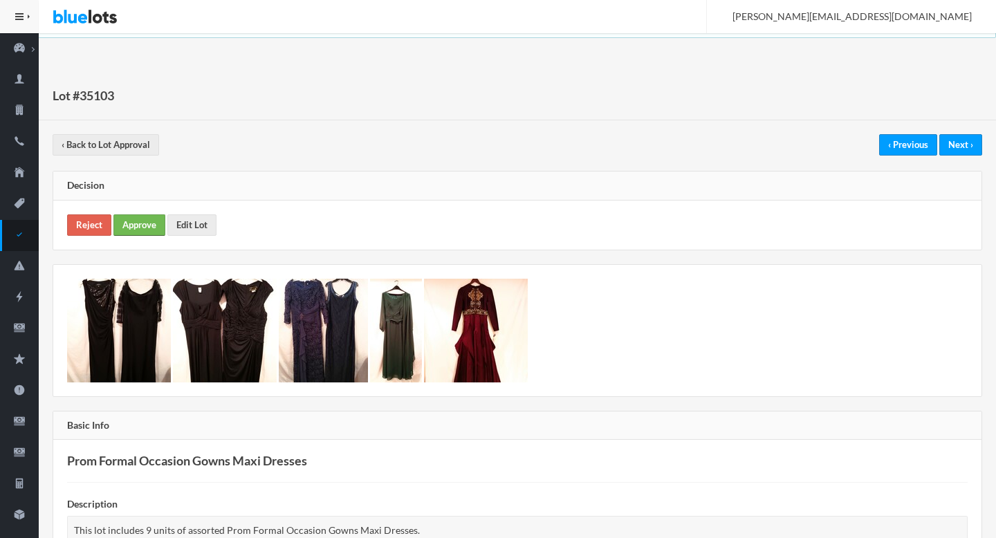
click at [135, 222] on link "Approve" at bounding box center [139, 224] width 52 height 21
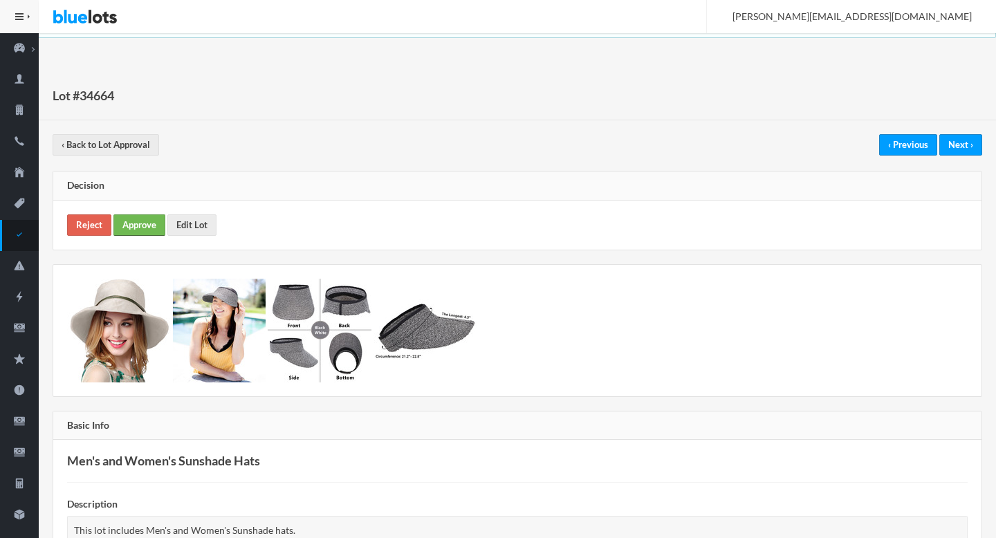
click at [145, 226] on link "Approve" at bounding box center [139, 224] width 52 height 21
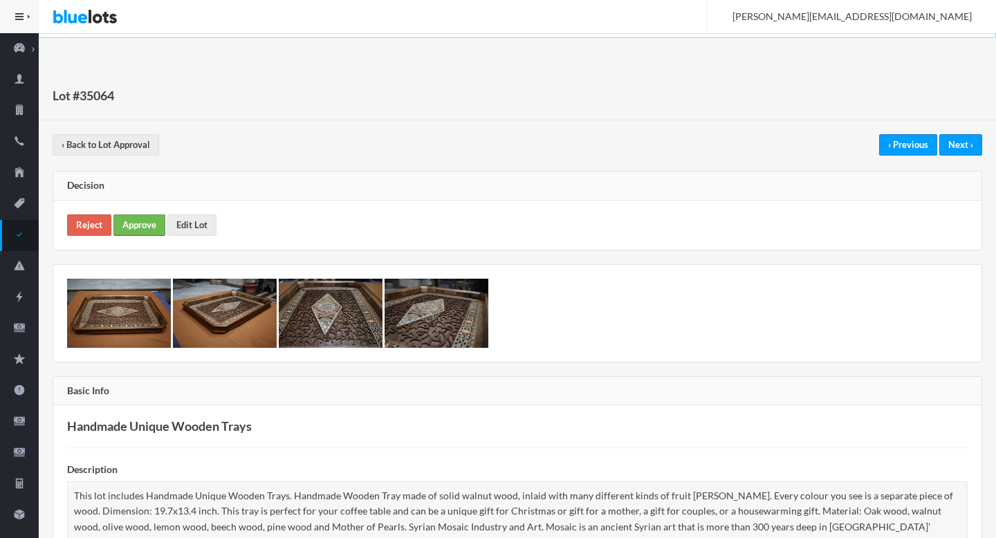
click at [143, 225] on link "Approve" at bounding box center [139, 224] width 52 height 21
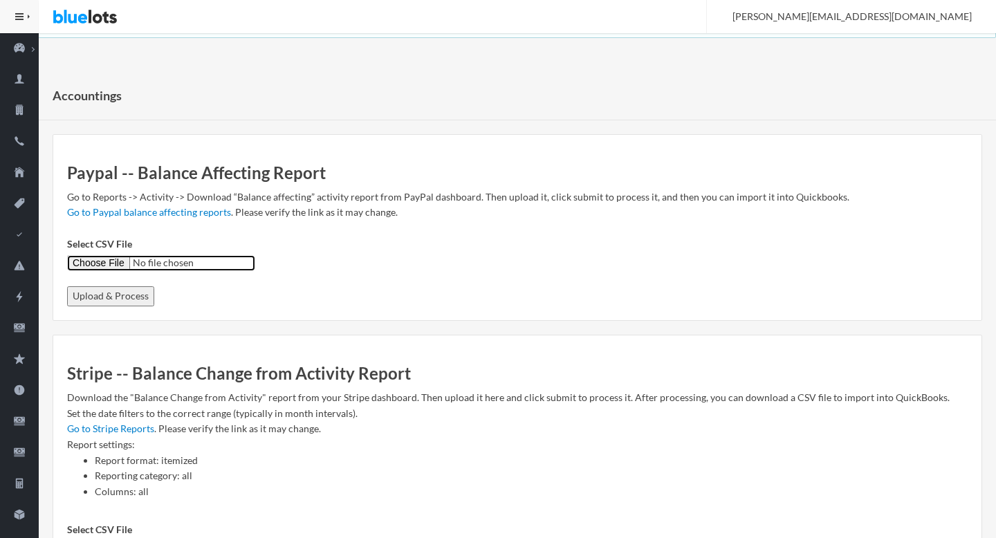
click at [111, 259] on input "Select CSV File" at bounding box center [161, 263] width 188 height 16
type input "C:\fakepath\PayPal.CSV"
click at [109, 288] on input "Upload & Process" at bounding box center [110, 296] width 87 height 20
